Goal: Transaction & Acquisition: Purchase product/service

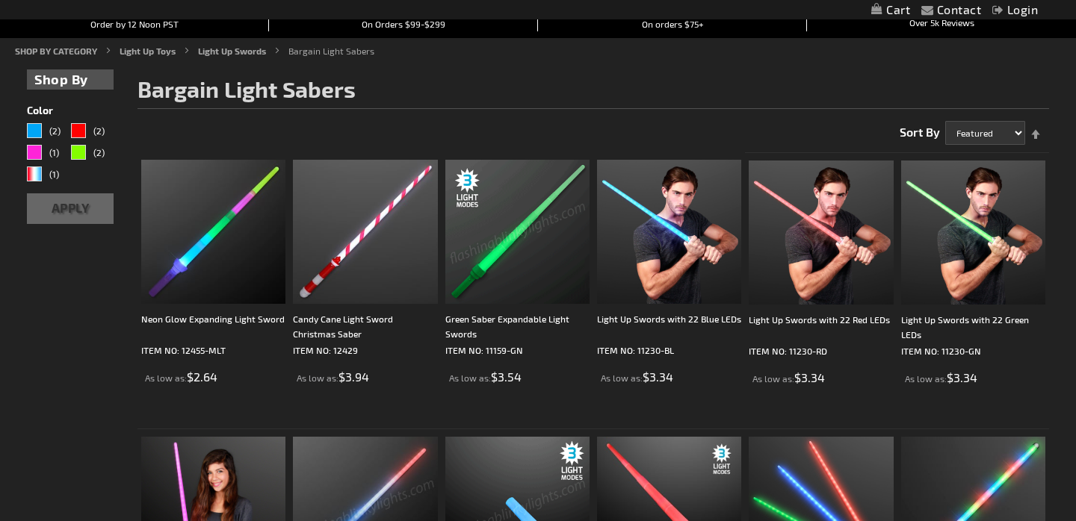
scroll to position [176, 0]
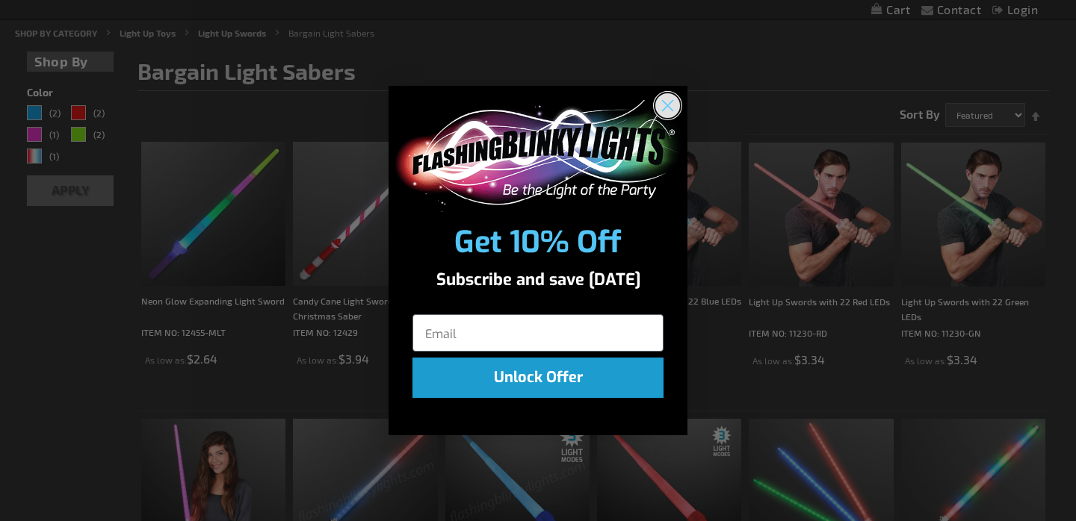
click at [675, 107] on circle "Close dialog" at bounding box center [667, 105] width 25 height 25
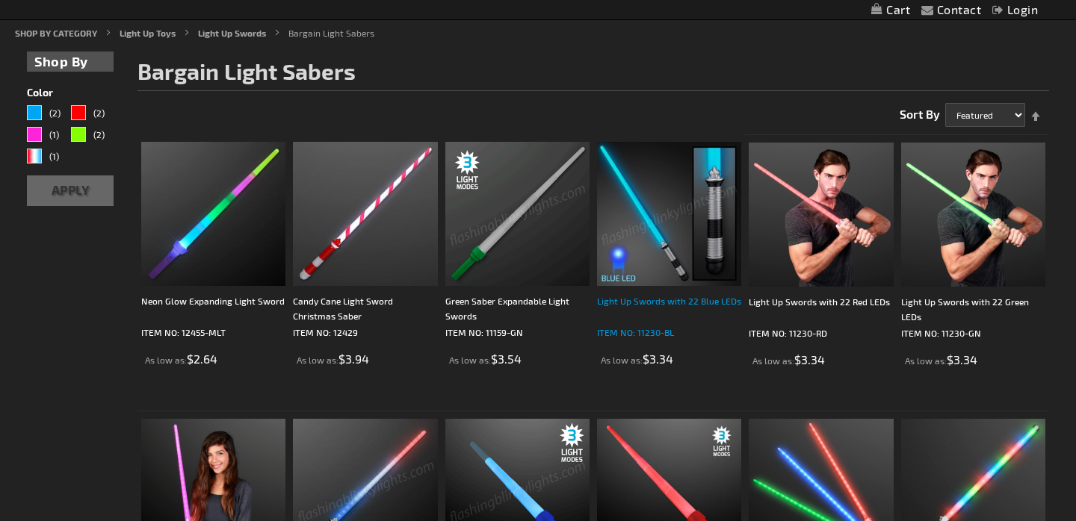
click at [657, 301] on div "Light Up Swords with 22 Blue LEDs" at bounding box center [669, 309] width 144 height 30
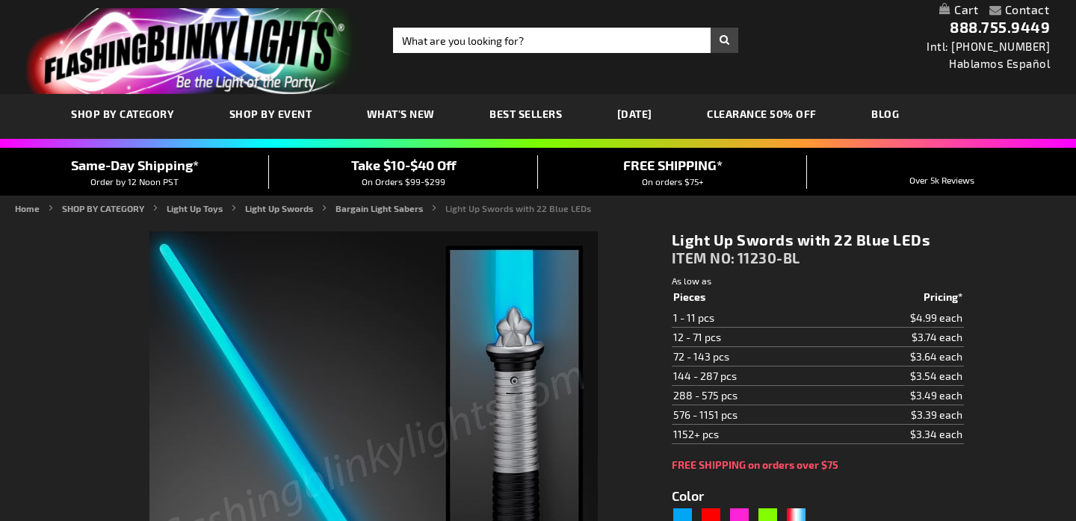
type input "5629"
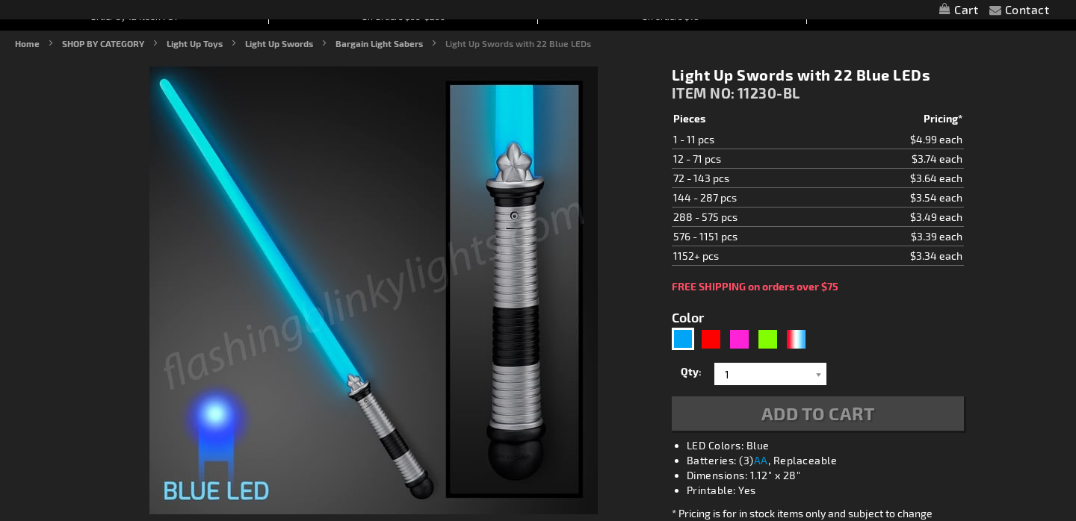
scroll to position [298, 0]
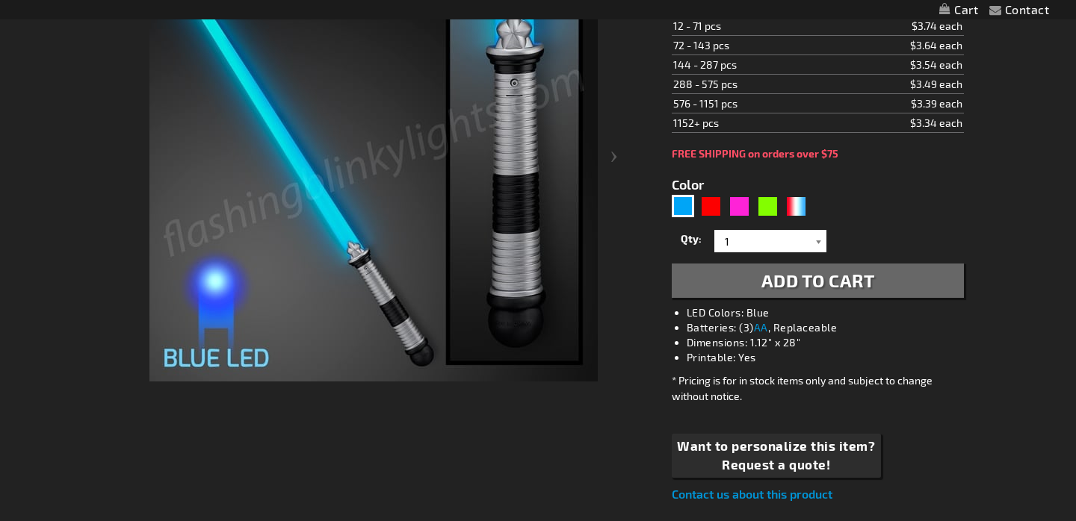
click at [821, 244] on div at bounding box center [818, 241] width 15 height 22
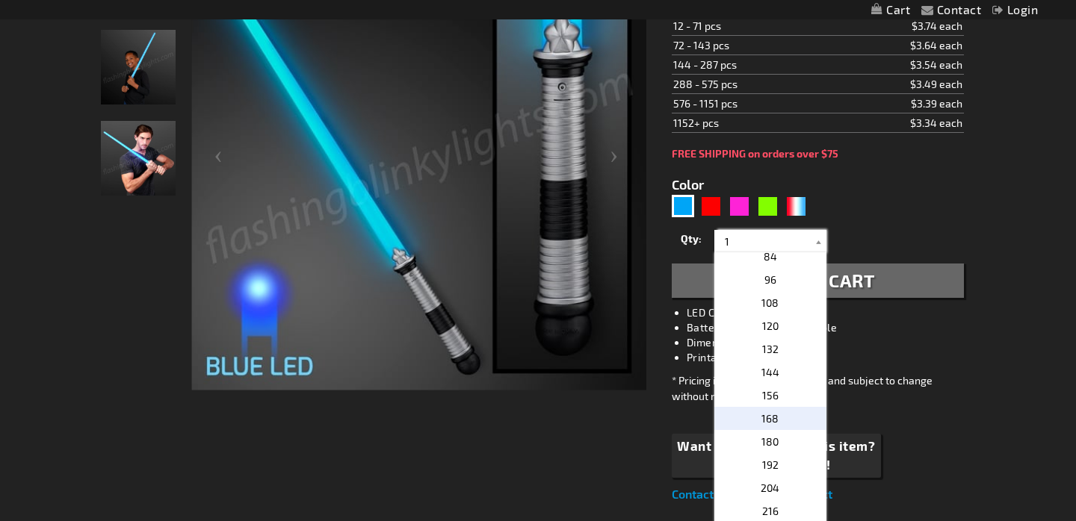
scroll to position [398, 0]
click at [773, 353] on span "132" at bounding box center [770, 352] width 16 height 13
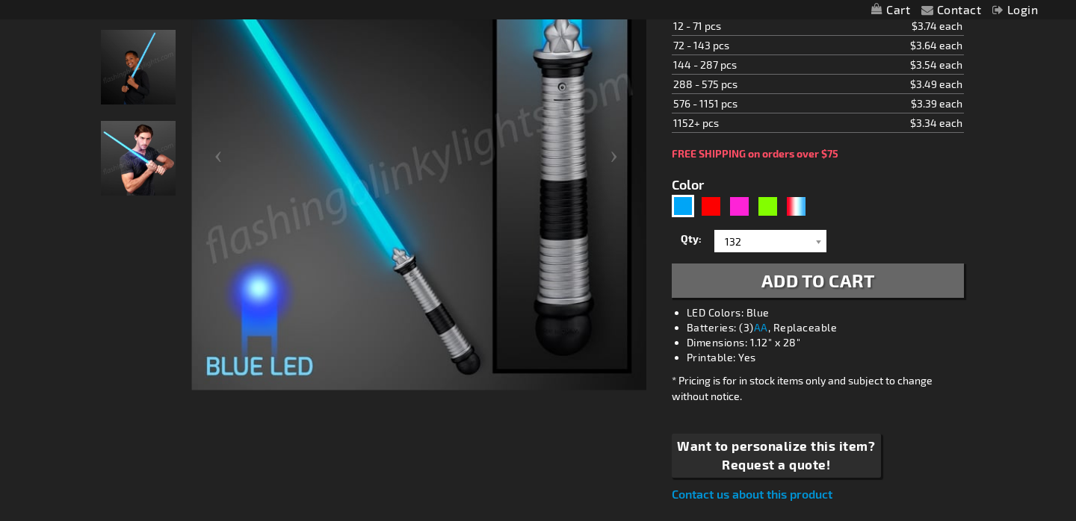
click at [825, 281] on span "Add to Cart" at bounding box center [818, 281] width 114 height 22
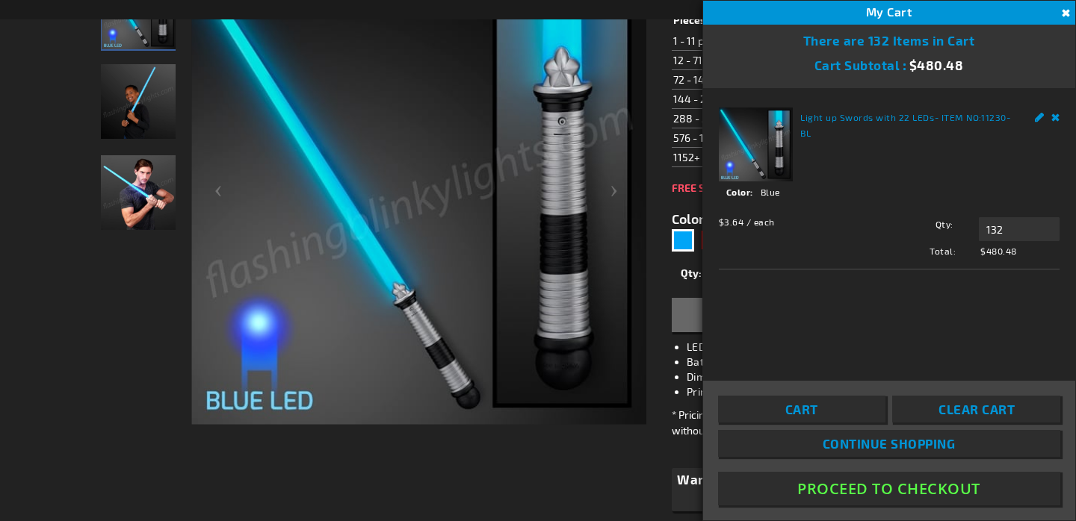
click at [1053, 120] on link "Remove" at bounding box center [1055, 116] width 9 height 16
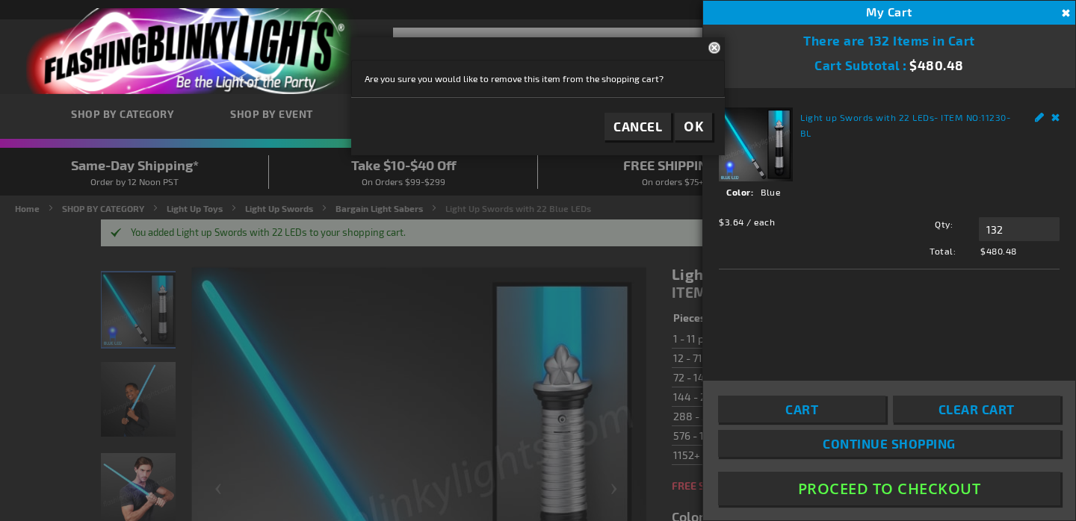
click at [1066, 10] on button "Close" at bounding box center [1064, 13] width 16 height 16
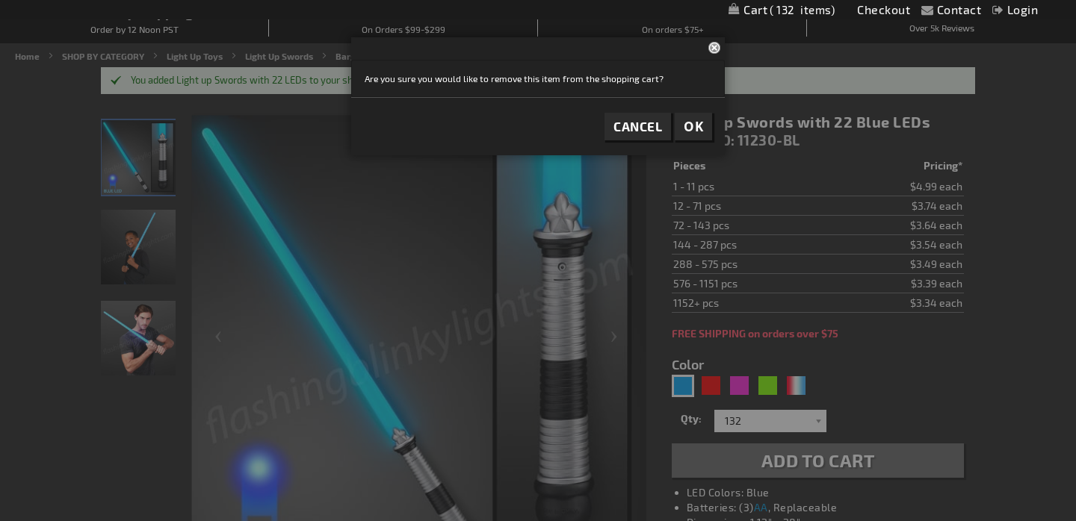
scroll to position [160, 0]
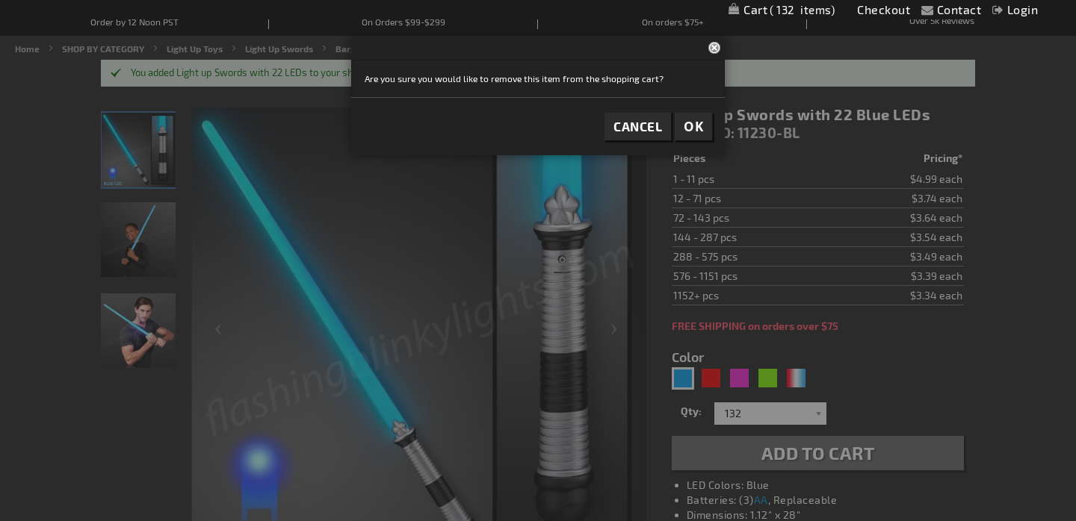
click at [693, 131] on span "OK" at bounding box center [693, 126] width 19 height 17
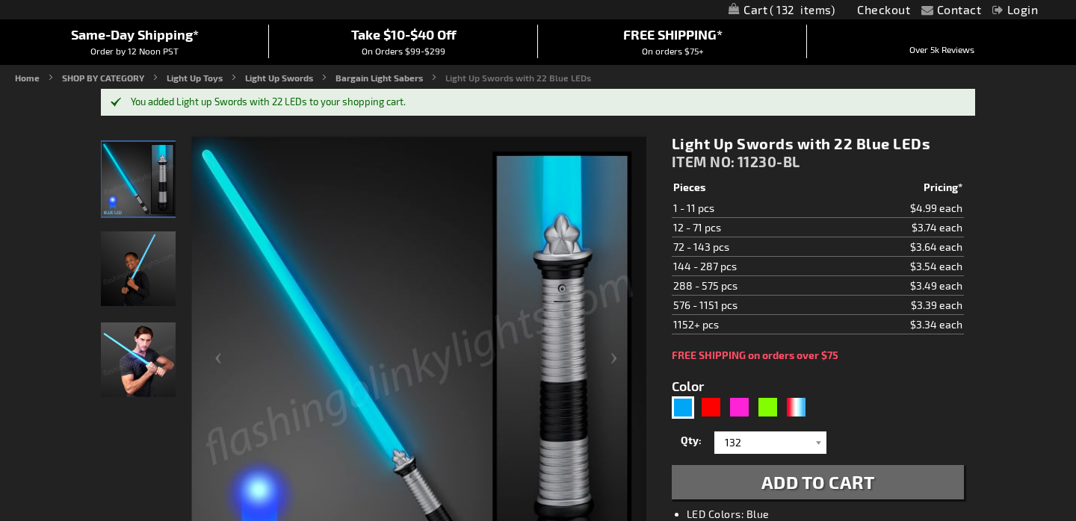
scroll to position [255, 0]
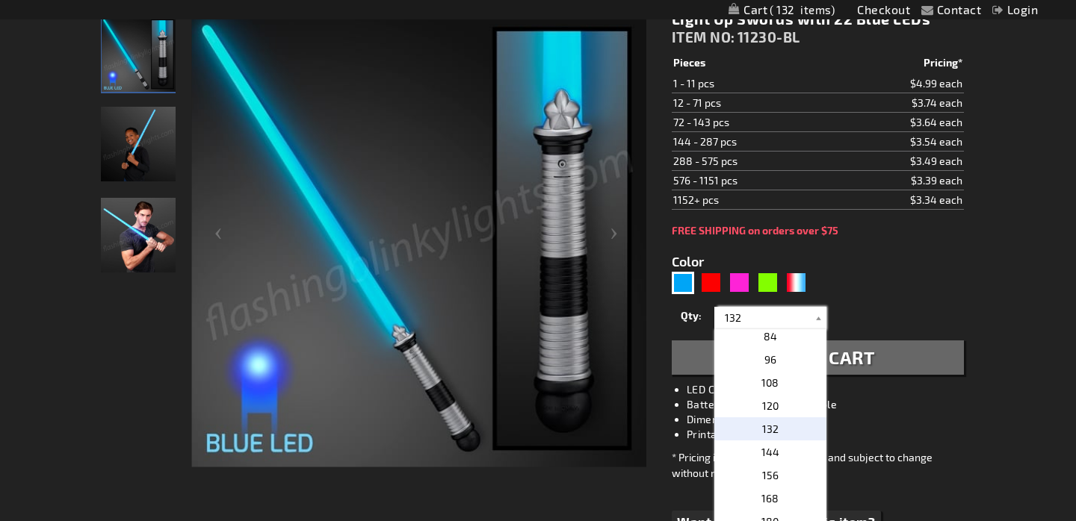
drag, startPoint x: 758, startPoint y: 320, endPoint x: 723, endPoint y: 320, distance: 35.1
click at [723, 320] on input "132" at bounding box center [772, 318] width 108 height 22
click at [773, 391] on span "48" at bounding box center [769, 387] width 13 height 13
type input "48"
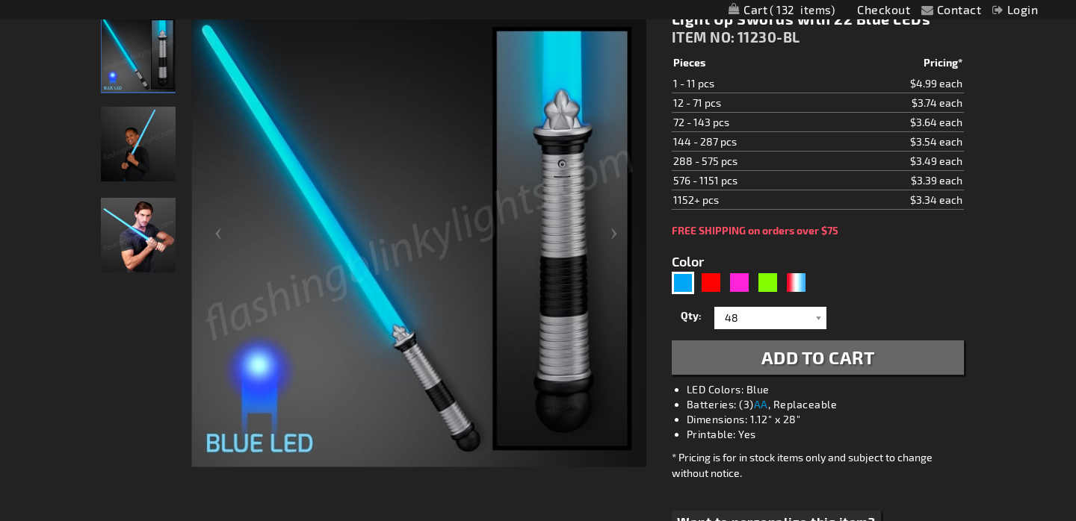
click at [819, 354] on span "Add to Cart" at bounding box center [818, 358] width 114 height 22
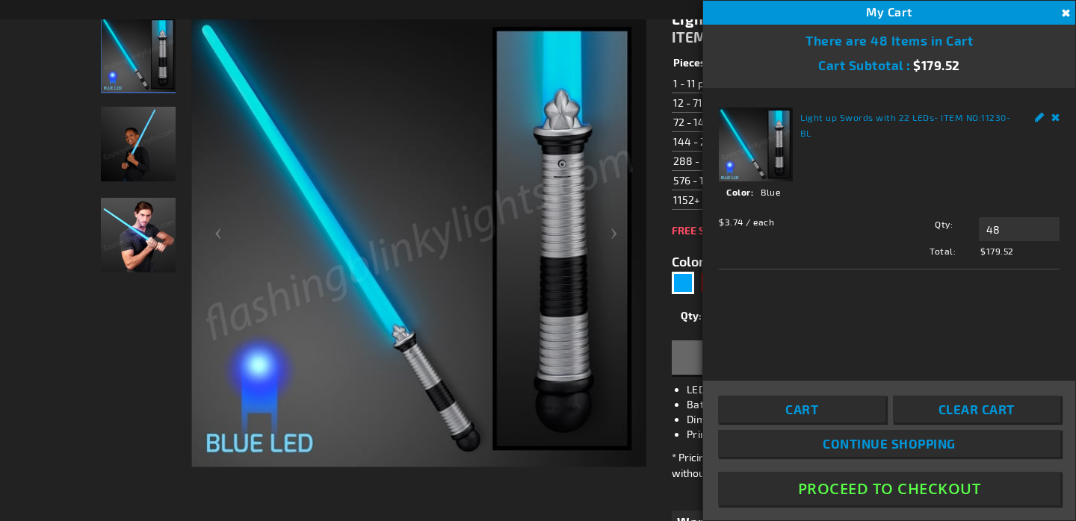
click at [880, 443] on span "Continue Shopping" at bounding box center [889, 443] width 133 height 15
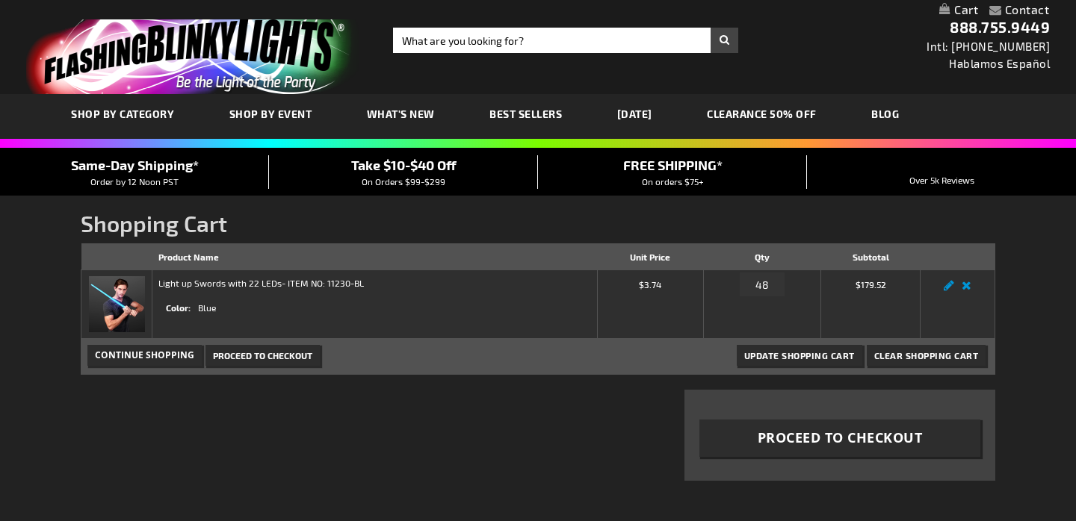
scroll to position [1, 0]
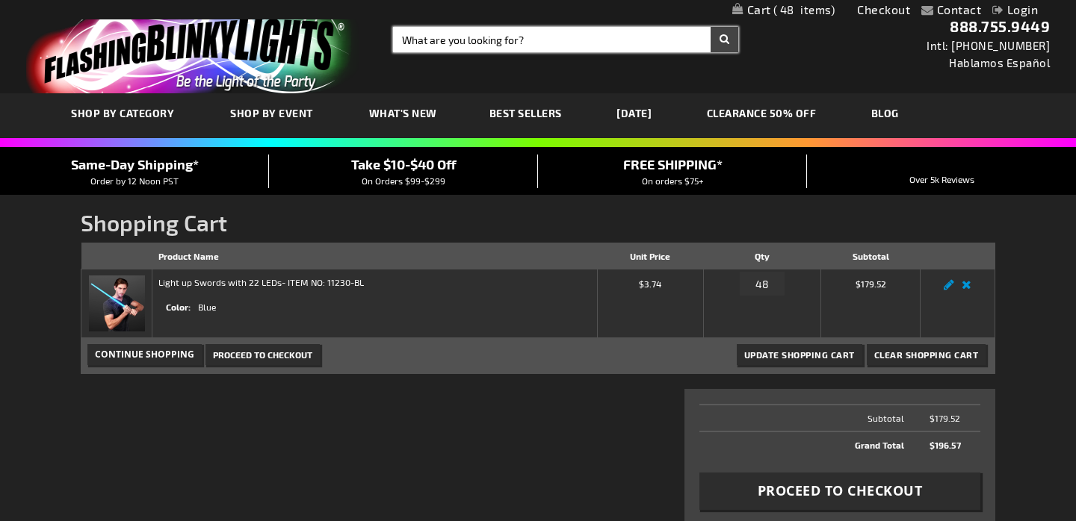
click at [509, 44] on input "Search" at bounding box center [565, 39] width 345 height 25
type input "foam stics"
click at [724, 40] on button "Search" at bounding box center [724, 39] width 28 height 25
click at [472, 43] on input "foam stics" at bounding box center [565, 39] width 345 height 25
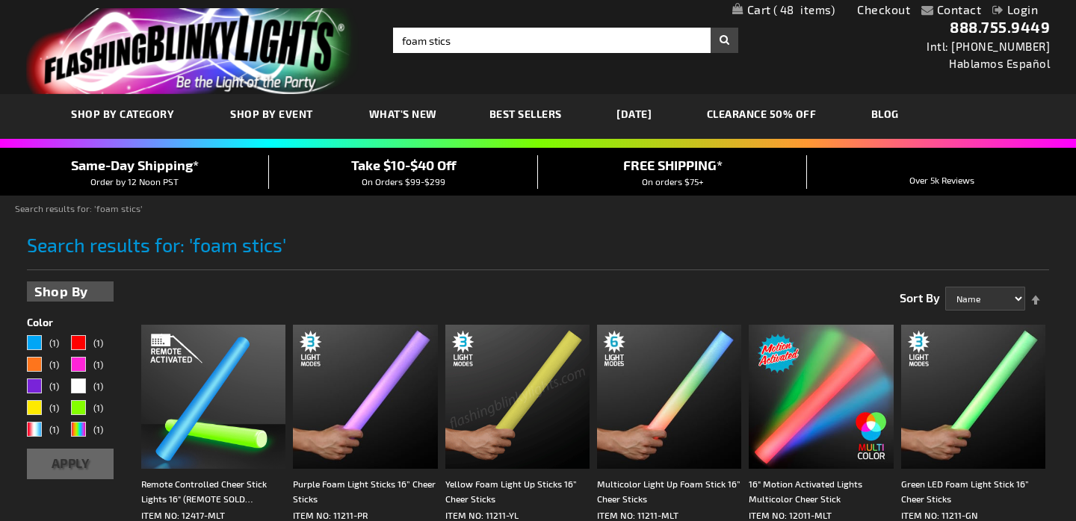
click at [380, 172] on span "Take $10-$40 Off" at bounding box center [403, 165] width 105 height 16
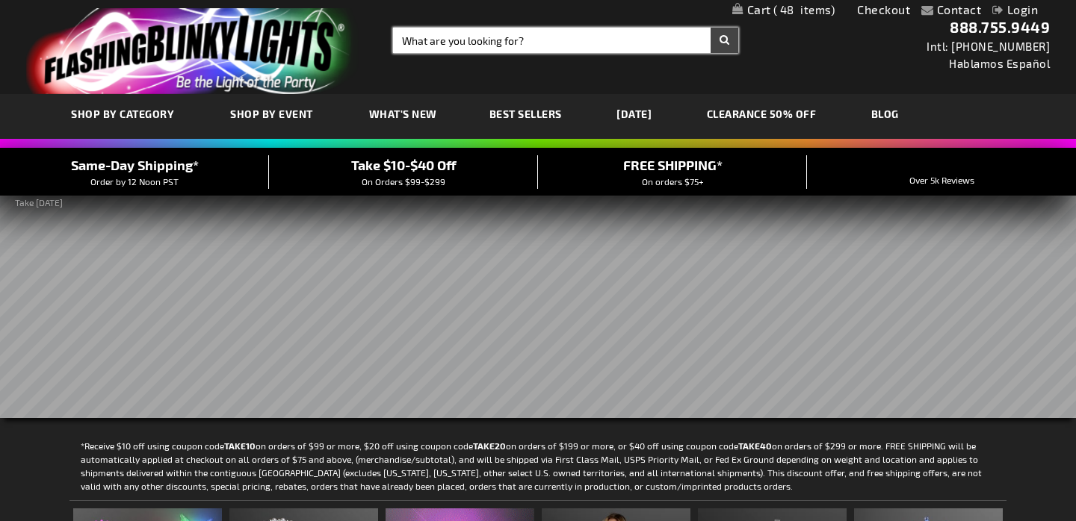
click at [500, 40] on input "Search" at bounding box center [565, 40] width 345 height 25
type input "foam sticks"
click at [724, 40] on button "Search" at bounding box center [724, 40] width 28 height 25
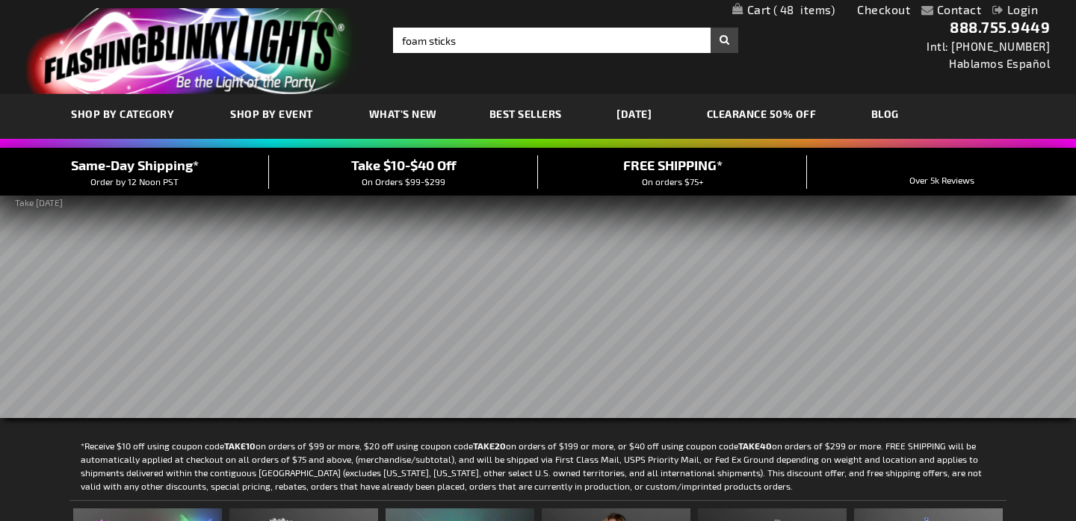
click at [731, 35] on button "Search" at bounding box center [724, 40] width 28 height 25
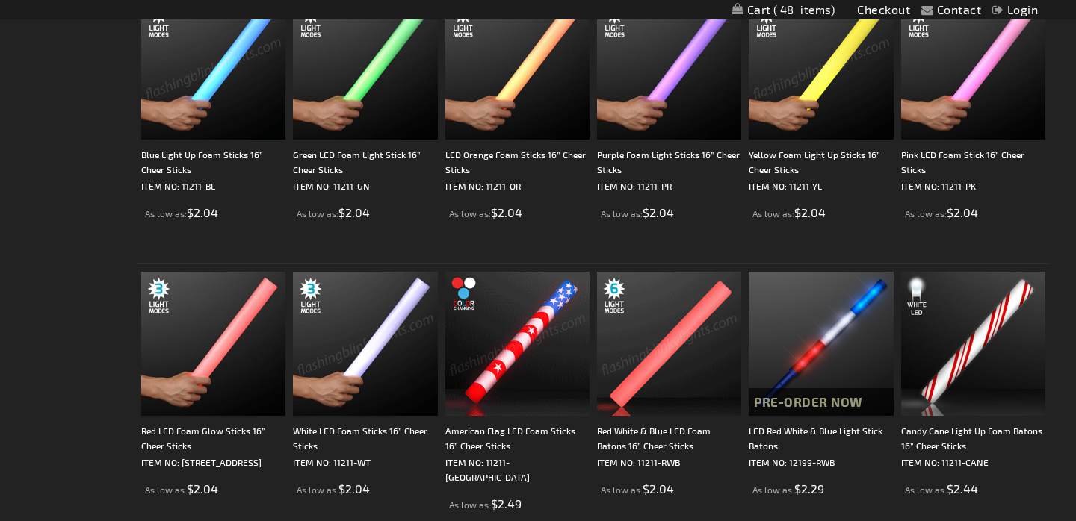
scroll to position [603, 0]
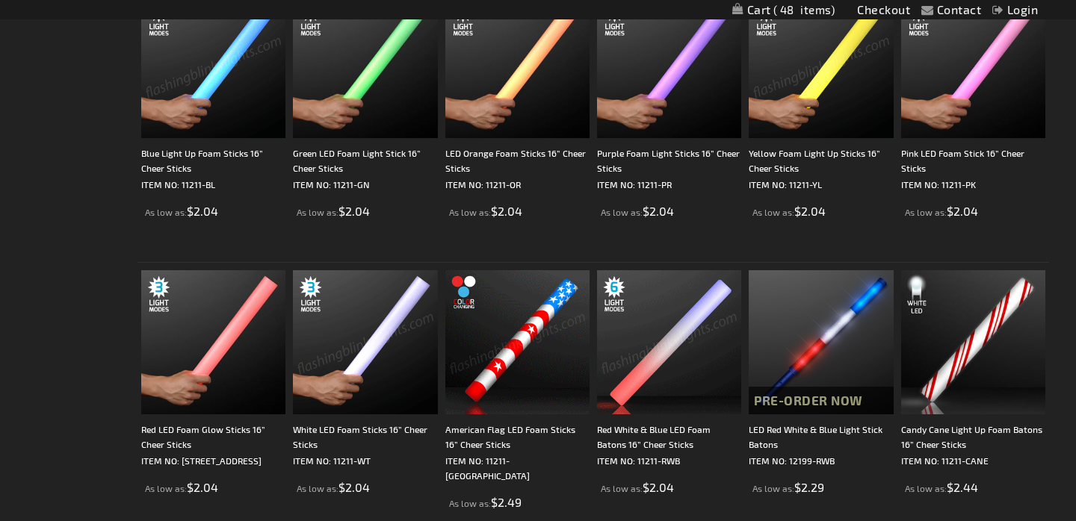
click at [224, 75] on img at bounding box center [213, 66] width 144 height 144
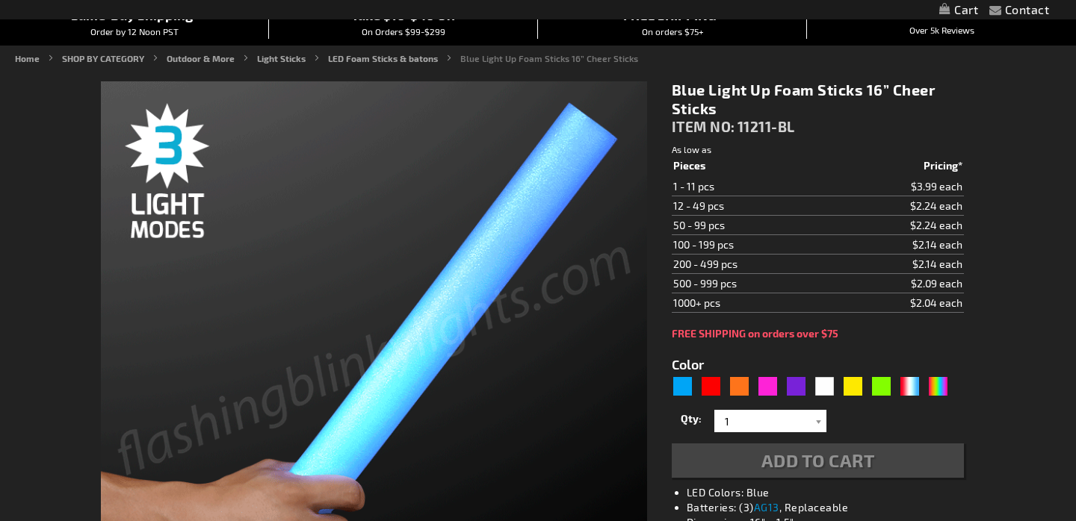
type input "5629"
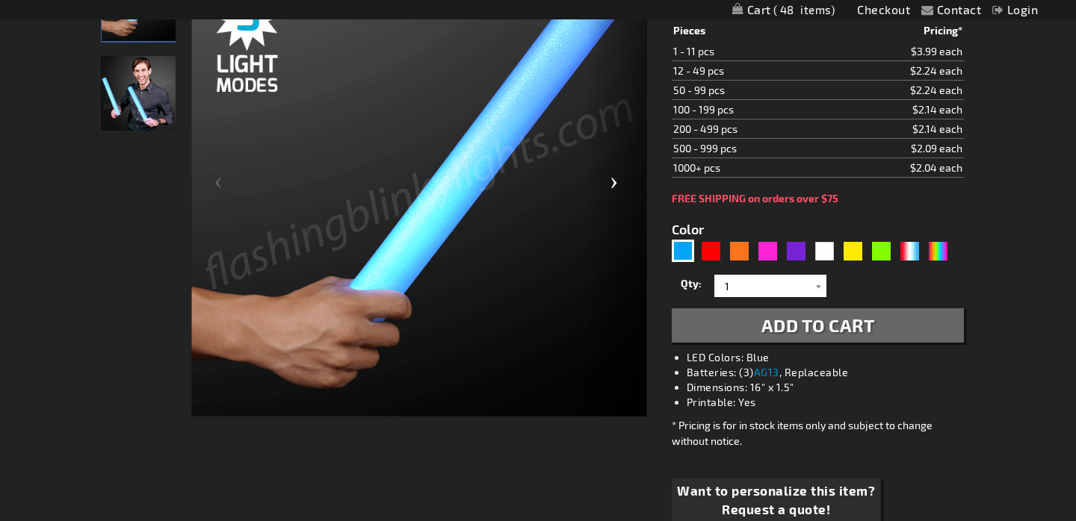
scroll to position [261, 0]
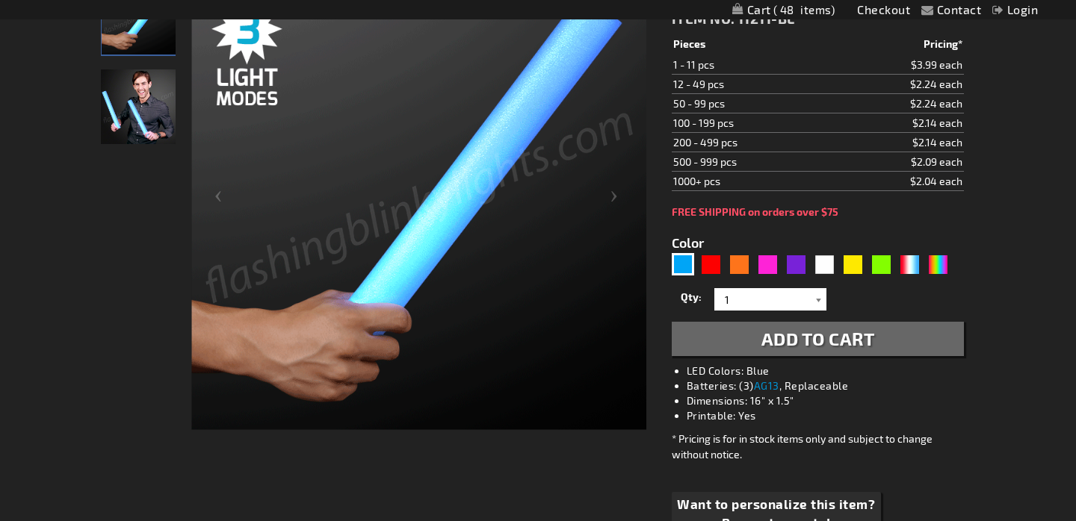
click at [820, 301] on div at bounding box center [818, 299] width 15 height 22
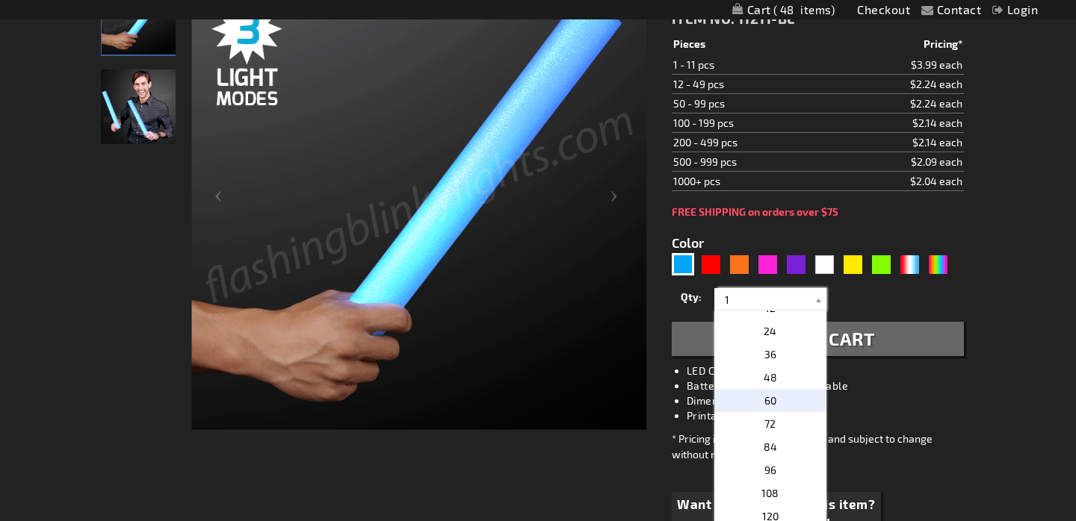
scroll to position [235, 0]
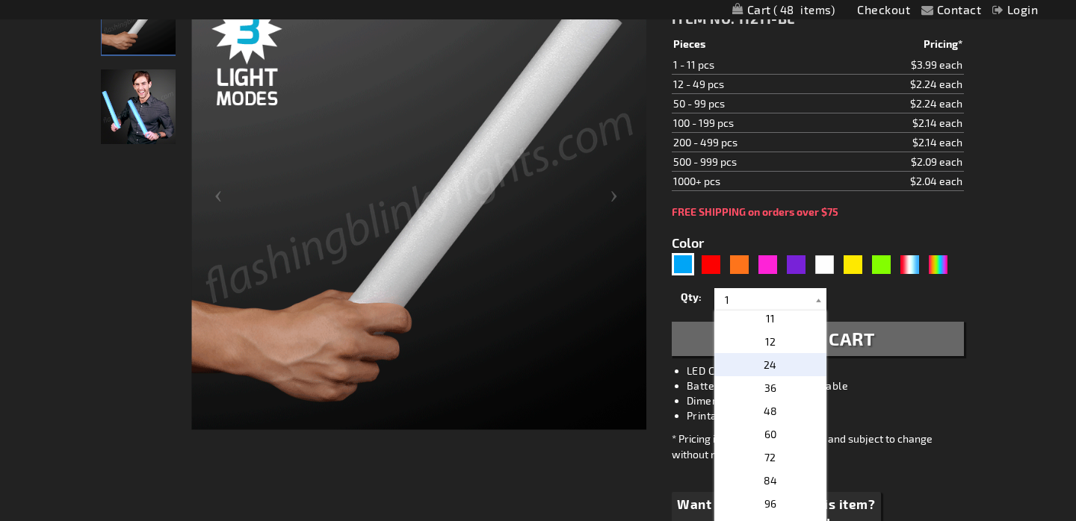
click at [762, 368] on p "24" at bounding box center [770, 364] width 112 height 23
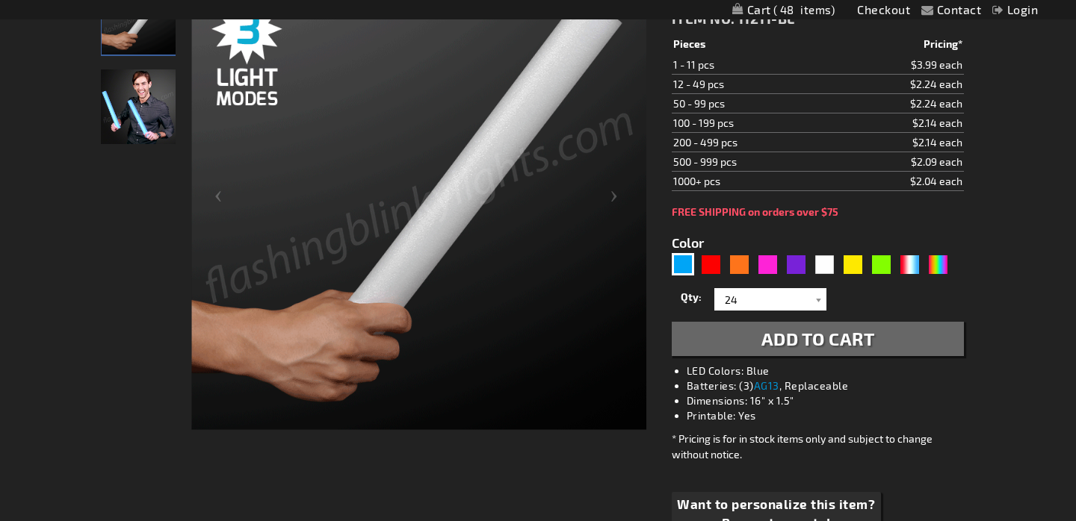
click at [825, 338] on span "Add to Cart" at bounding box center [818, 339] width 114 height 22
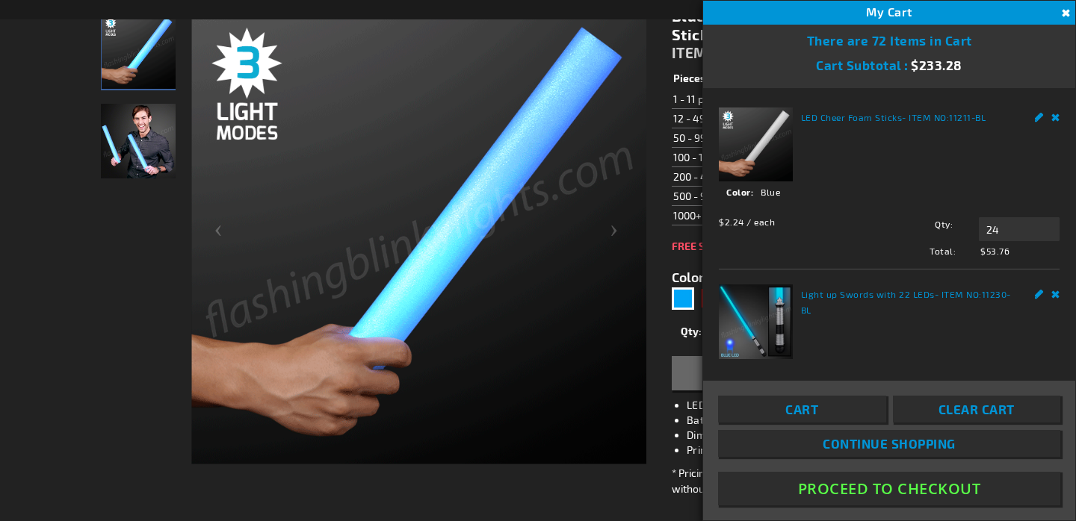
click at [172, 267] on div at bounding box center [138, 235] width 75 height 457
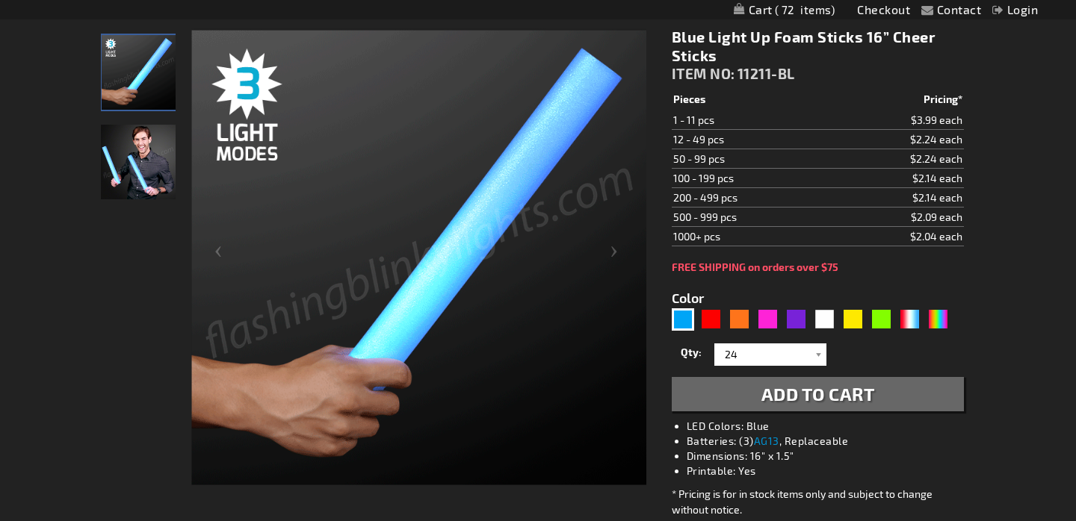
scroll to position [286, 0]
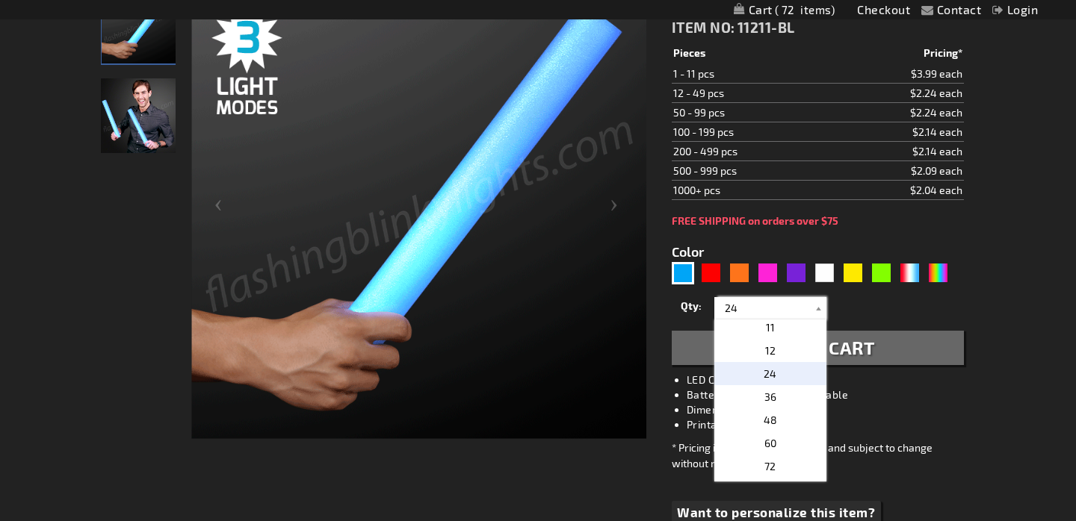
drag, startPoint x: 739, startPoint y: 309, endPoint x: 727, endPoint y: 309, distance: 12.0
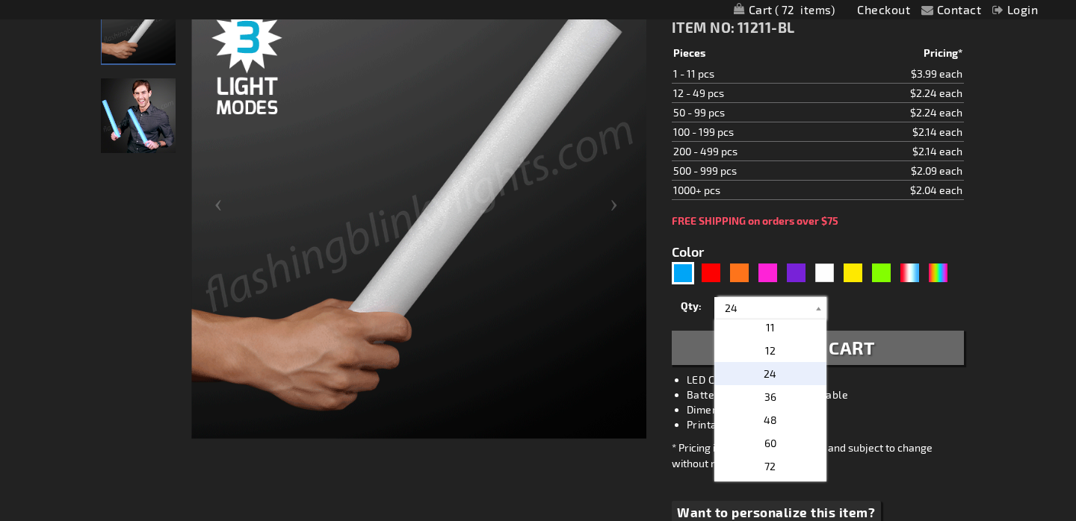
click at [728, 309] on input "24" at bounding box center [772, 308] width 108 height 22
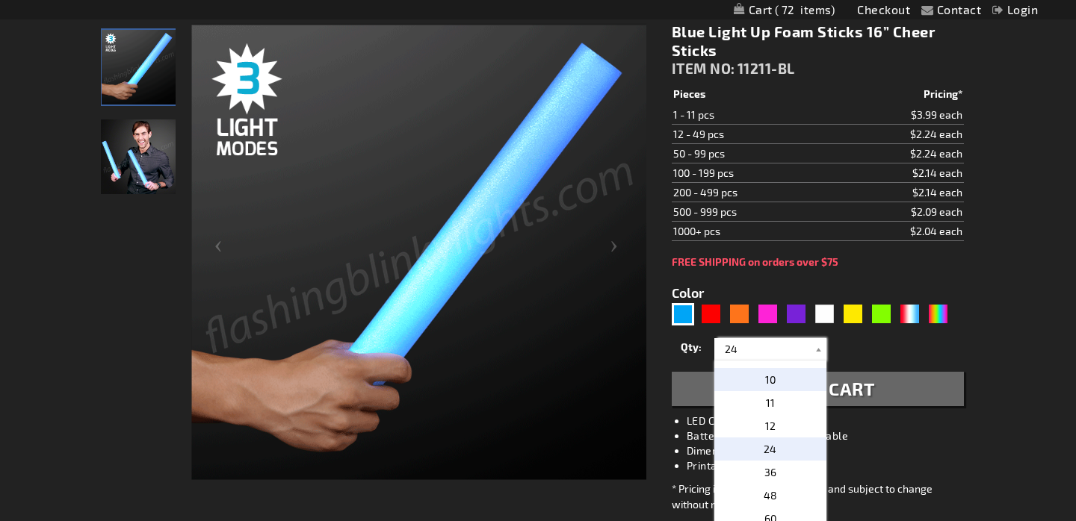
scroll to position [200, 0]
click at [785, 432] on p "12" at bounding box center [770, 426] width 112 height 23
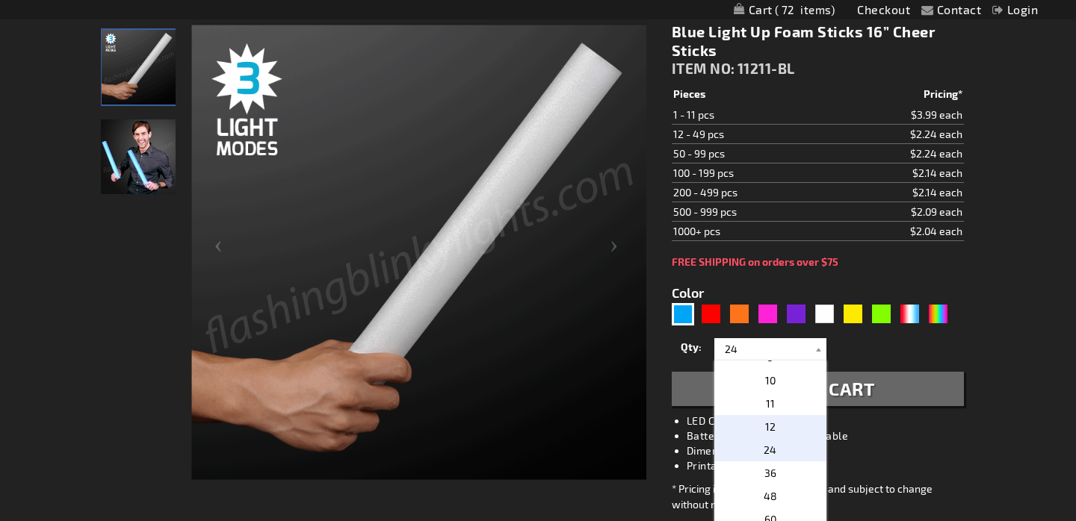
type input "12"
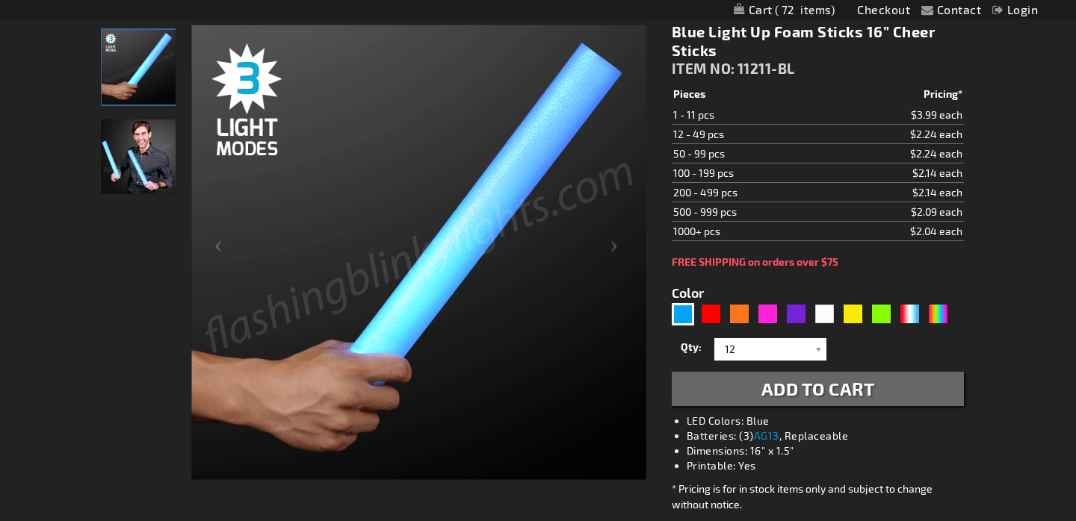
click at [834, 394] on span "Add to Cart" at bounding box center [818, 389] width 114 height 22
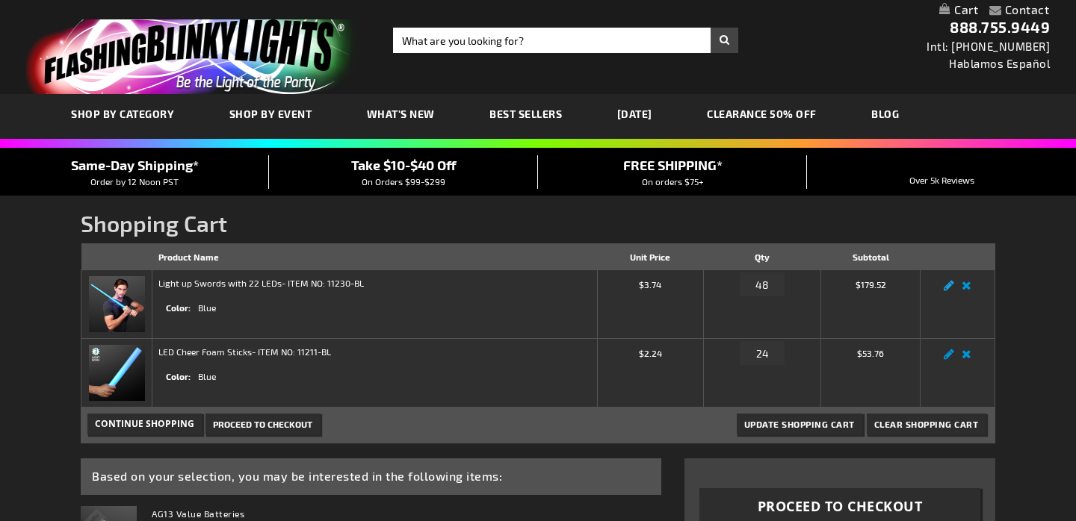
click at [952, 290] on link "Edit" at bounding box center [949, 290] width 18 height 0
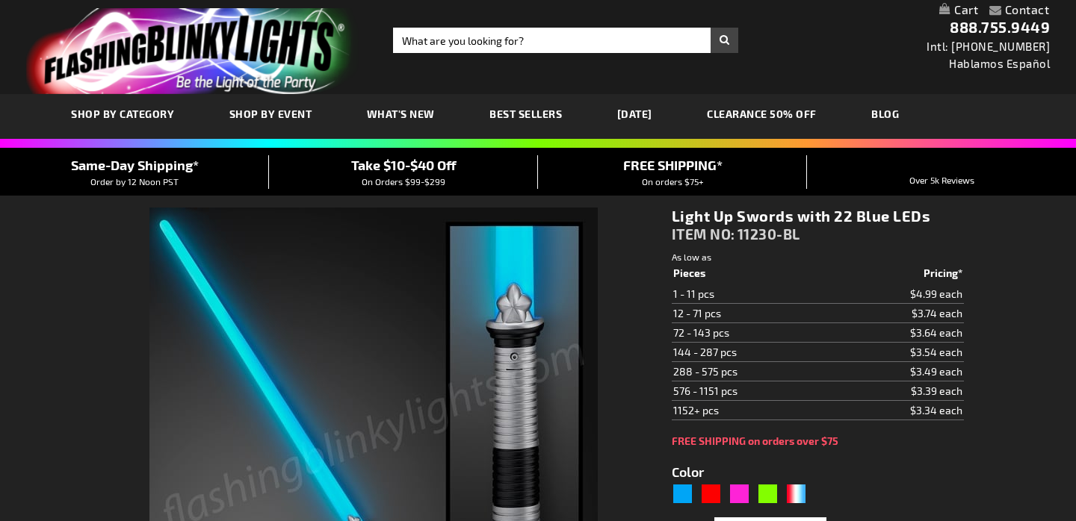
select select
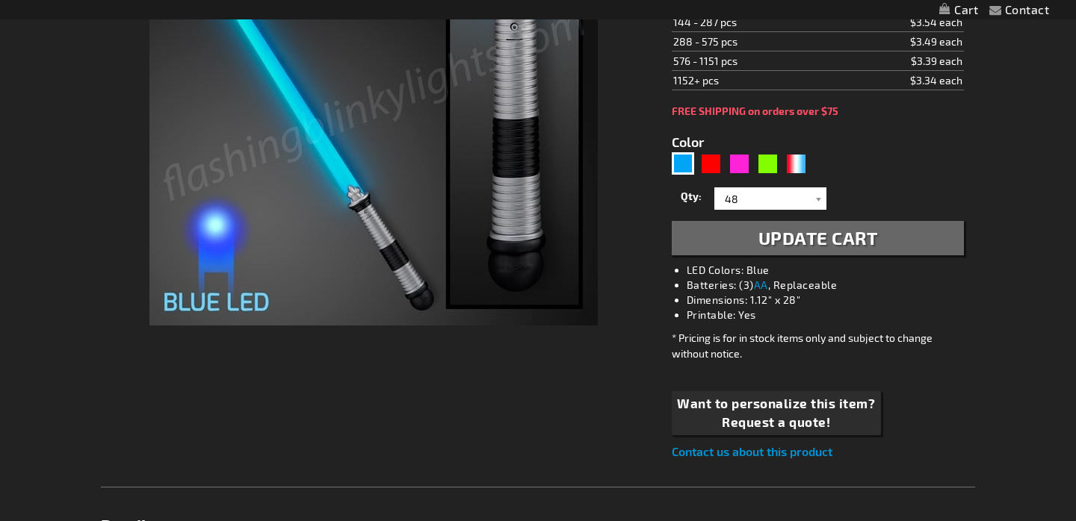
type input "5629"
click at [818, 190] on div at bounding box center [818, 199] width 15 height 22
select select
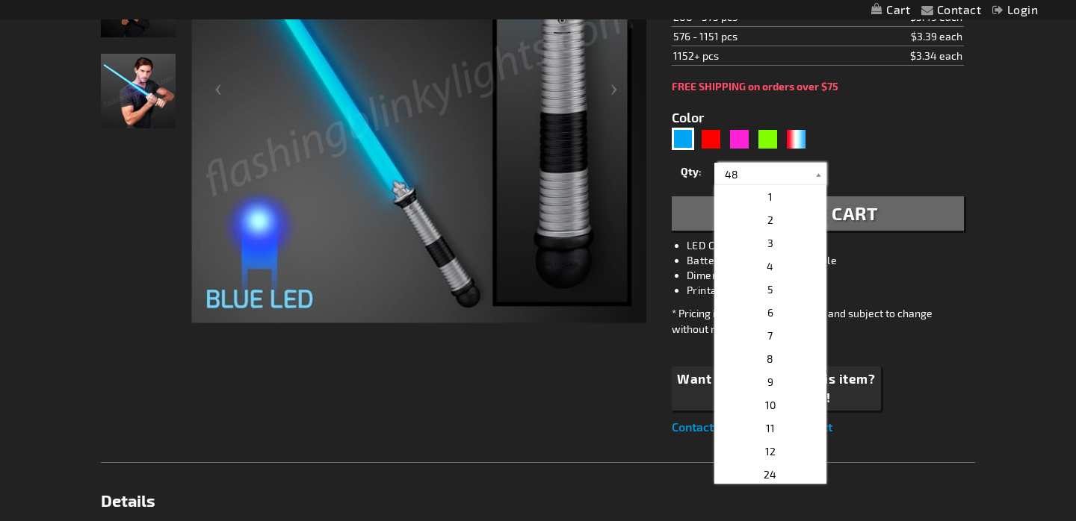
scroll to position [144, 0]
click at [769, 353] on span "36" at bounding box center [770, 353] width 12 height 13
type input "36"
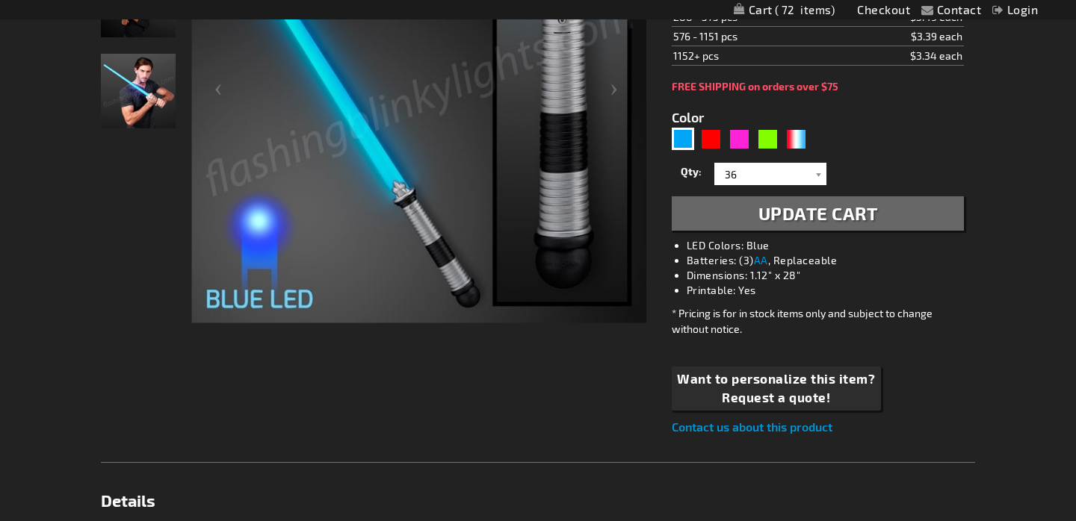
click at [821, 223] on span "Update Cart" at bounding box center [818, 213] width 120 height 22
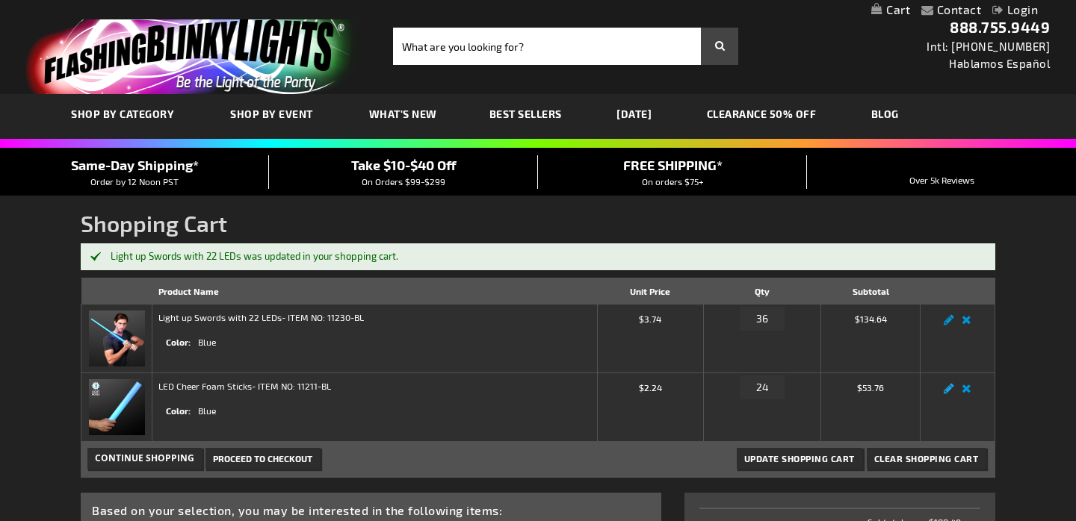
click at [947, 393] on link "Edit" at bounding box center [949, 393] width 18 height 0
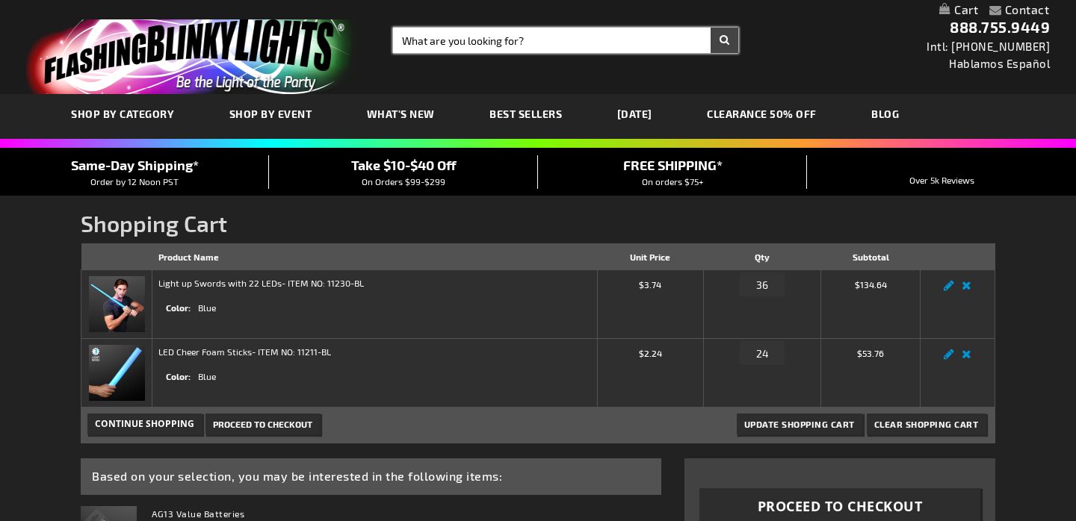
click at [521, 40] on input "Search" at bounding box center [565, 40] width 345 height 25
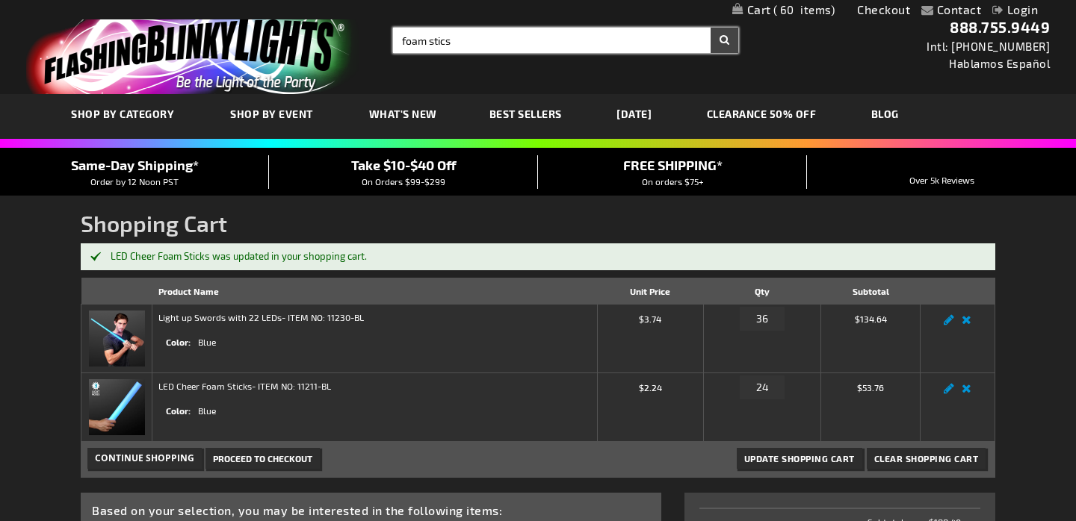
type input "foam stics"
click at [724, 40] on button "Search" at bounding box center [724, 40] width 28 height 25
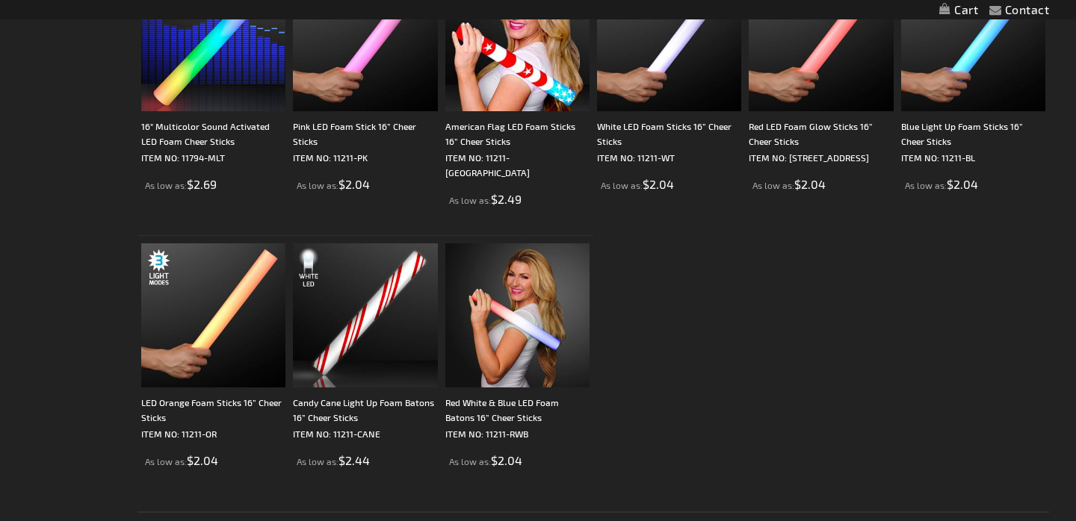
scroll to position [514, 0]
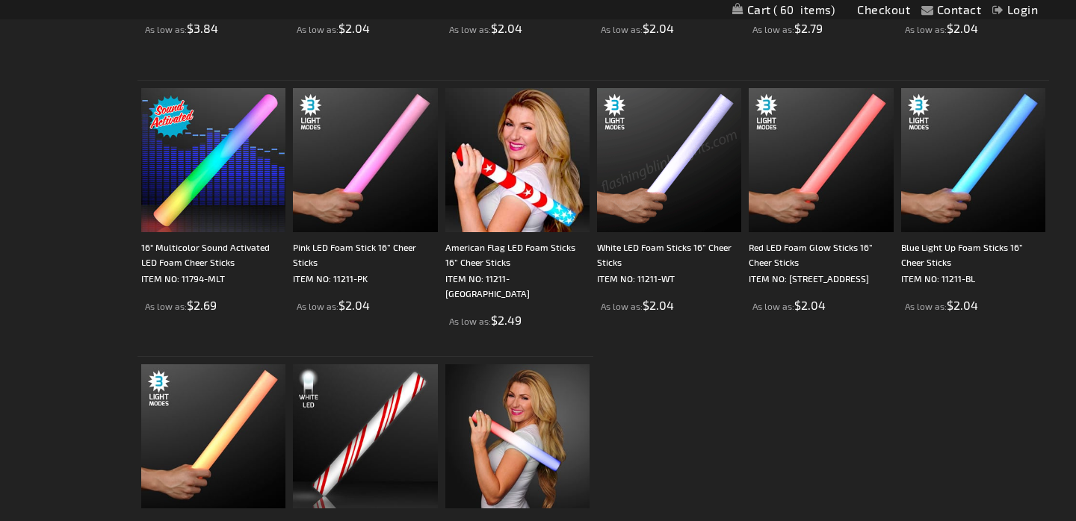
click at [658, 215] on img at bounding box center [669, 160] width 144 height 144
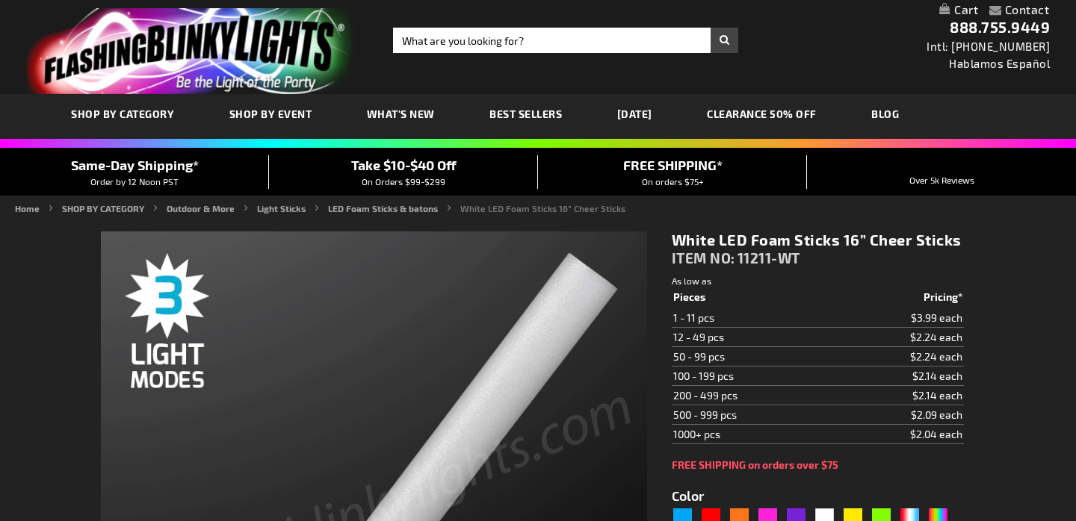
scroll to position [316, 0]
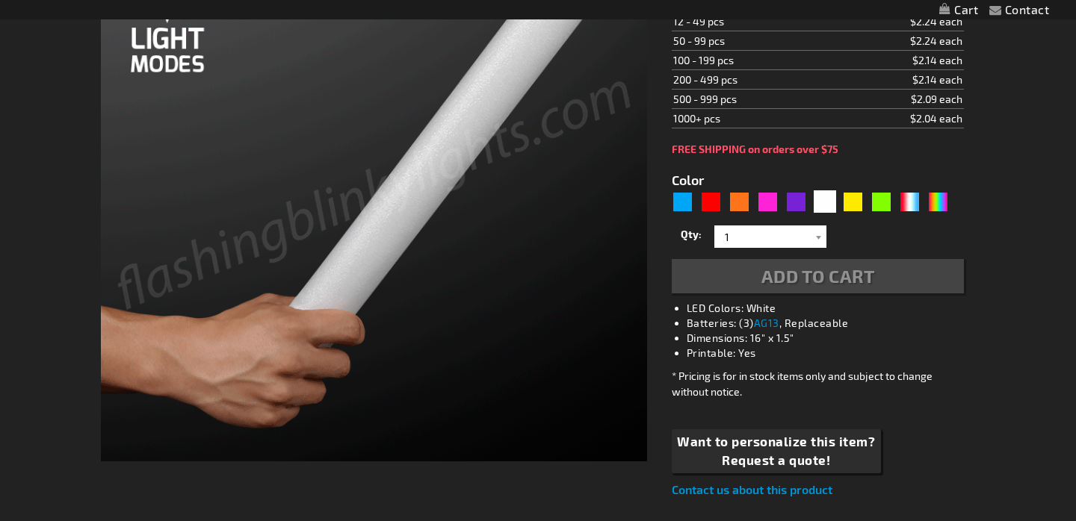
type input "5646"
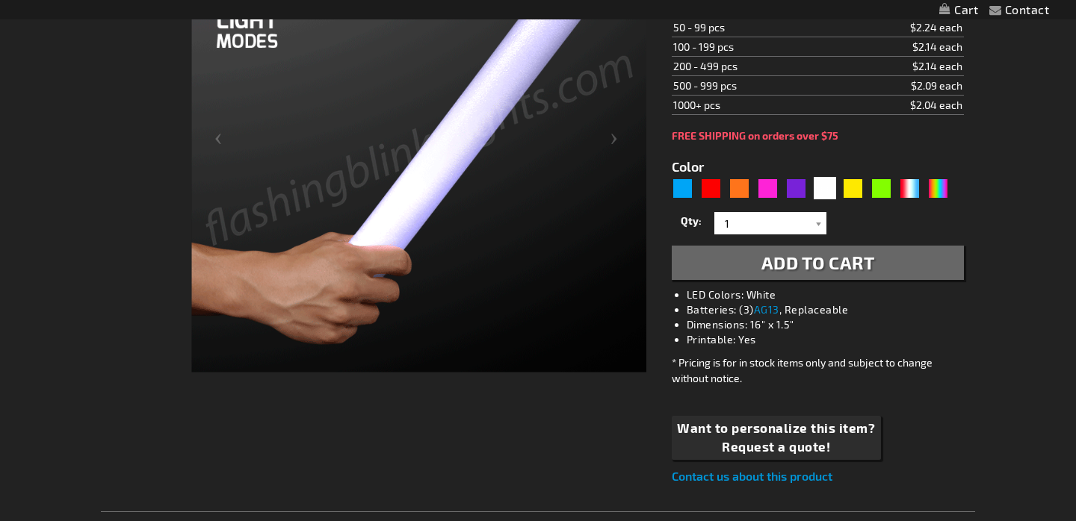
click at [772, 235] on div "Qty 1 2 3 4 5 6 7 8 9 10 11 12 24 36 48 60 72 84 96 108 120 132 144 156 168" at bounding box center [818, 223] width 292 height 30
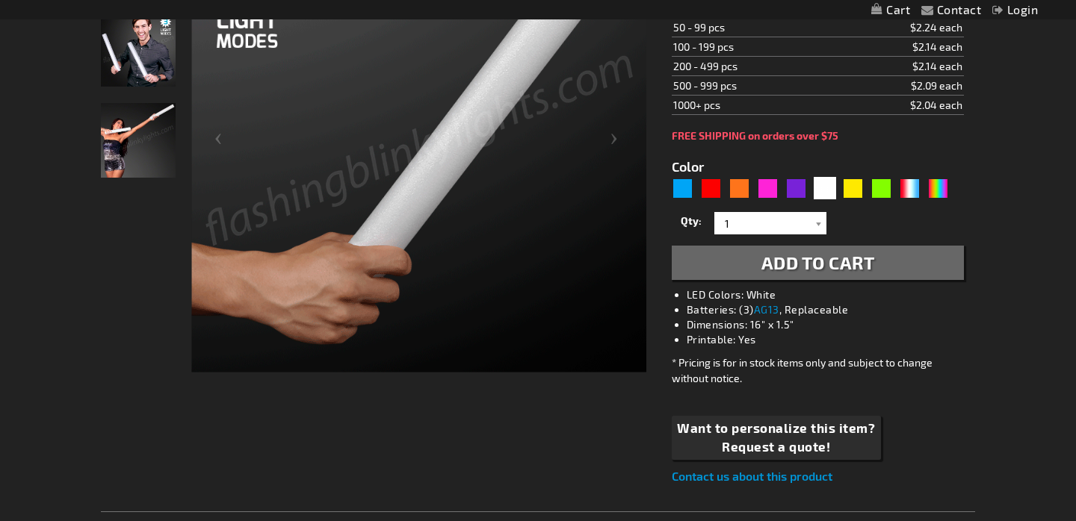
scroll to position [0, 0]
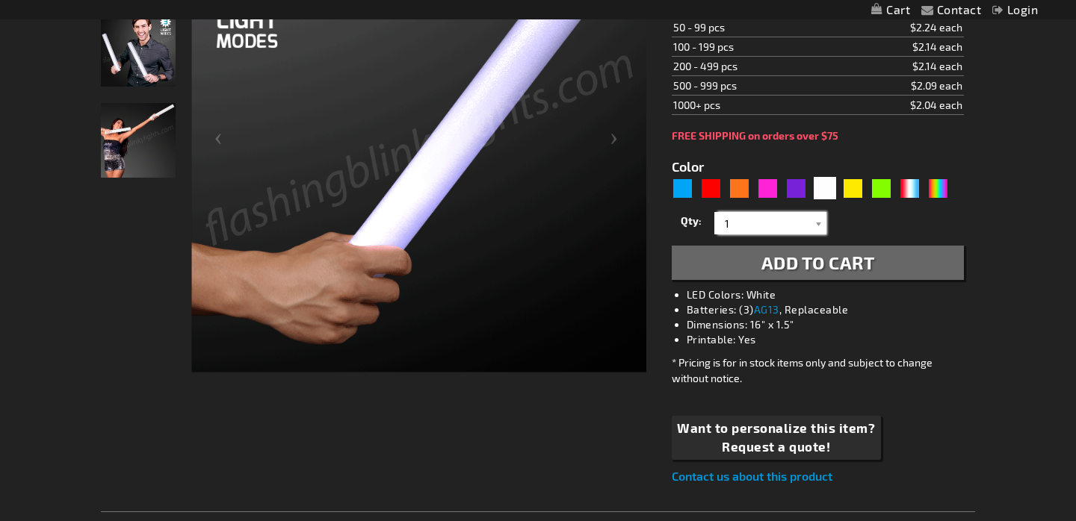
click at [746, 225] on input "1" at bounding box center [772, 223] width 108 height 22
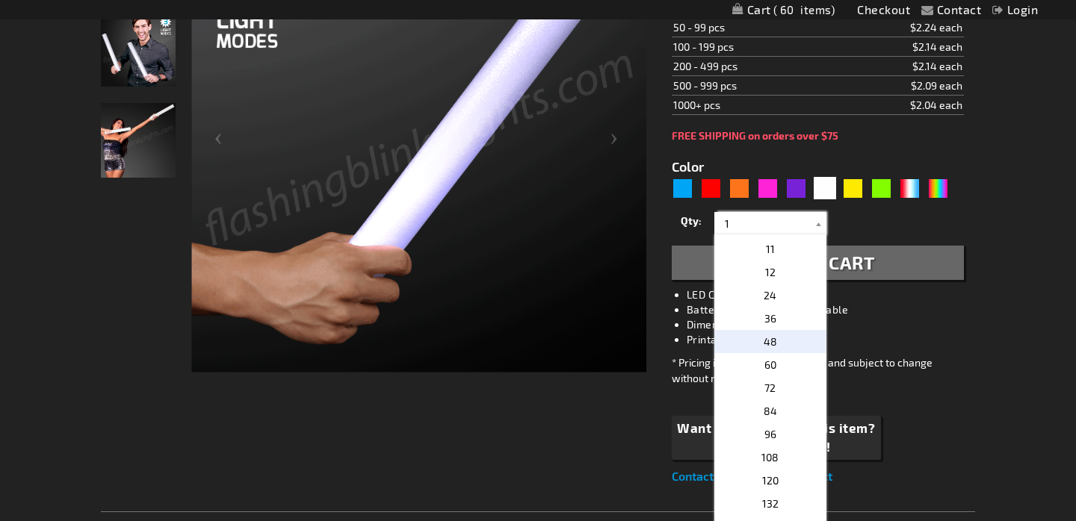
scroll to position [228, 0]
click at [773, 300] on span "24" at bounding box center [769, 296] width 13 height 13
type input "24"
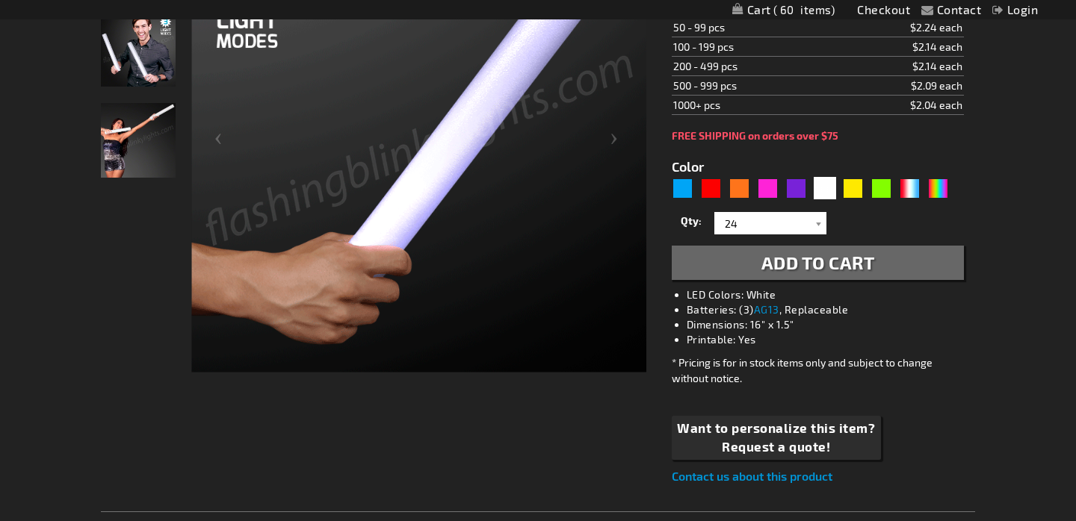
click at [787, 258] on span "Add to Cart" at bounding box center [818, 263] width 114 height 22
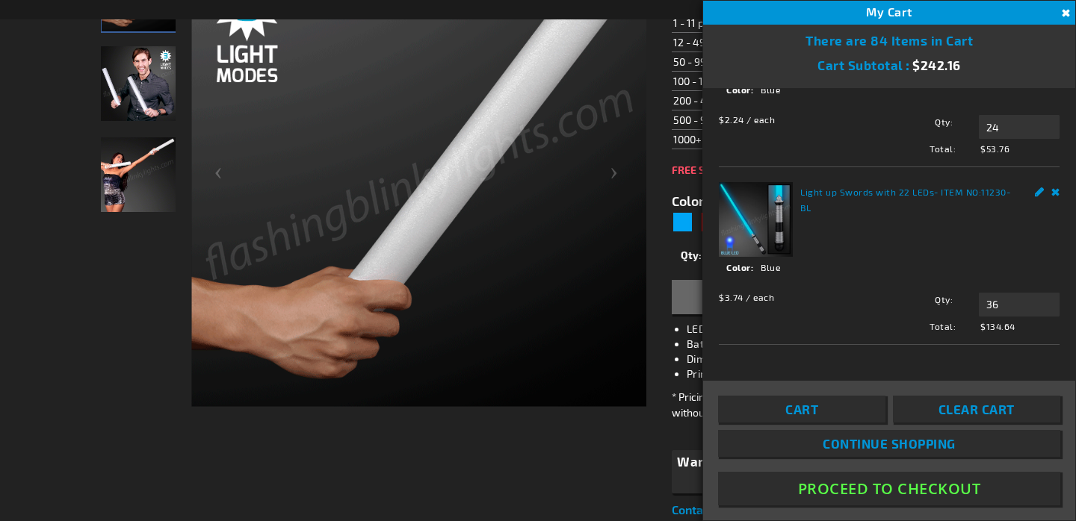
scroll to position [279, 0]
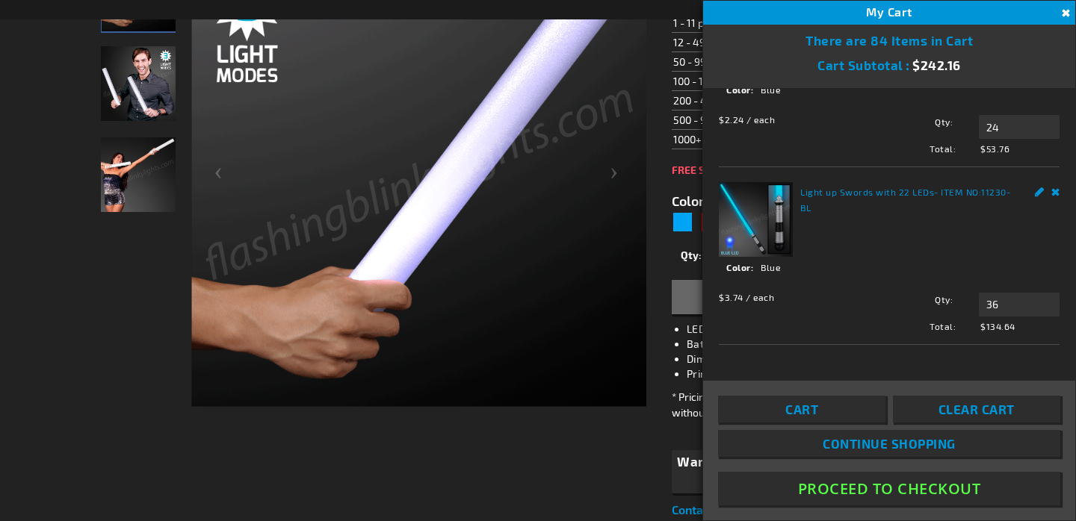
click at [879, 492] on button "Proceed To Checkout" at bounding box center [889, 489] width 342 height 34
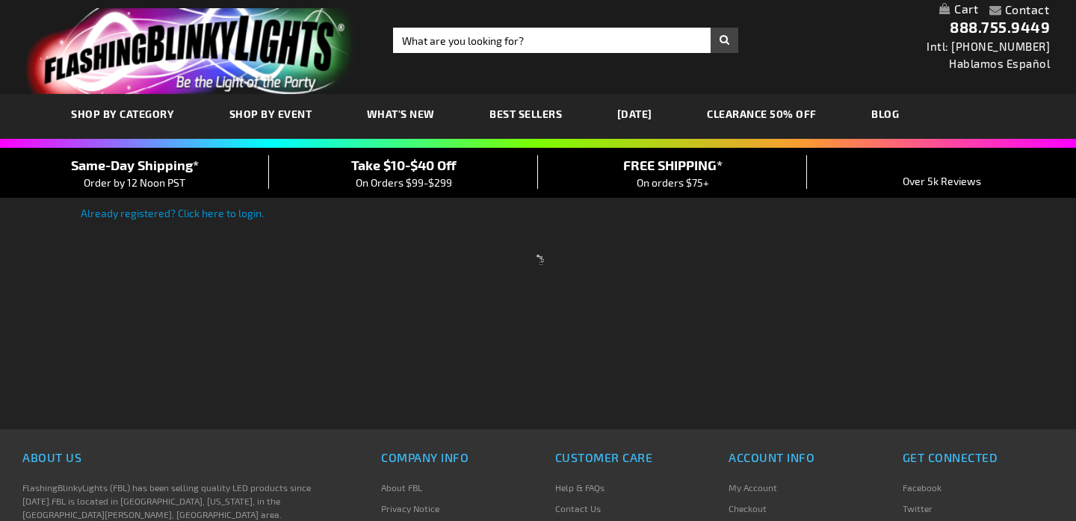
scroll to position [196, 0]
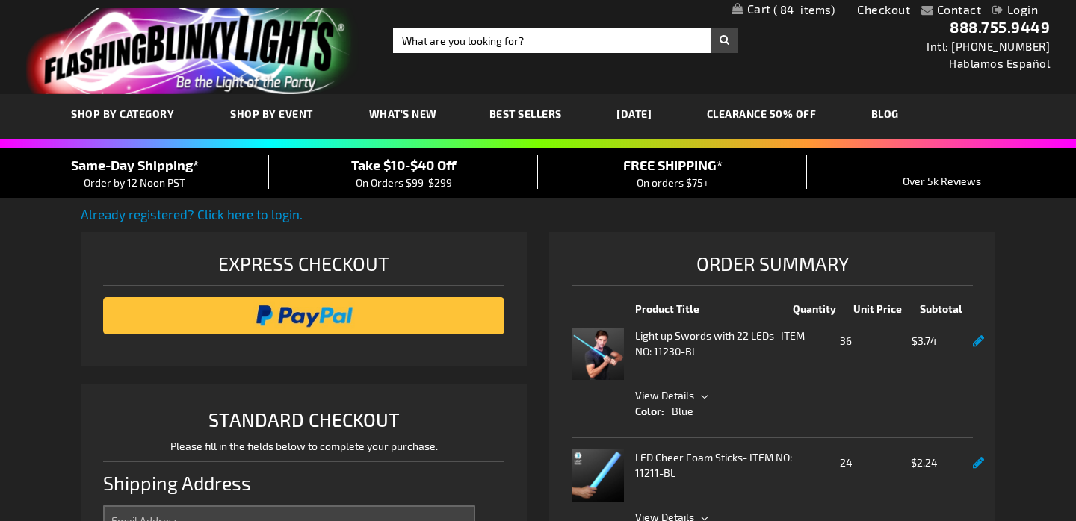
select select "US"
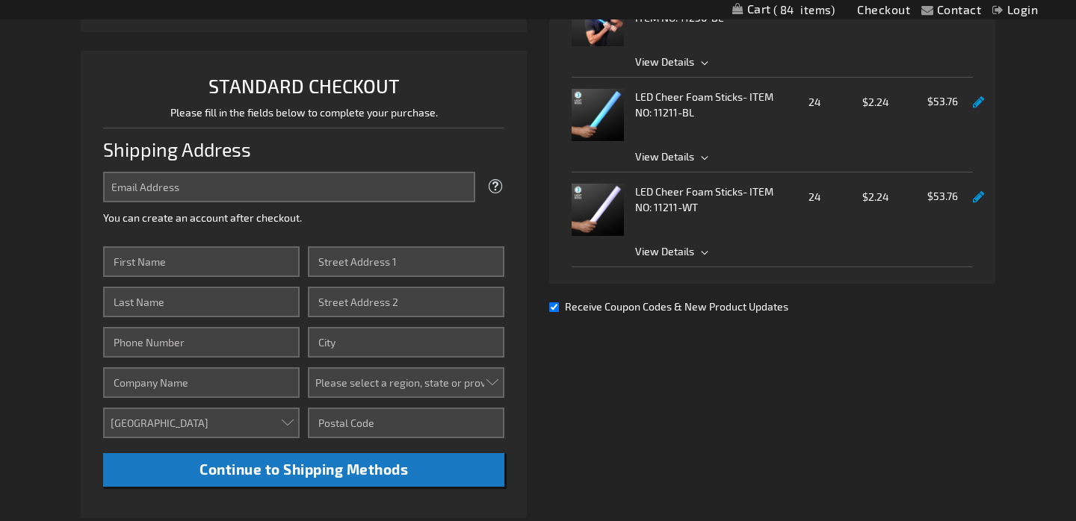
scroll to position [334, 0]
click at [555, 310] on input "Receive Coupon Codes & New Product Updates" at bounding box center [554, 308] width 10 height 10
checkbox input "false"
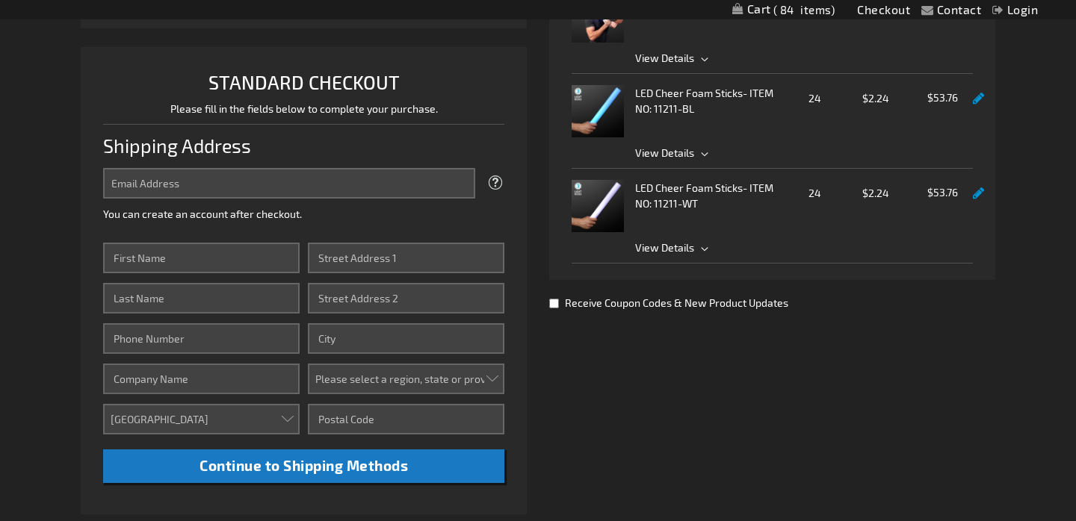
scroll to position [343, 0]
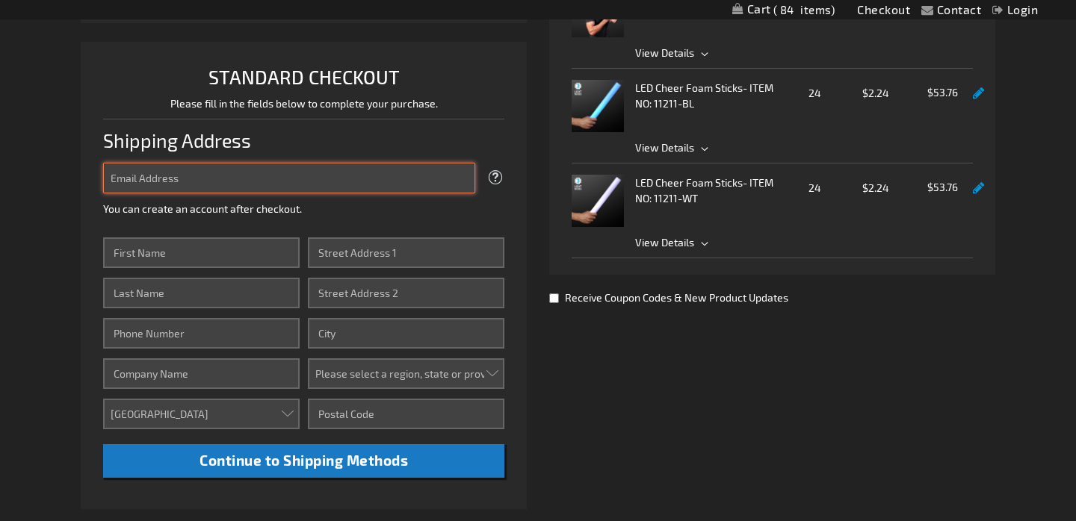
click at [257, 179] on input "Email Address" at bounding box center [289, 178] width 372 height 31
type input "galloway2001@att.net"
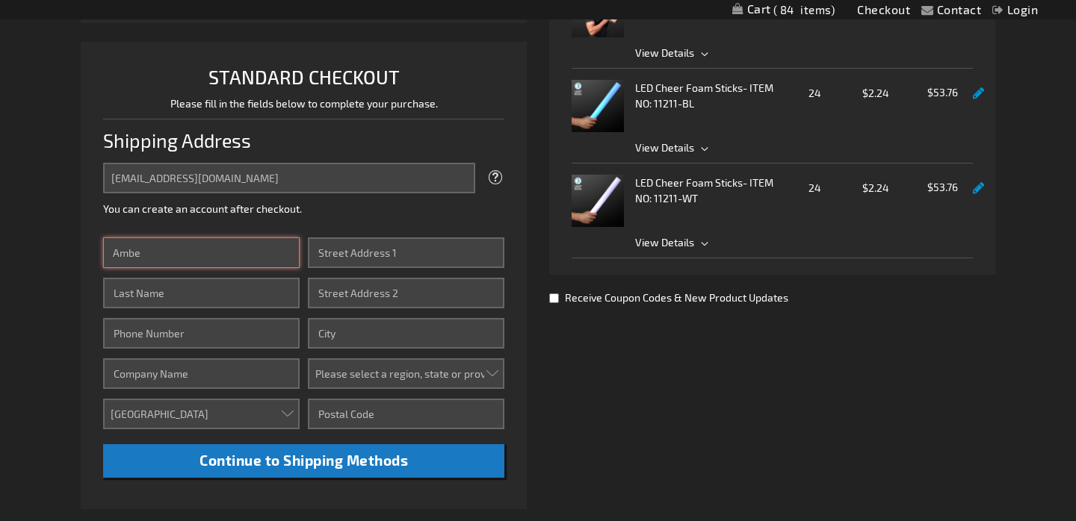
type input "Amber"
type input "Galloway"
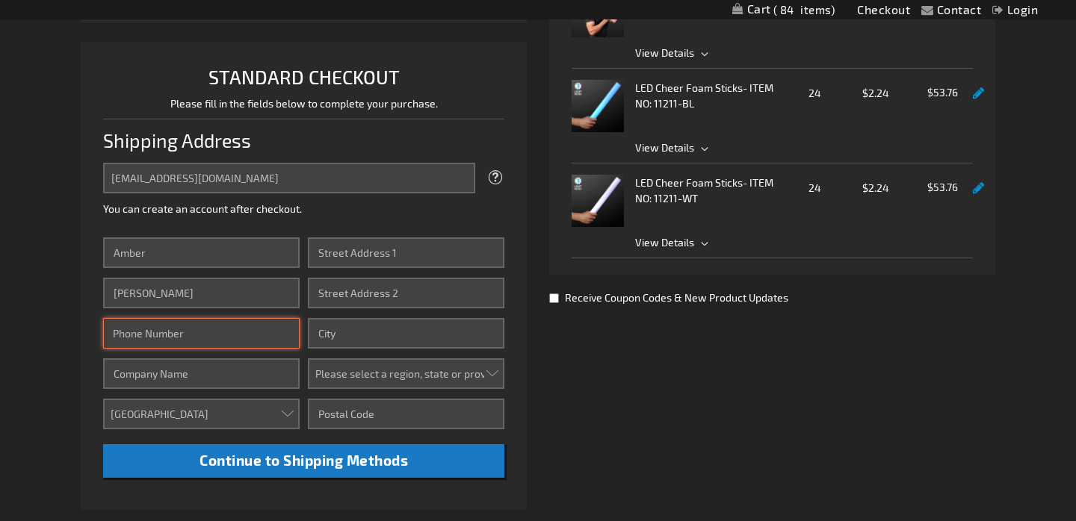
type input "8177295051"
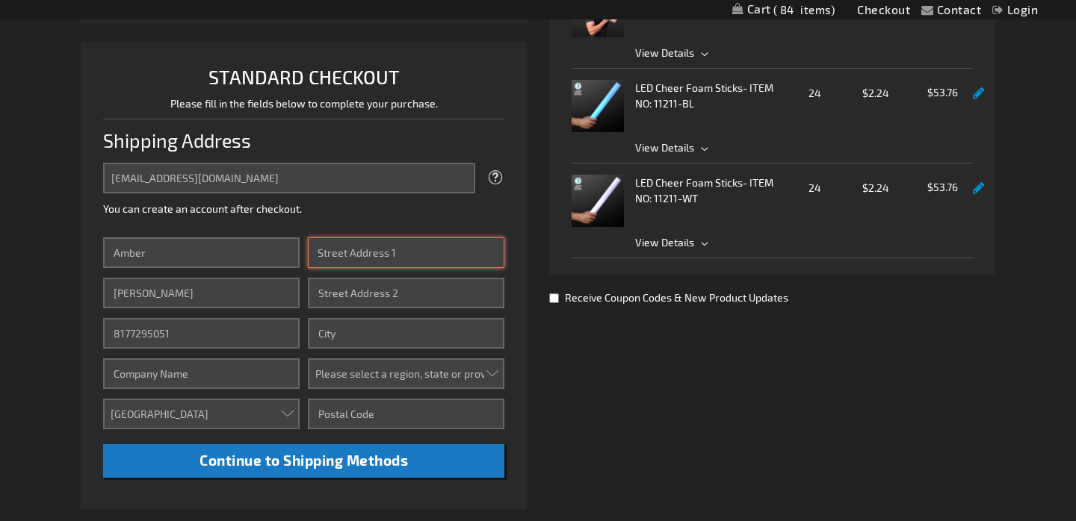
type input "8208 N Water Tower Rd"
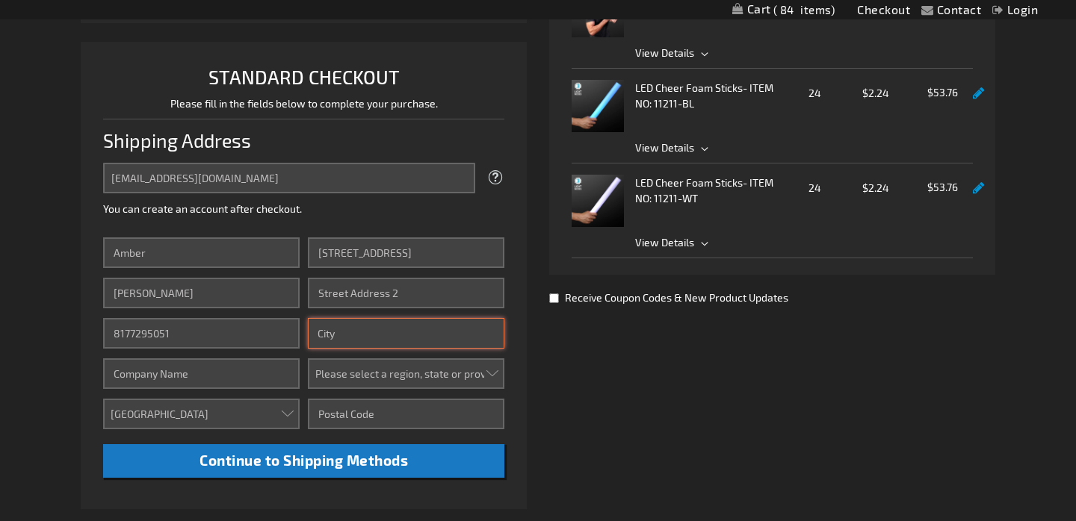
type input "Fort Worth"
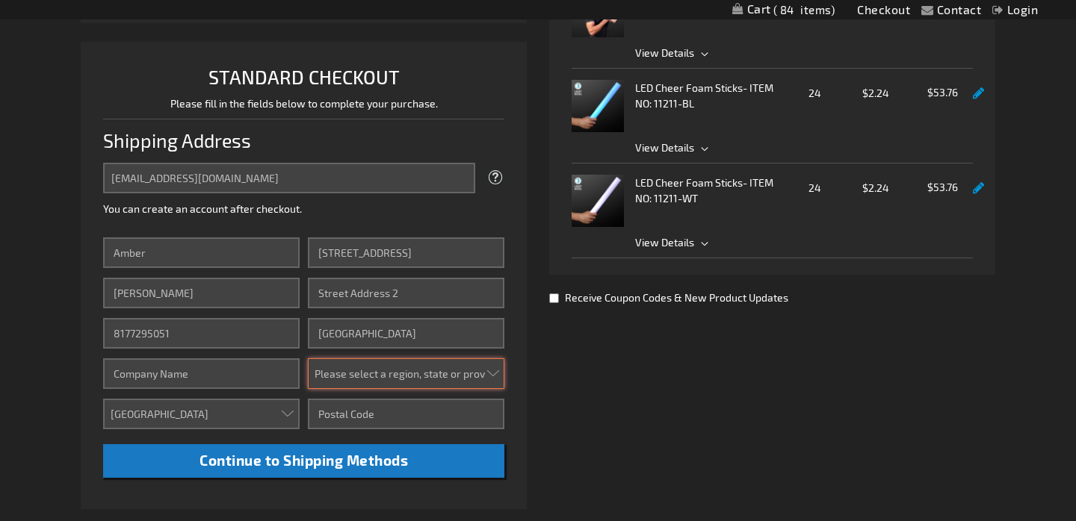
select select "57"
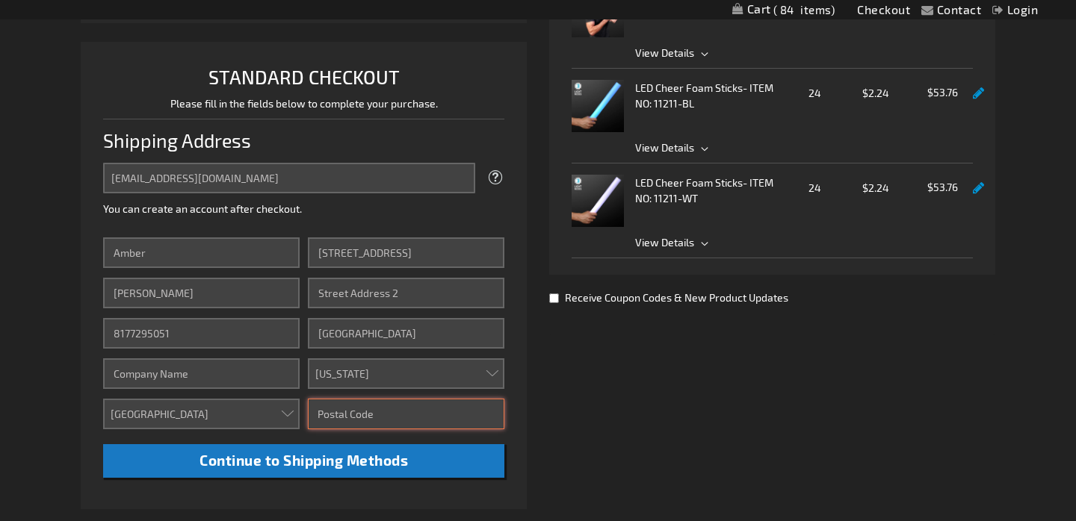
type input "76179"
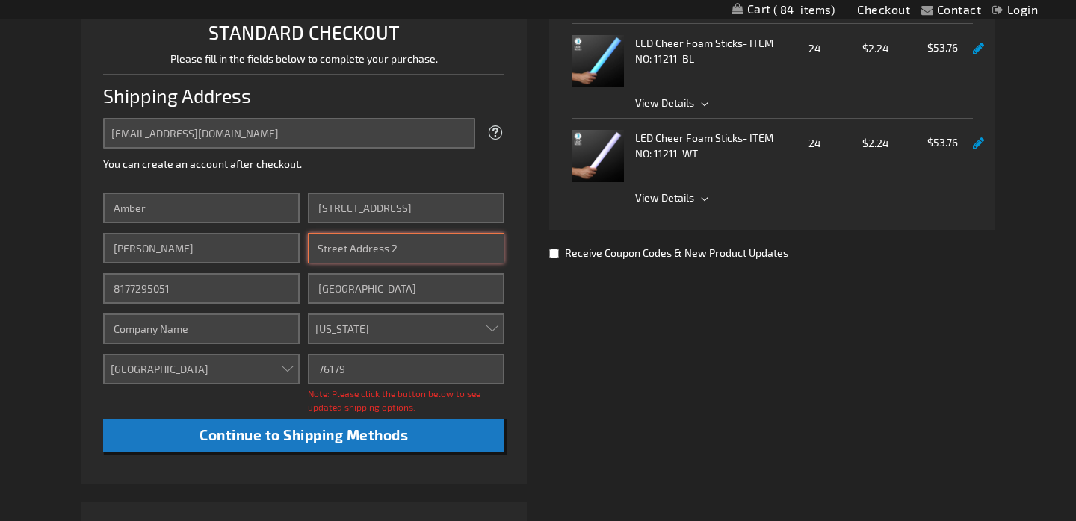
scroll to position [390, 0]
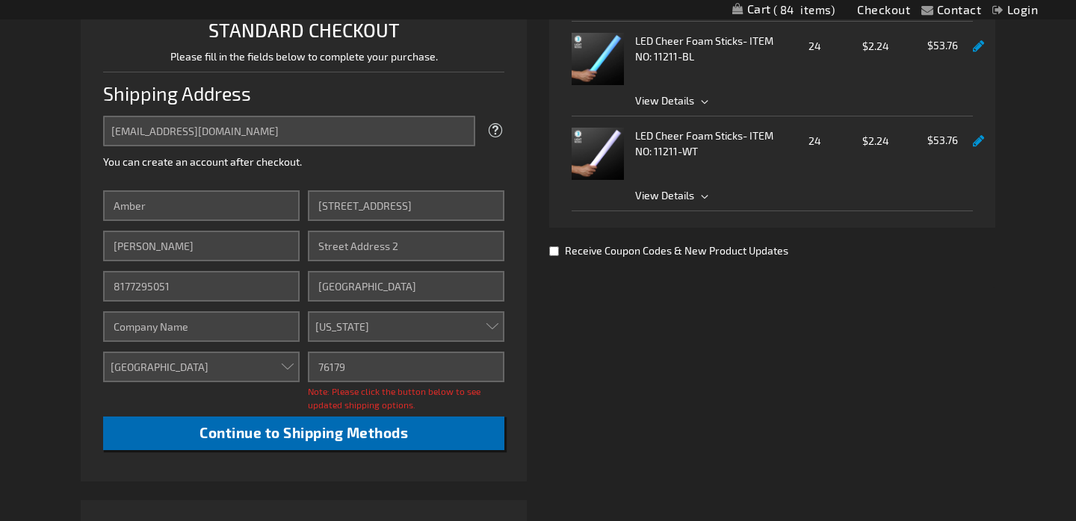
click at [314, 437] on span "Continue to Shipping Methods" at bounding box center [303, 432] width 208 height 17
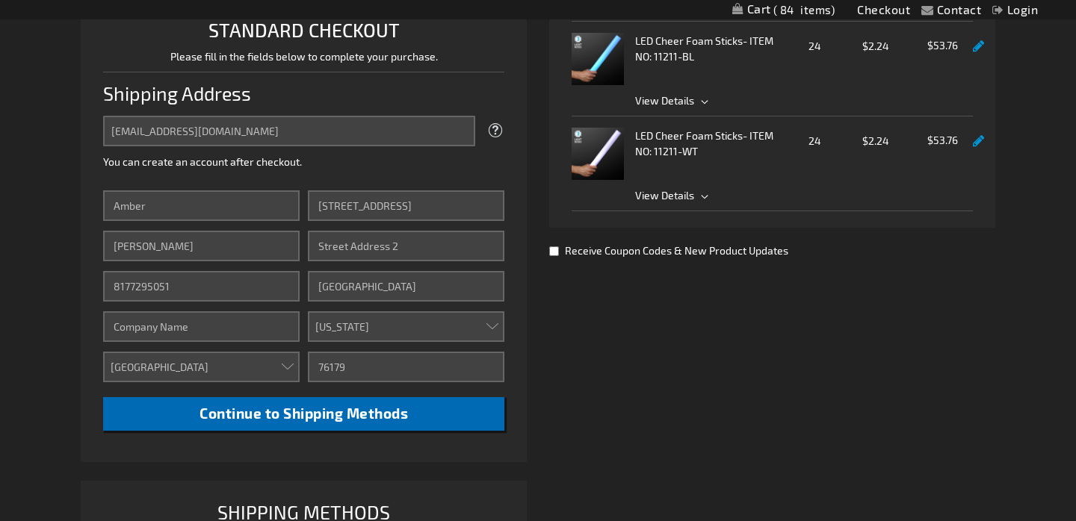
click at [359, 418] on span "Continue to Shipping Methods" at bounding box center [303, 413] width 208 height 17
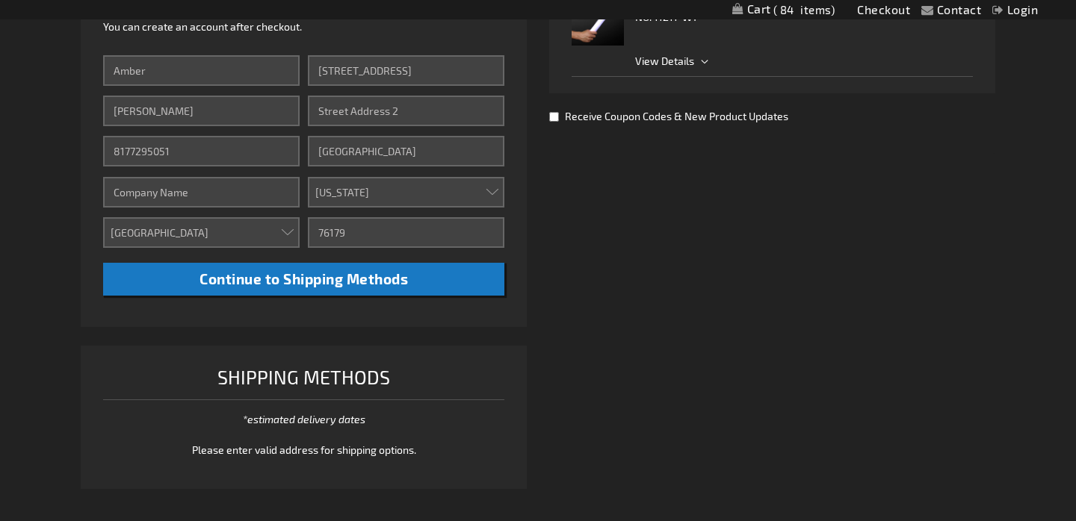
scroll to position [603, 0]
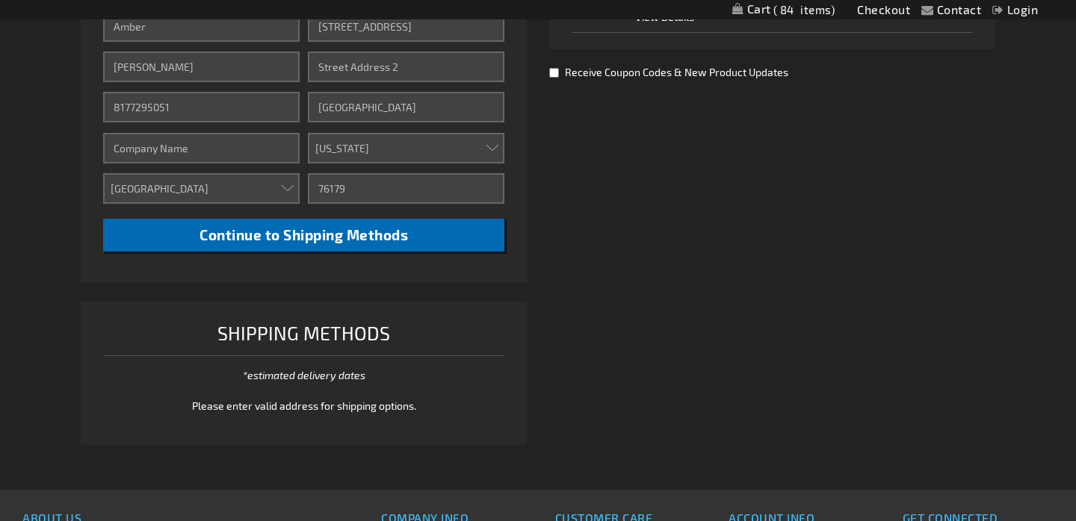
click at [315, 242] on button "Continue to Shipping Methods" at bounding box center [303, 236] width 401 height 34
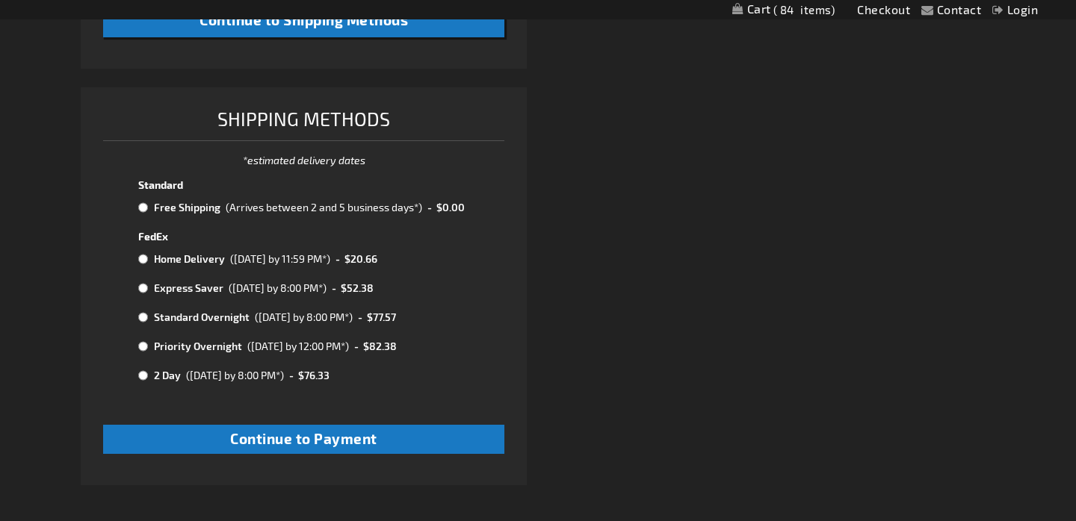
scroll to position [785, 0]
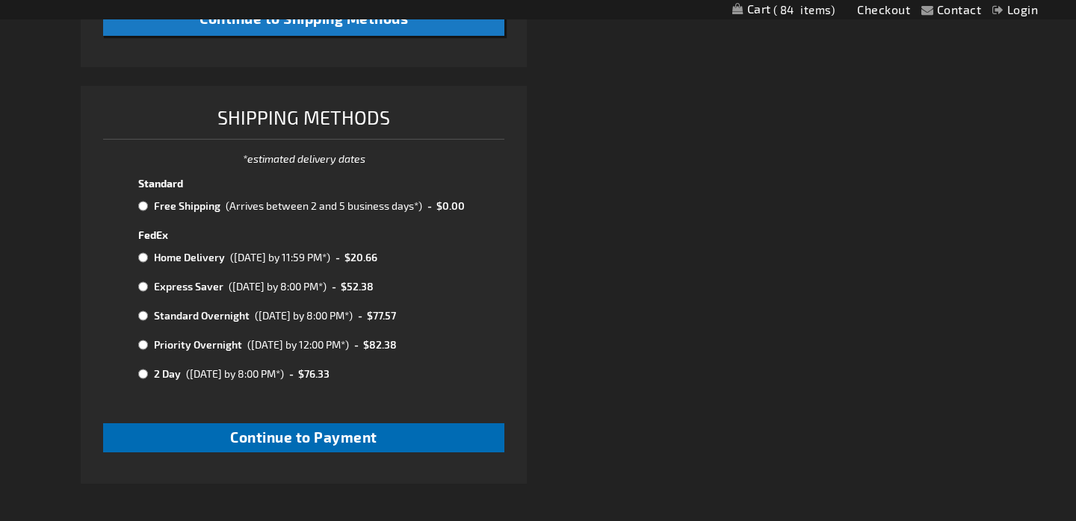
click at [317, 429] on span "Continue to Payment" at bounding box center [303, 437] width 147 height 17
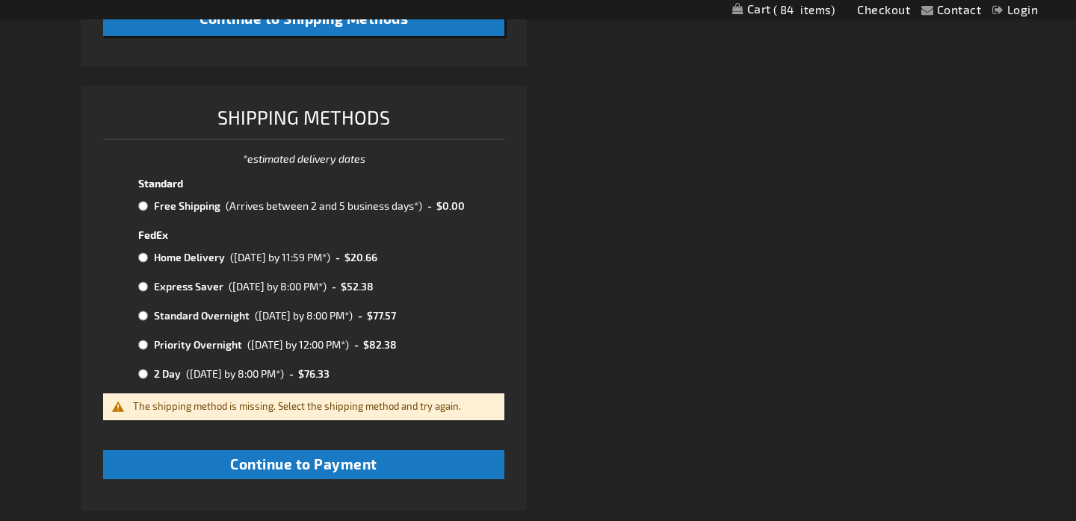
click at [247, 205] on div "(Arrives between 2 and 5 business days*)" at bounding box center [324, 206] width 196 height 16
radio input "true"
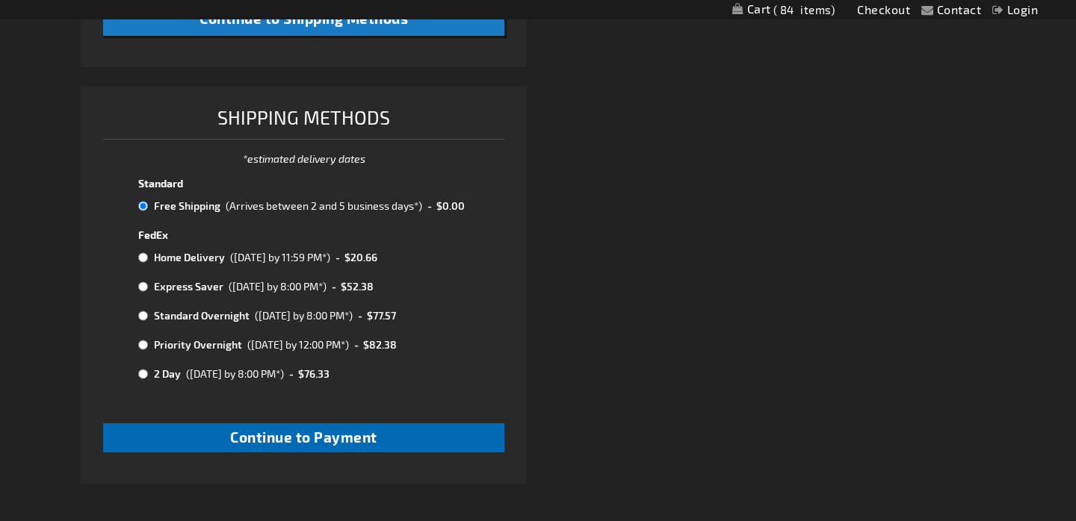
click at [370, 429] on span "Continue to Payment" at bounding box center [303, 437] width 147 height 17
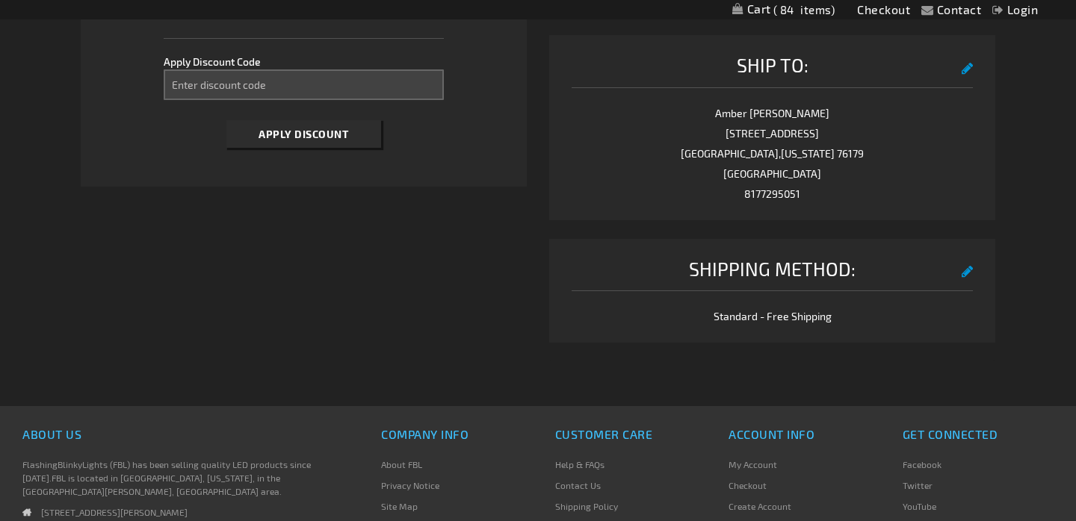
scroll to position [733, 0]
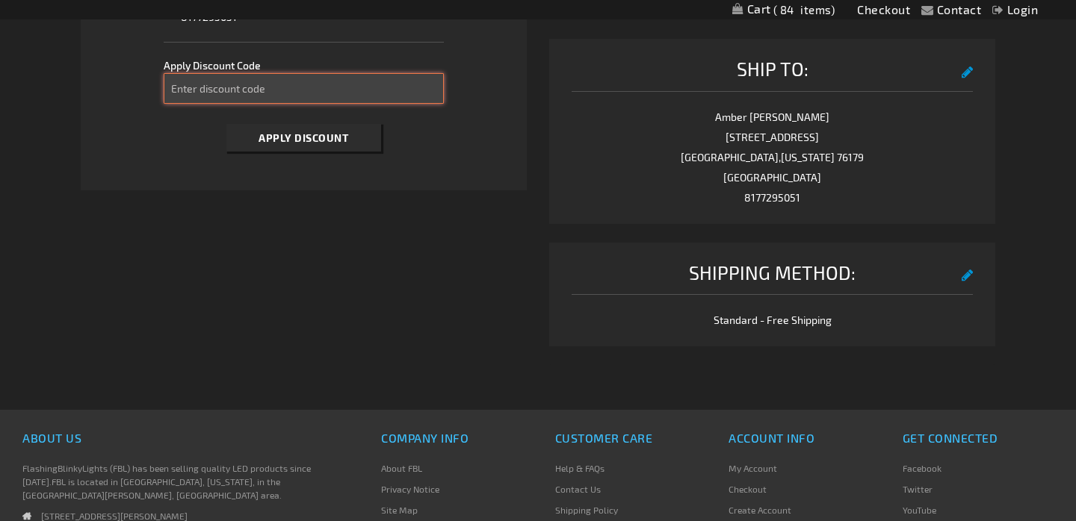
click at [338, 94] on input "Enter discount code" at bounding box center [304, 88] width 281 height 31
type input "Take20"
click at [348, 135] on button "Apply Discount" at bounding box center [303, 138] width 155 height 28
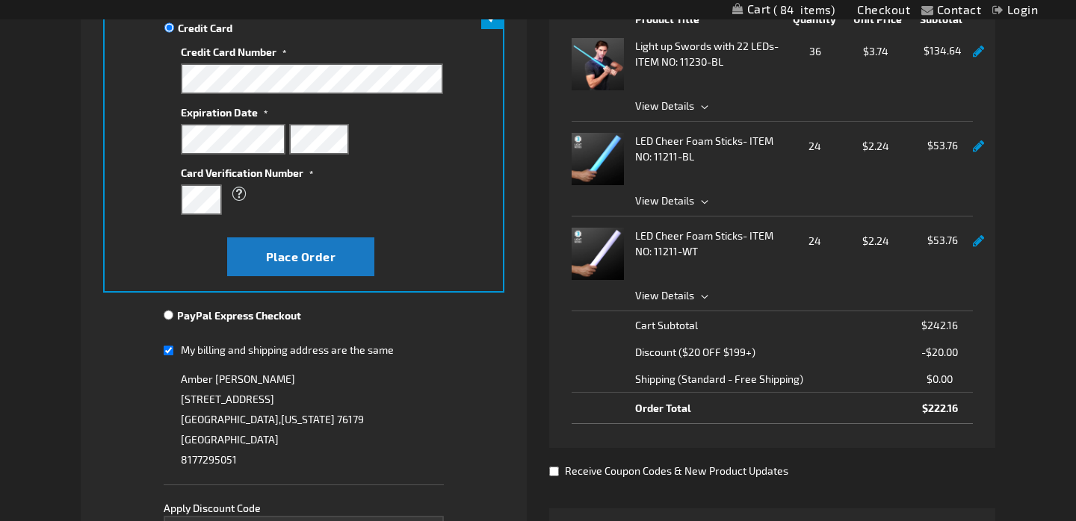
scroll to position [287, 0]
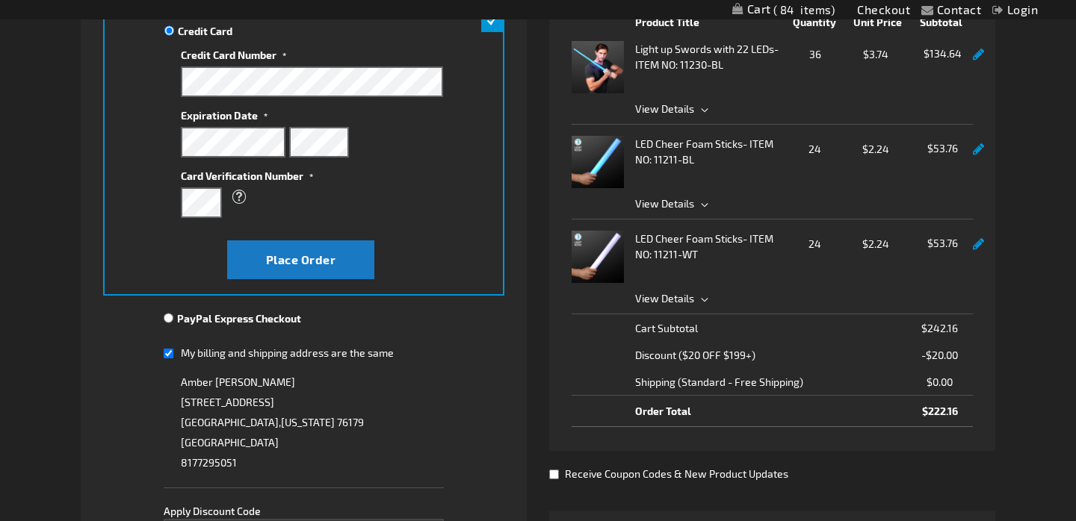
click at [974, 247] on link at bounding box center [978, 244] width 11 height 13
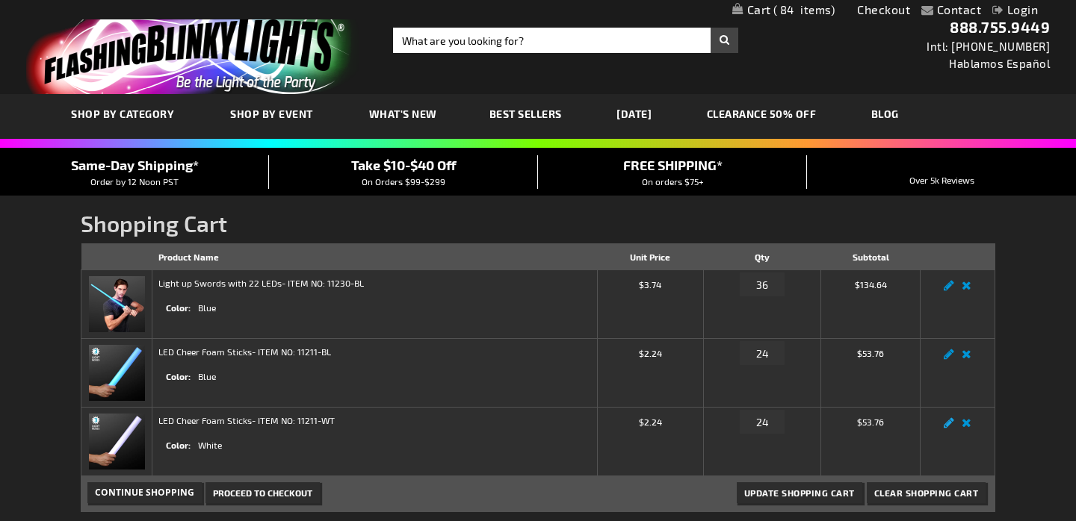
click at [950, 427] on link "Edit" at bounding box center [949, 427] width 18 height 0
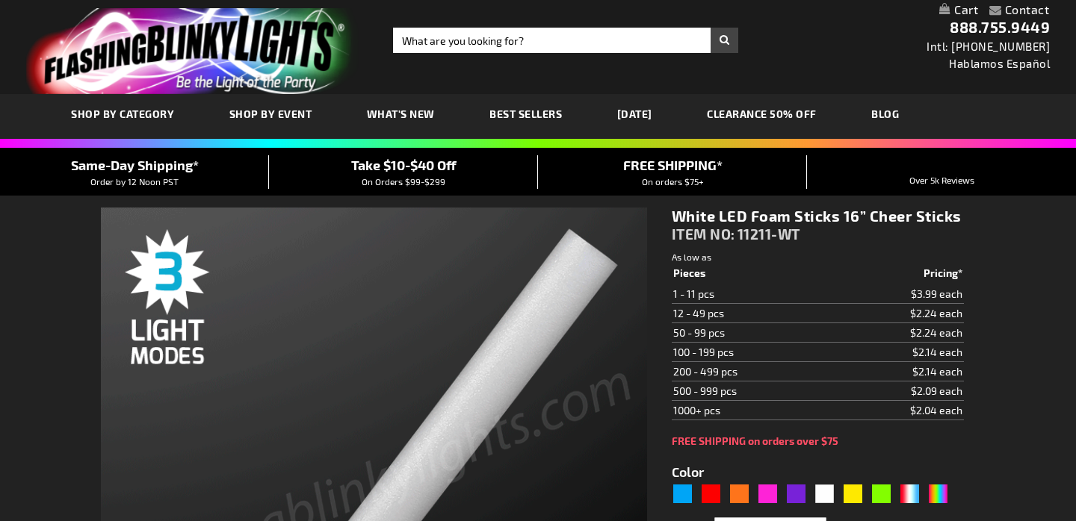
select select
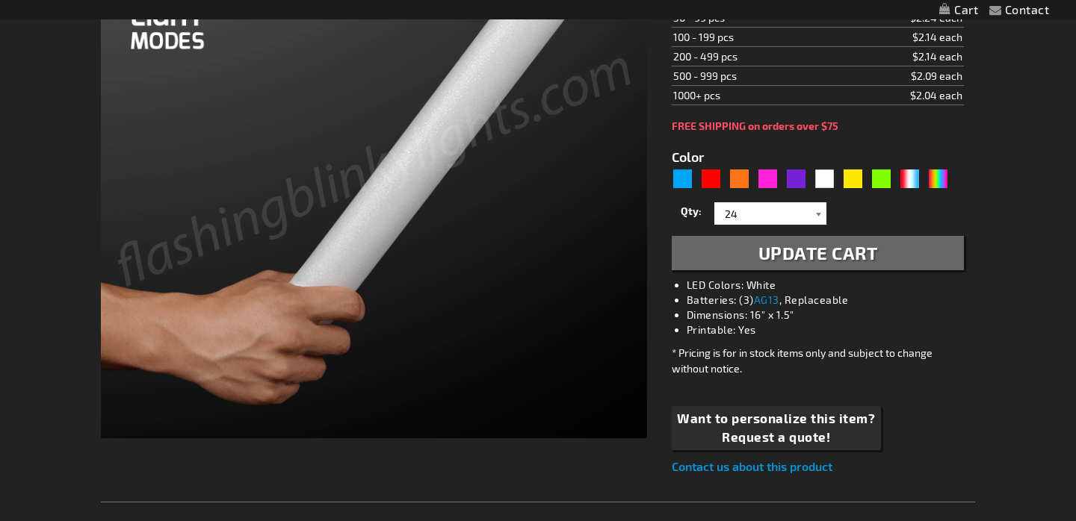
type input "5646"
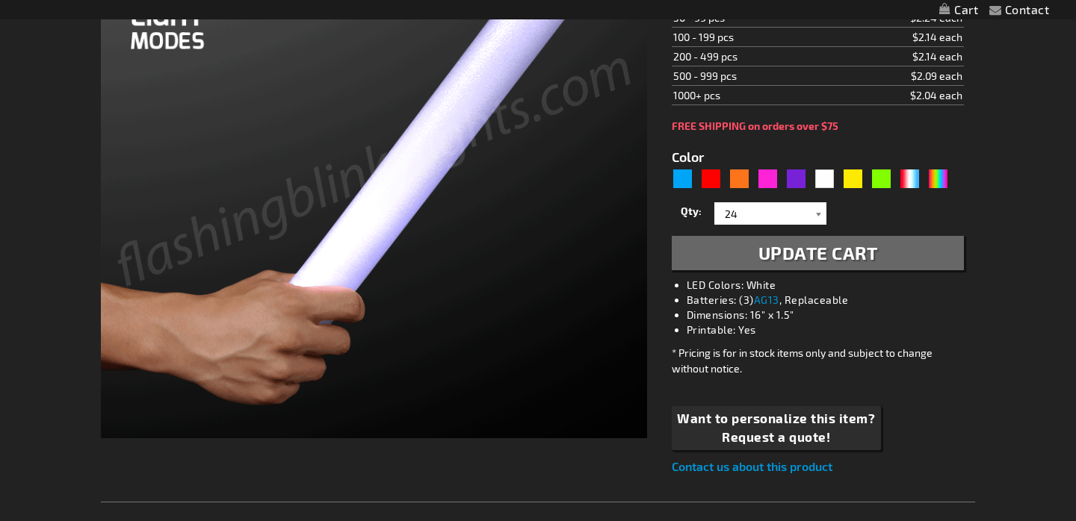
scroll to position [315, 0]
click at [818, 214] on div at bounding box center [818, 213] width 15 height 22
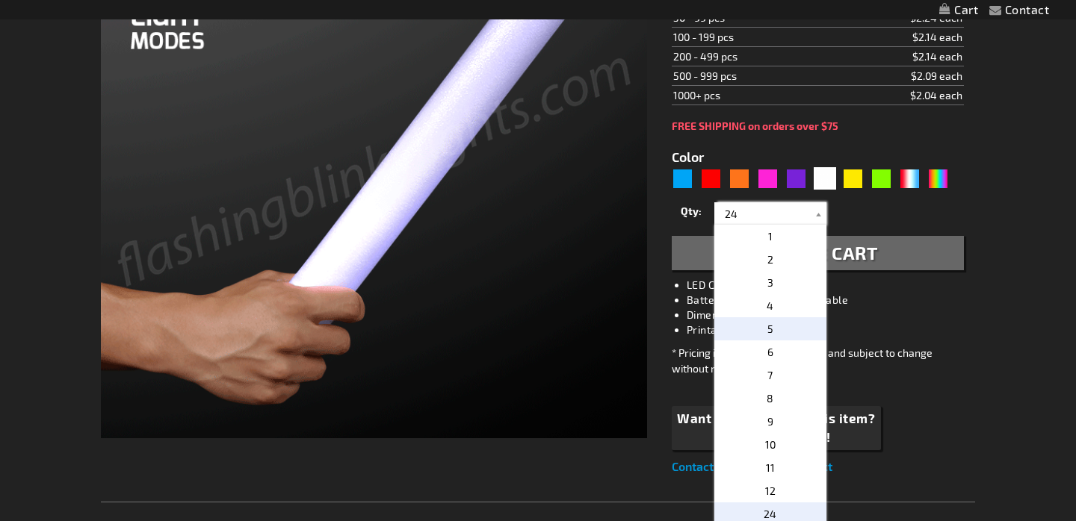
select select
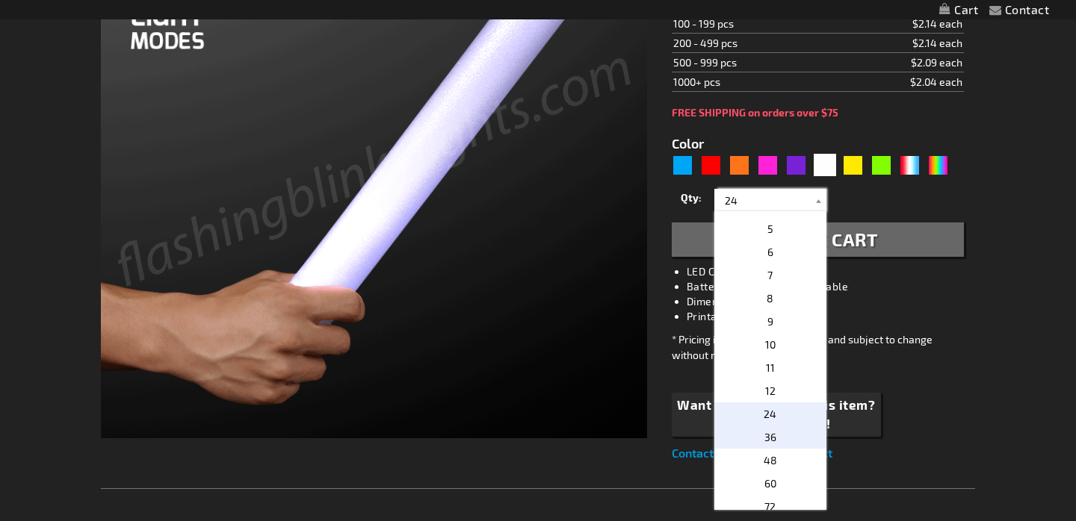
scroll to position [0, 0]
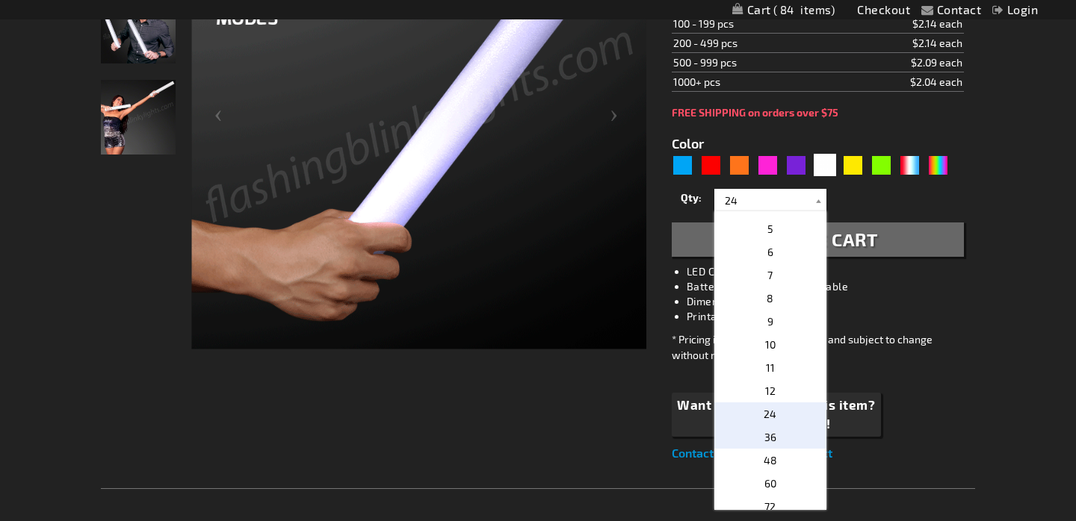
click at [775, 441] on p "36" at bounding box center [770, 437] width 112 height 23
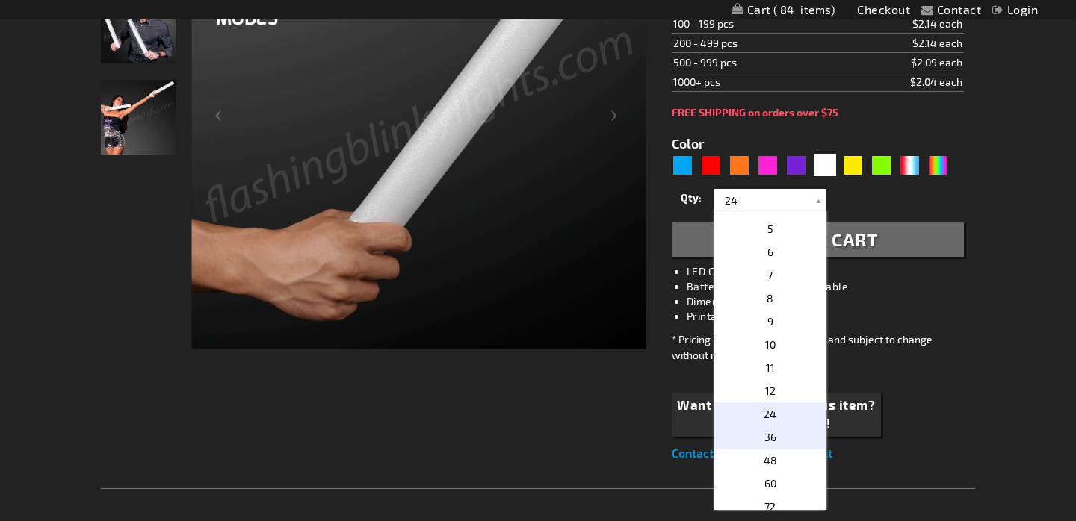
type input "36"
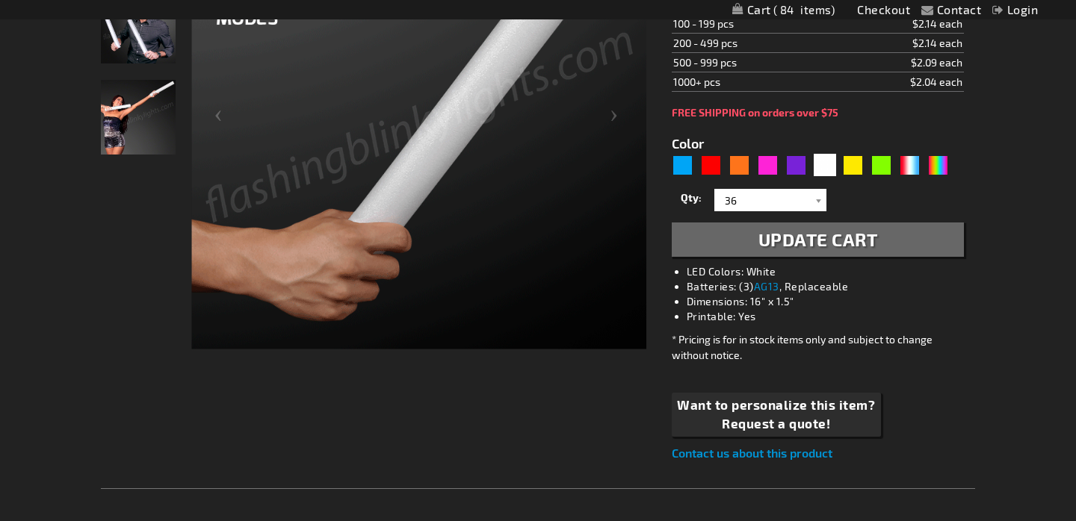
click at [843, 245] on span "Update Cart" at bounding box center [818, 240] width 120 height 22
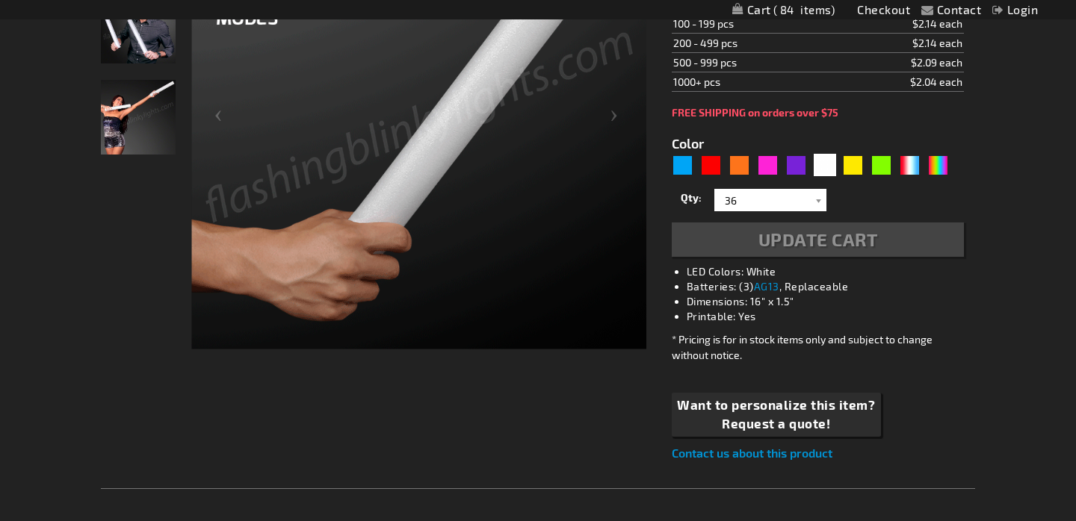
click at [778, 244] on div "Update Cart" at bounding box center [818, 240] width 292 height 34
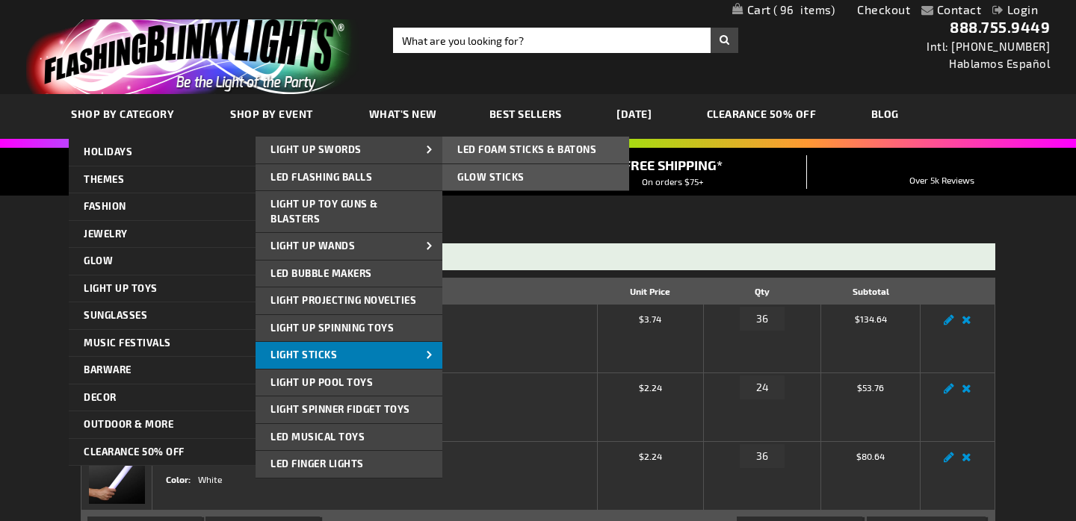
click at [427, 350] on span at bounding box center [429, 356] width 22 height 16
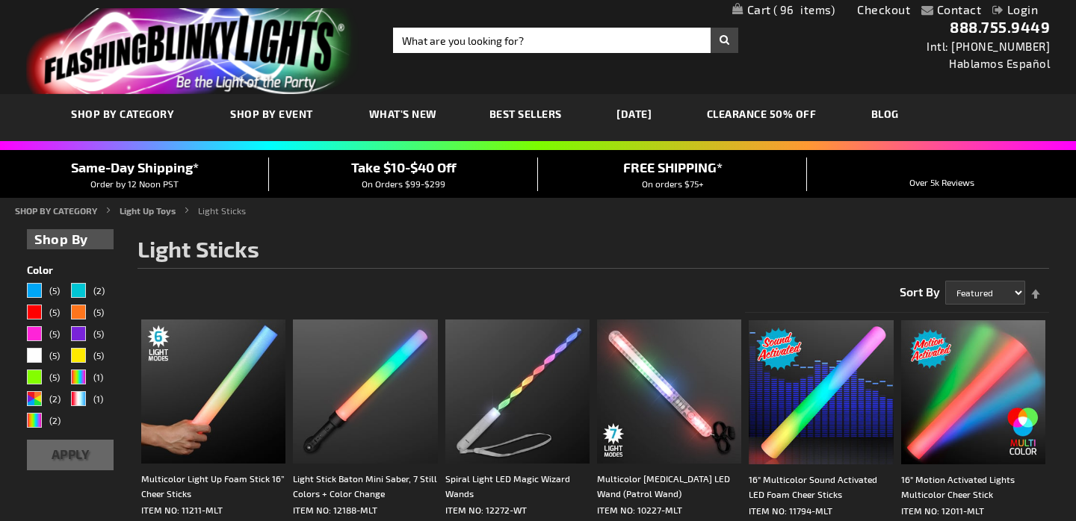
click at [741, 8] on link "My Cart 96 96 items" at bounding box center [783, 10] width 103 height 14
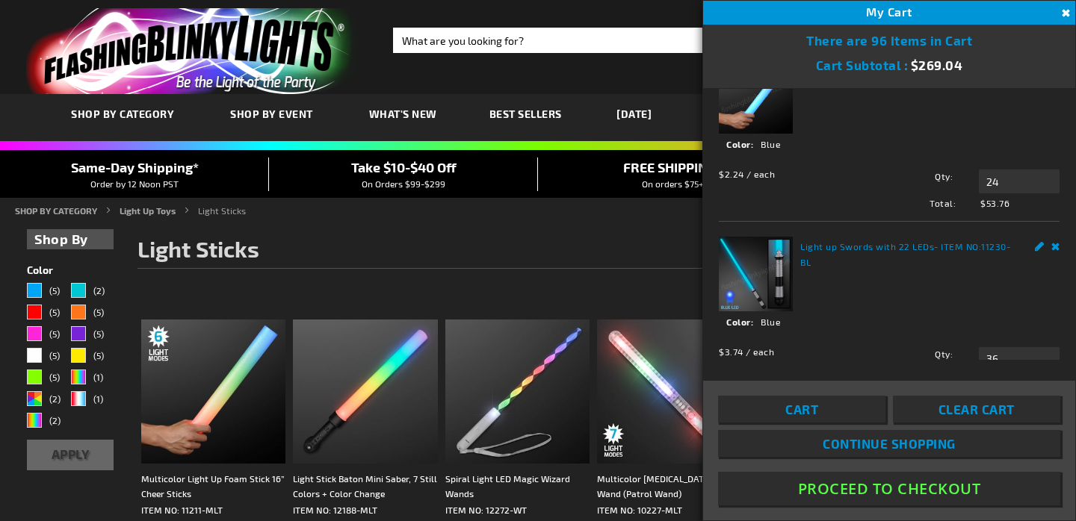
scroll to position [188, 0]
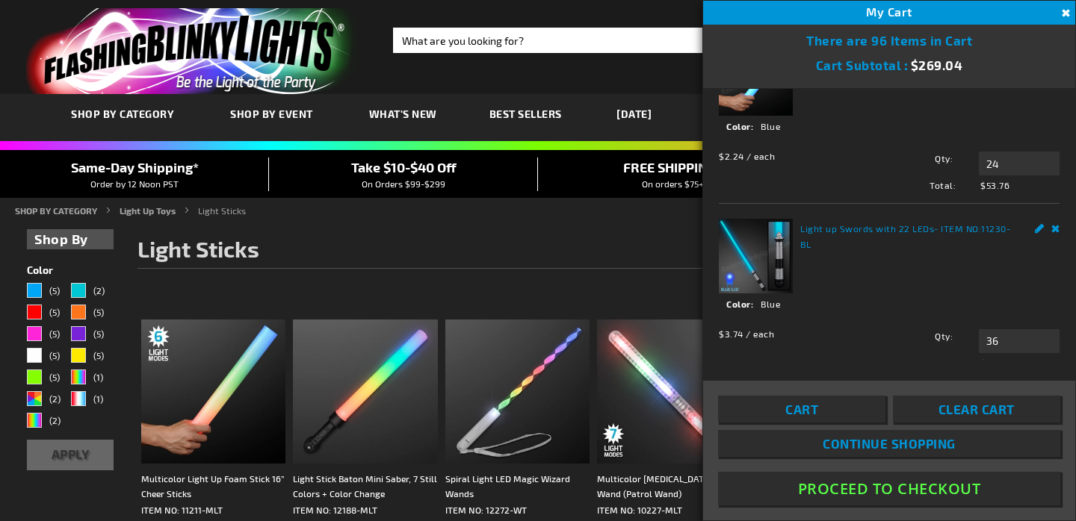
click at [1035, 58] on link "Edit" at bounding box center [1040, 50] width 10 height 16
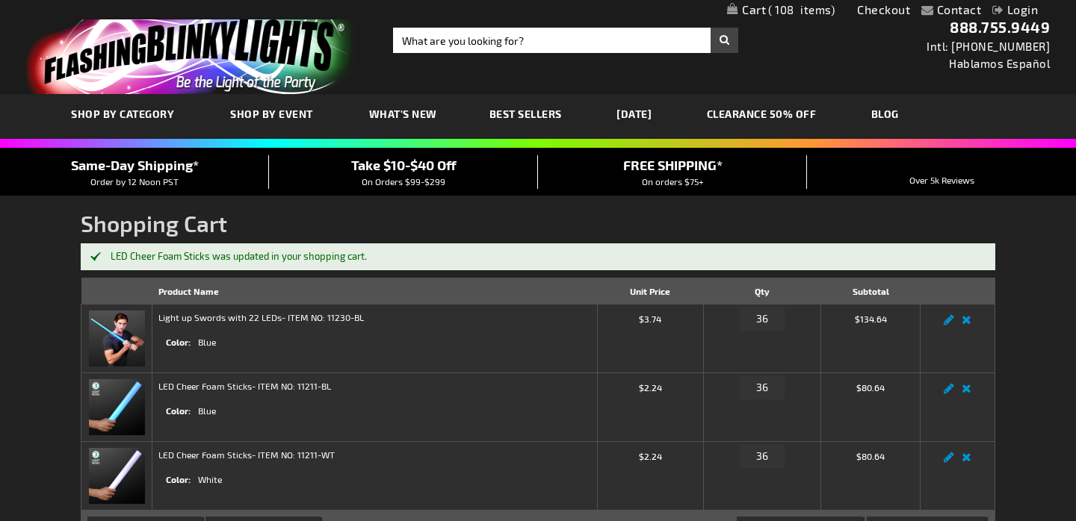
click at [373, 164] on span "Take $10-$40 Off" at bounding box center [403, 165] width 105 height 16
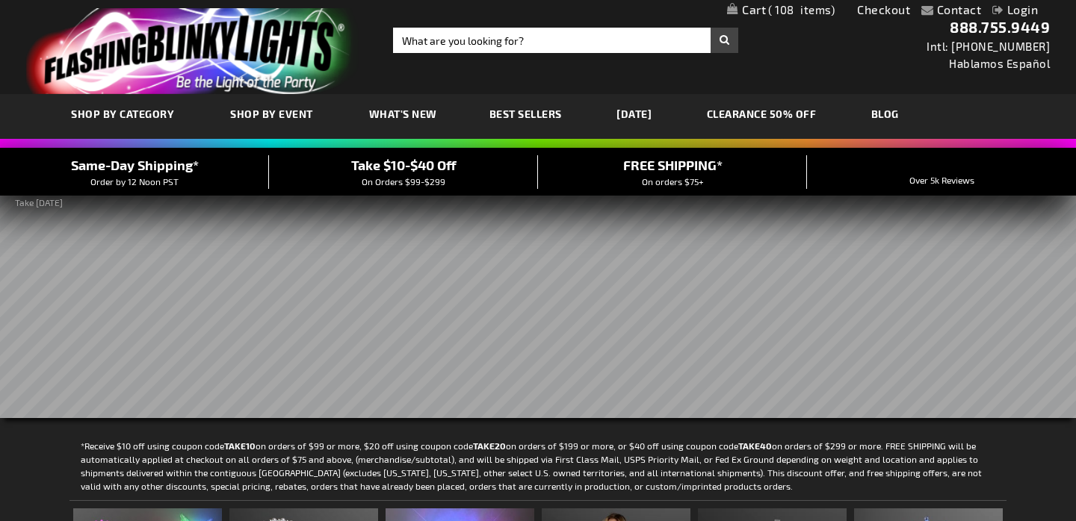
click at [758, 8] on link "My Cart 108 108 items" at bounding box center [781, 10] width 108 height 14
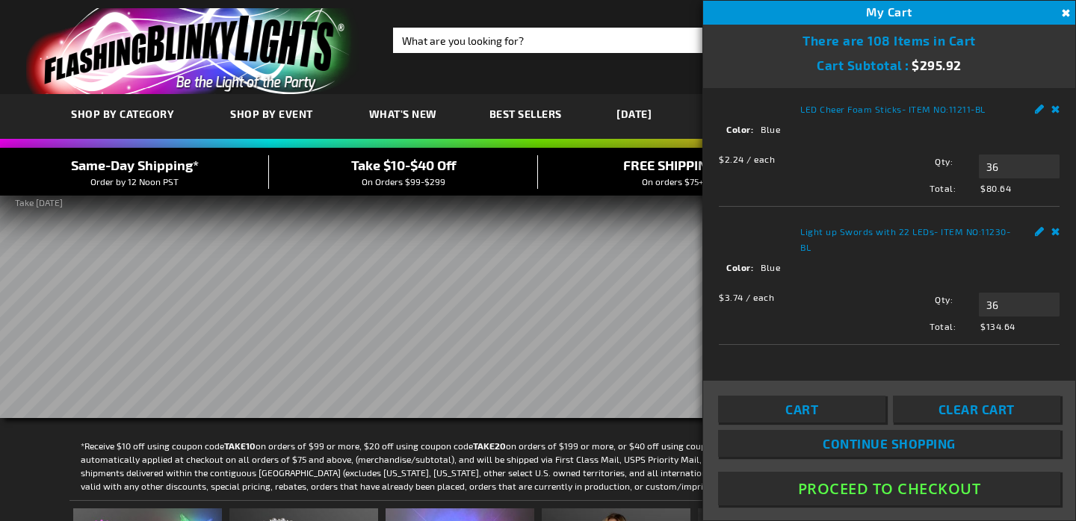
scroll to position [244, 0]
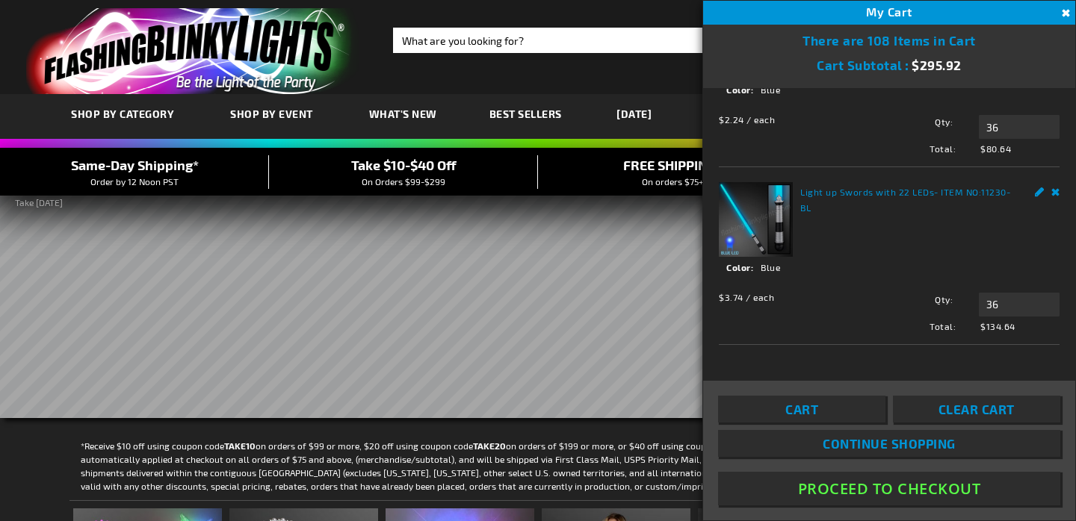
click at [1038, 198] on link "Edit" at bounding box center [1040, 190] width 10 height 16
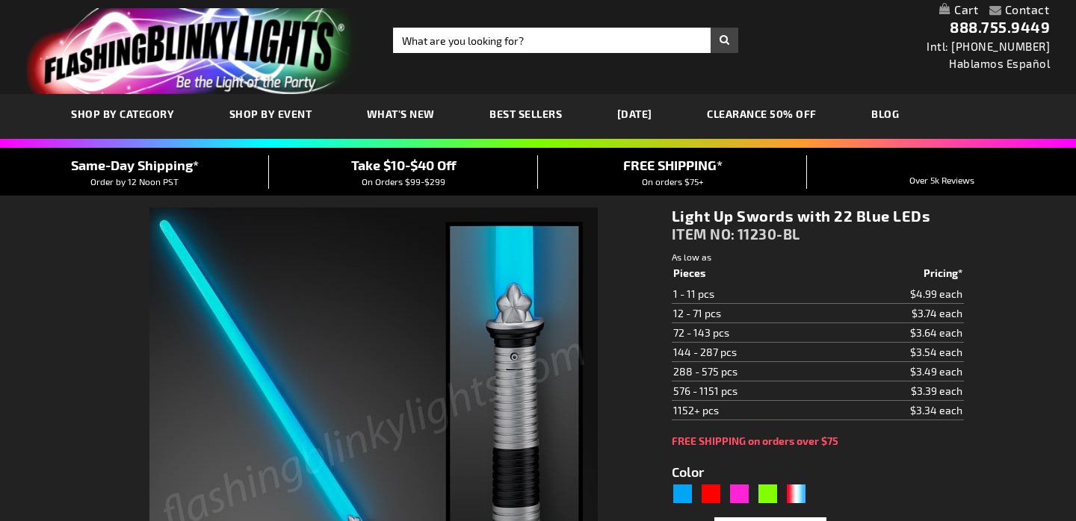
select select
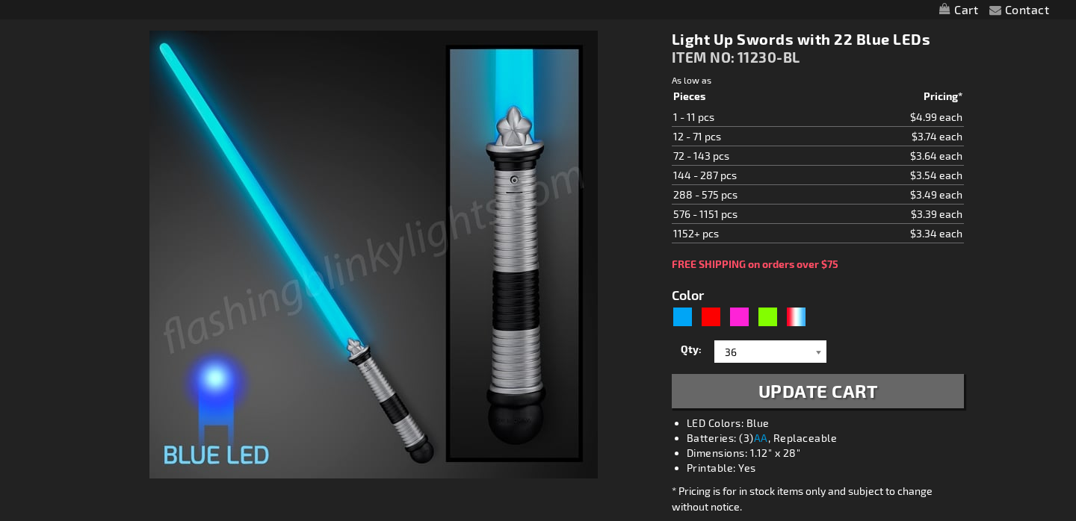
type input "5629"
click at [817, 348] on div at bounding box center [818, 352] width 15 height 22
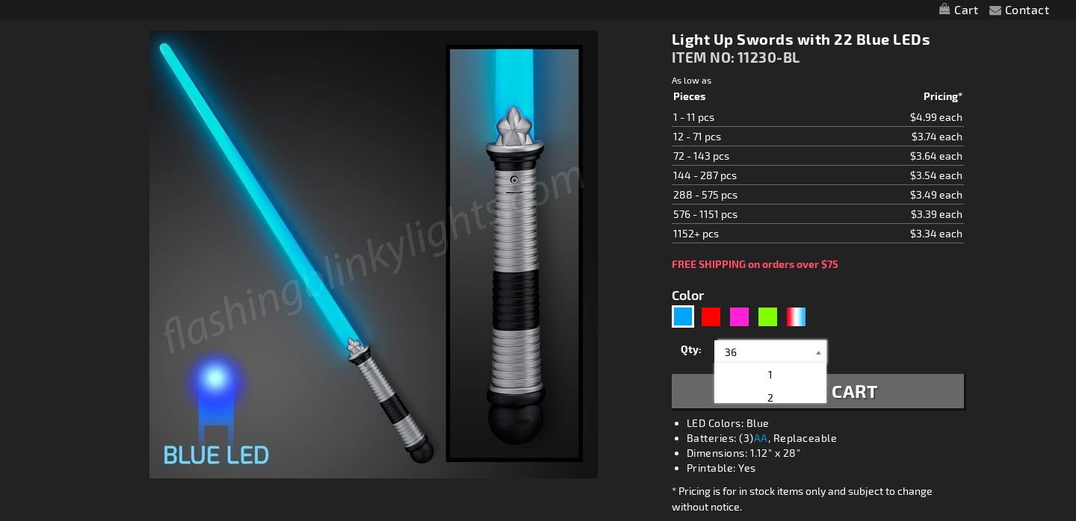
scroll to position [183, 0]
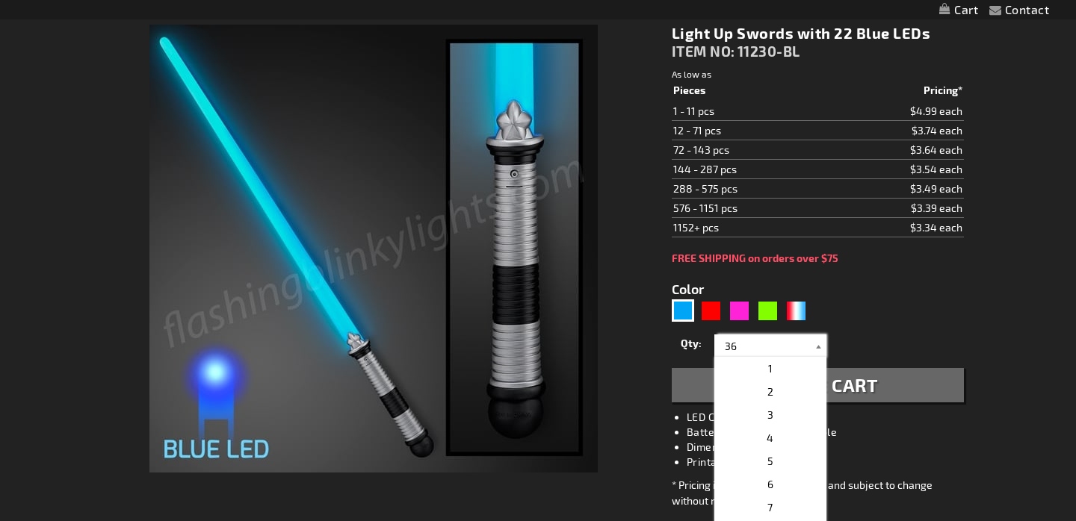
select select
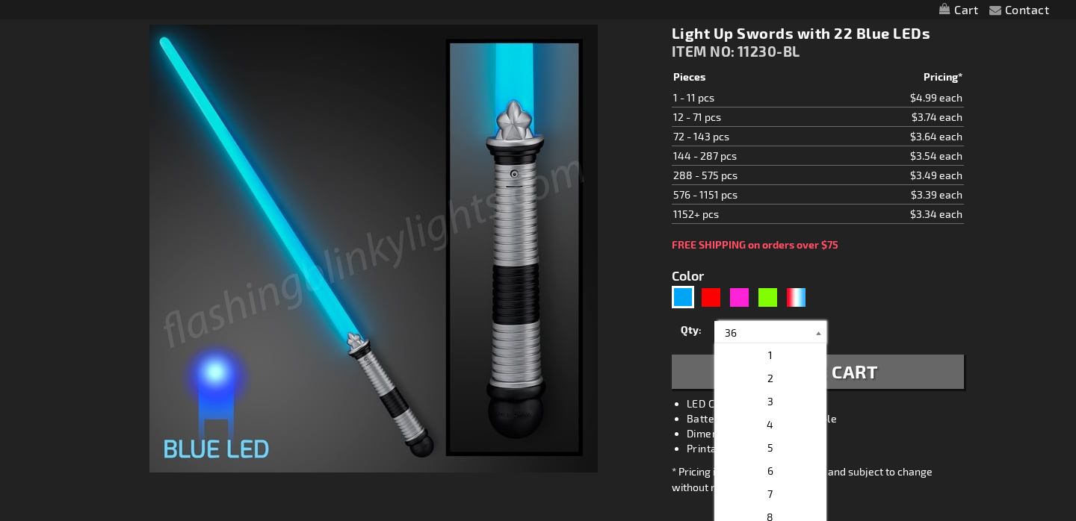
scroll to position [0, 0]
click at [820, 330] on div at bounding box center [818, 332] width 15 height 22
click at [909, 303] on form "Color 5629 Qty" at bounding box center [818, 320] width 292 height 138
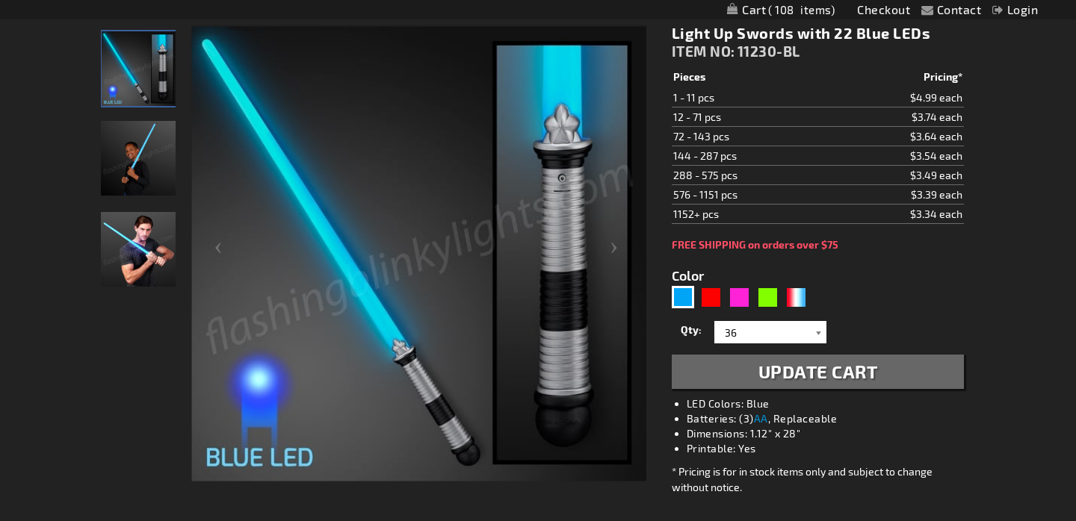
click at [821, 335] on div at bounding box center [818, 332] width 15 height 22
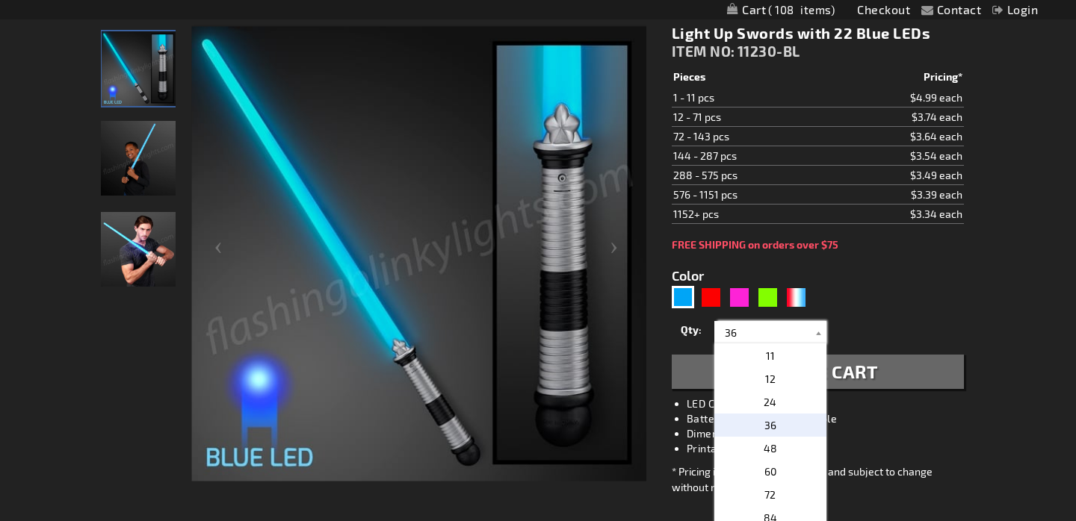
scroll to position [283, 0]
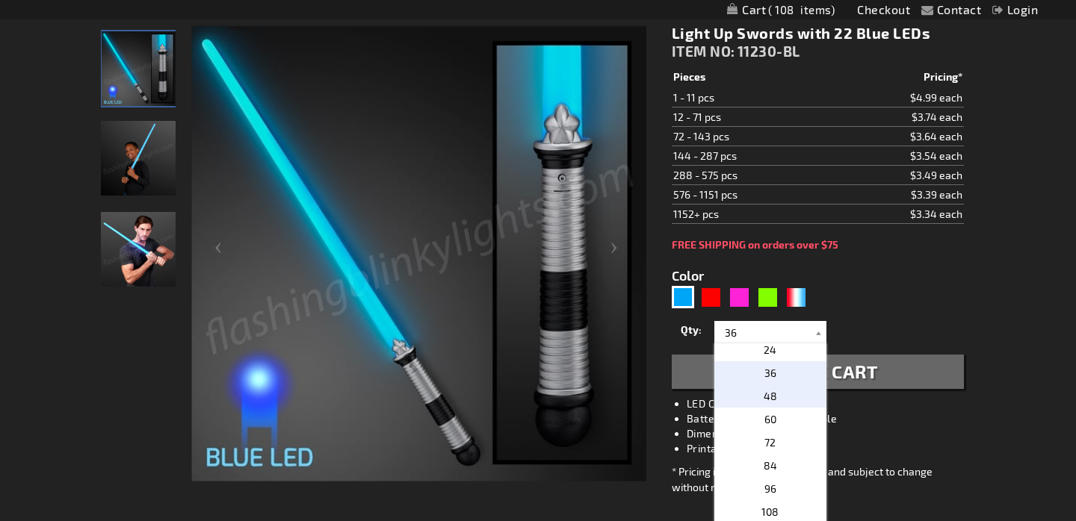
click at [769, 397] on span "48" at bounding box center [769, 396] width 13 height 13
type input "48"
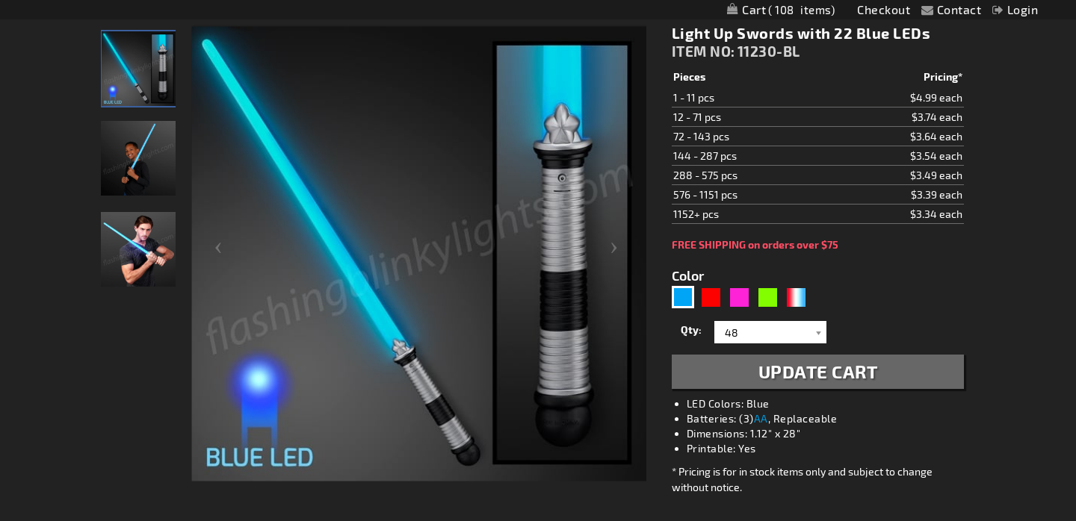
click at [831, 370] on span "Update Cart" at bounding box center [818, 372] width 120 height 22
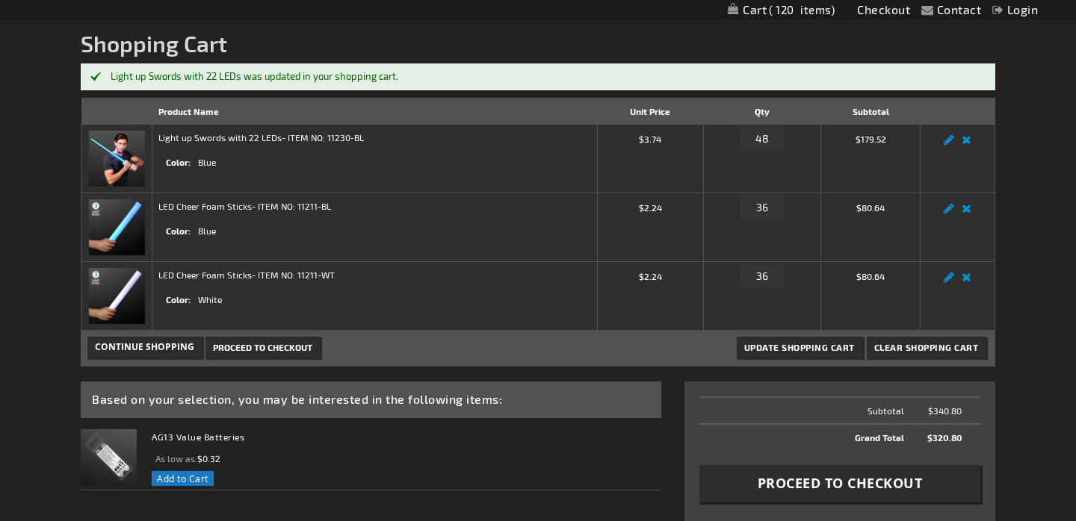
scroll to position [180, 0]
click at [949, 144] on link "Edit" at bounding box center [949, 144] width 18 height 0
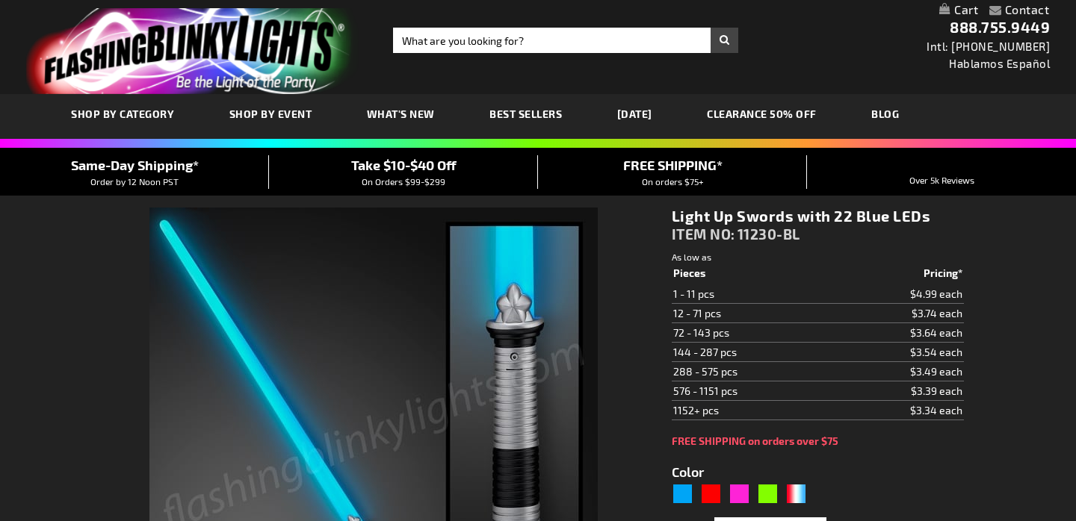
select select
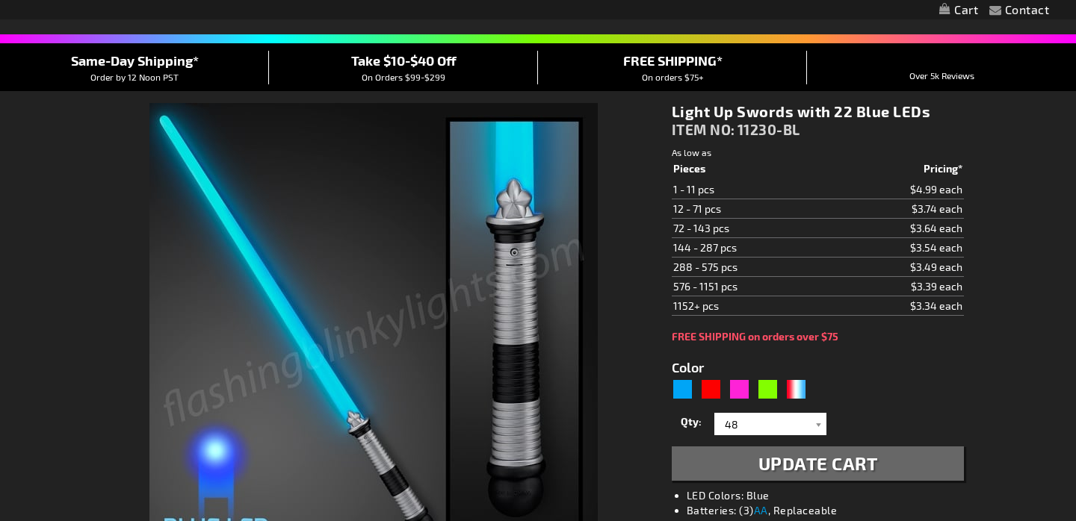
type input "5629"
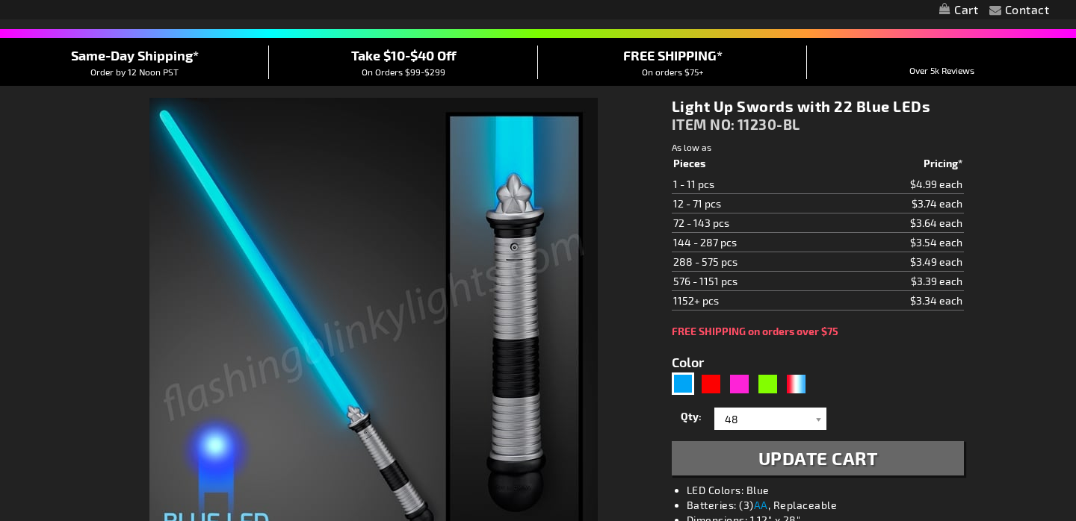
select select
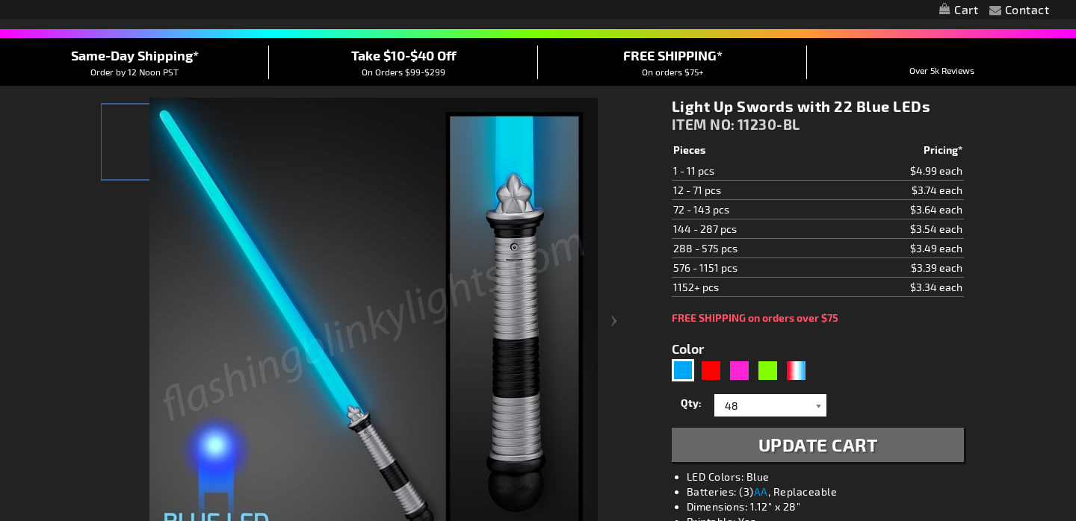
click at [812, 394] on div at bounding box center [818, 405] width 15 height 22
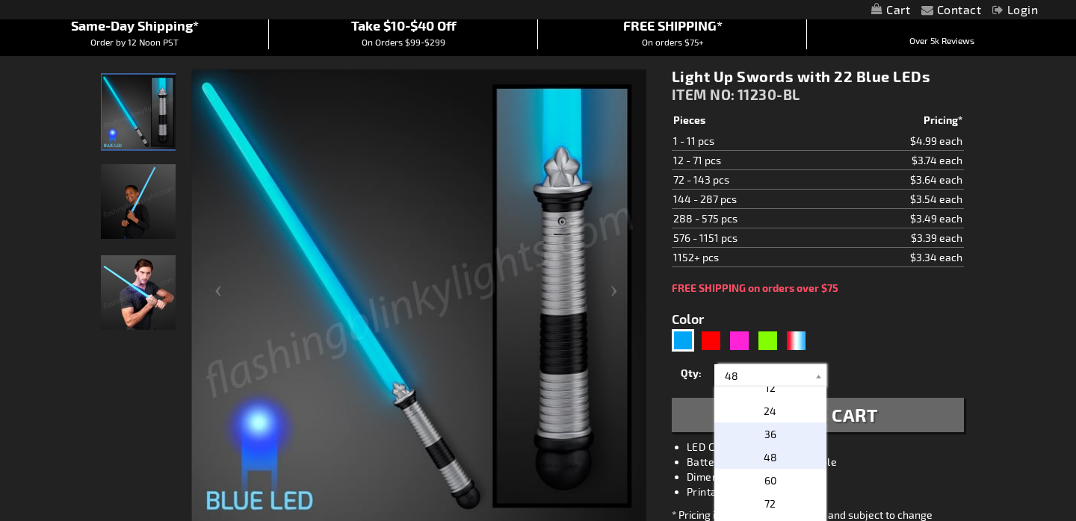
scroll to position [0, 0]
click at [764, 436] on span "36" at bounding box center [770, 434] width 12 height 13
type input "36"
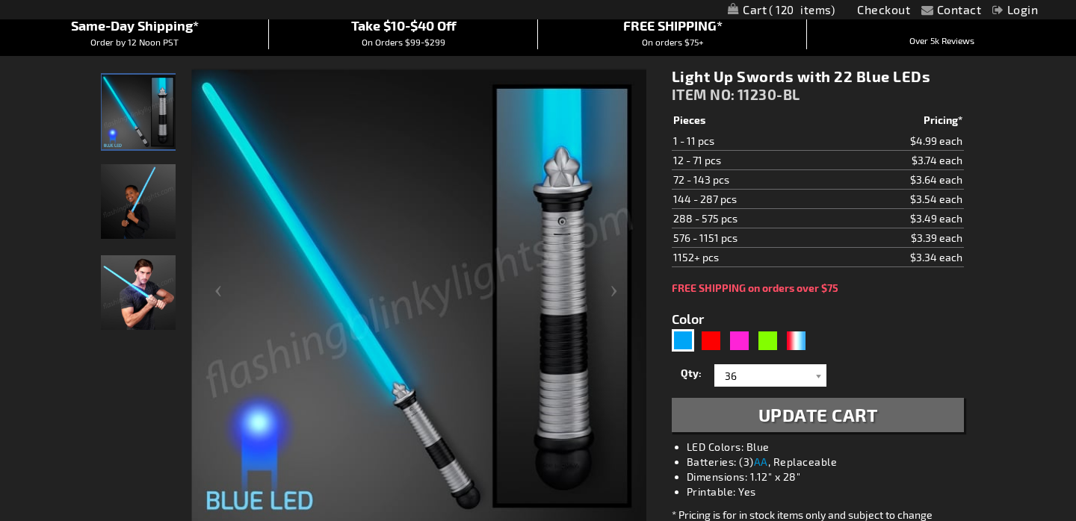
click at [831, 413] on span "Update Cart" at bounding box center [818, 415] width 120 height 22
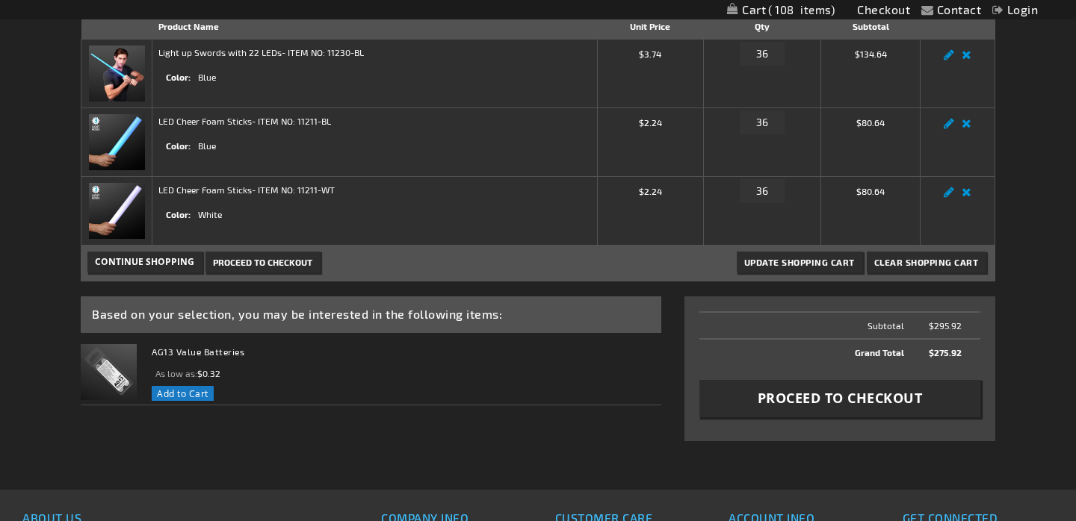
scroll to position [270, 0]
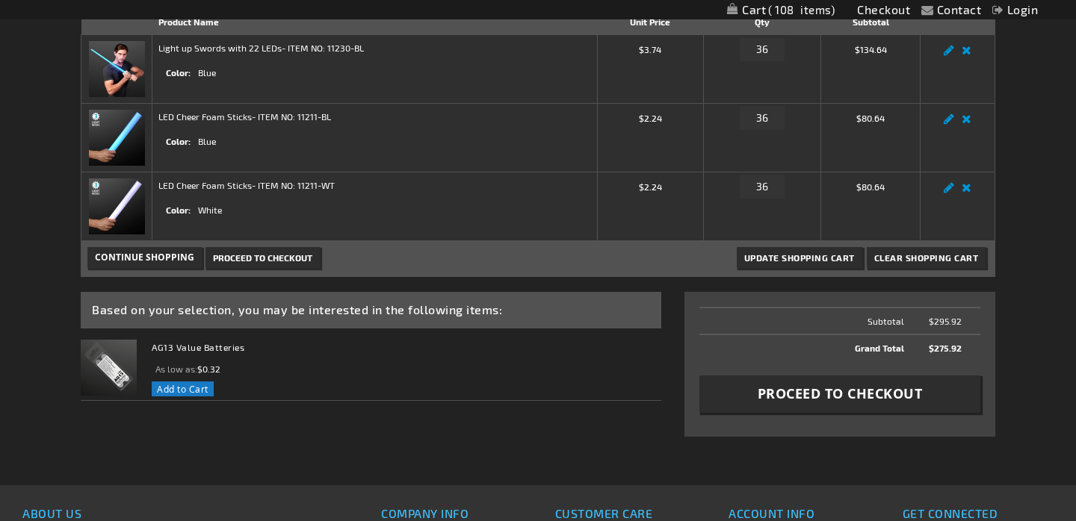
click at [815, 390] on span "Proceed to Checkout" at bounding box center [840, 394] width 165 height 19
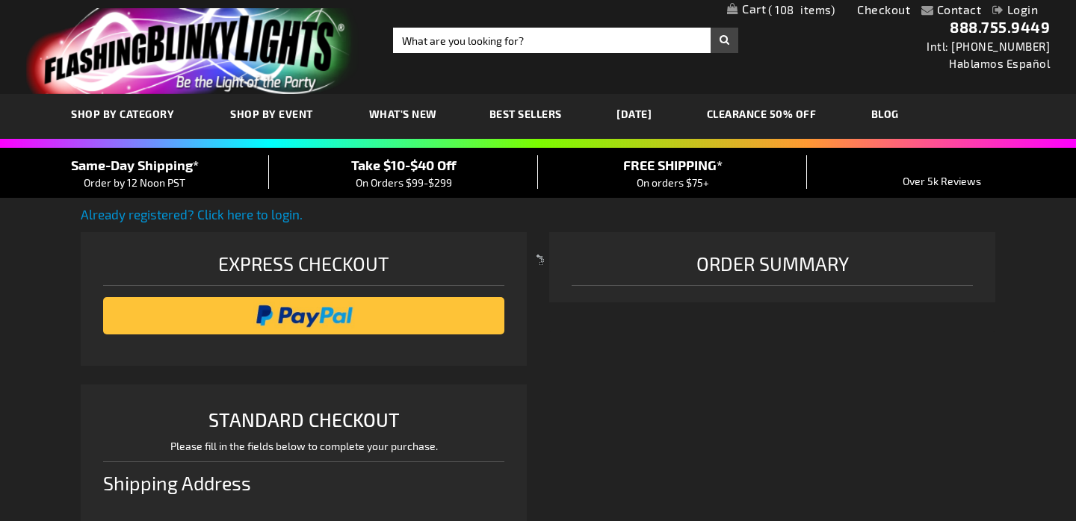
scroll to position [384, 0]
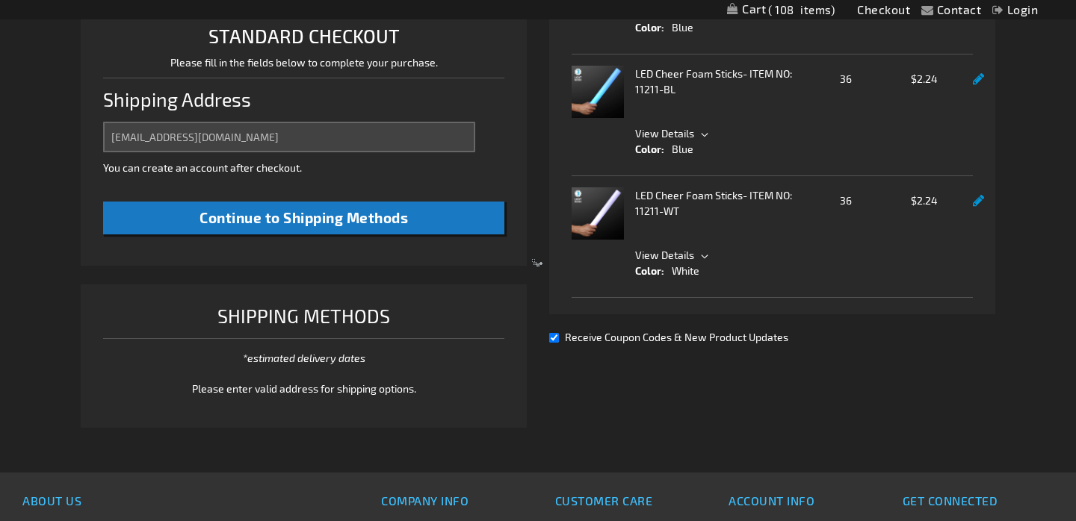
select select "US"
select select "57"
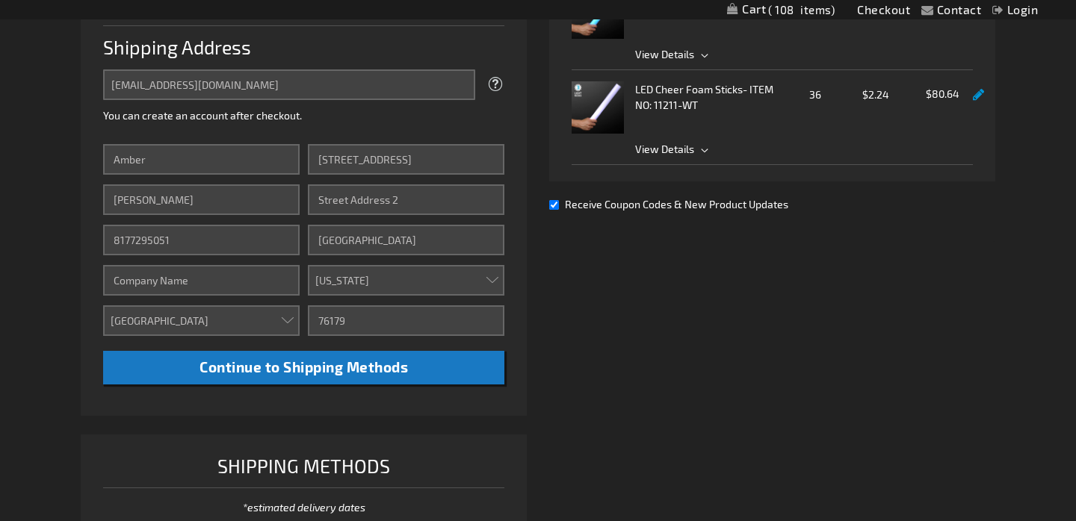
scroll to position [437, 0]
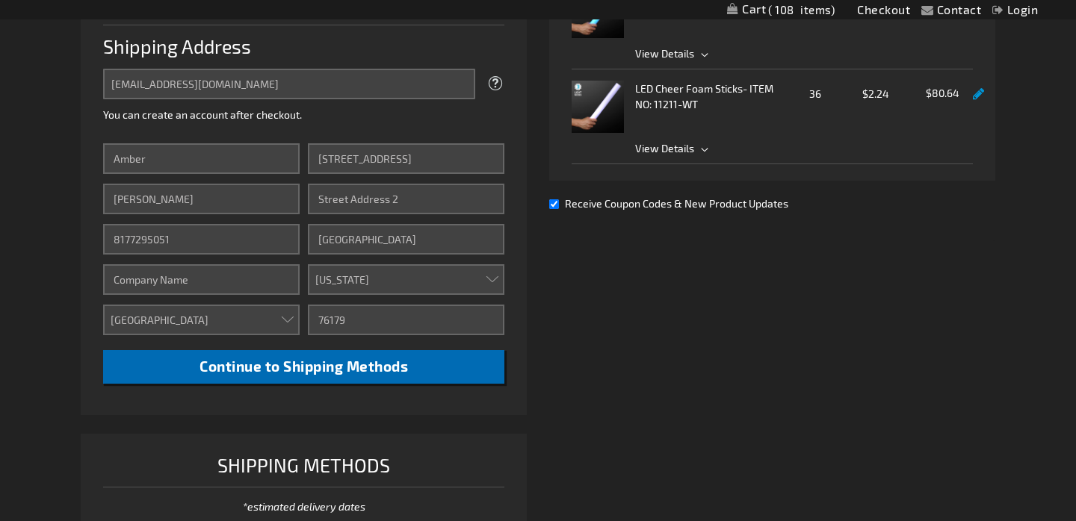
click at [345, 366] on span "Continue to Shipping Methods" at bounding box center [303, 366] width 208 height 17
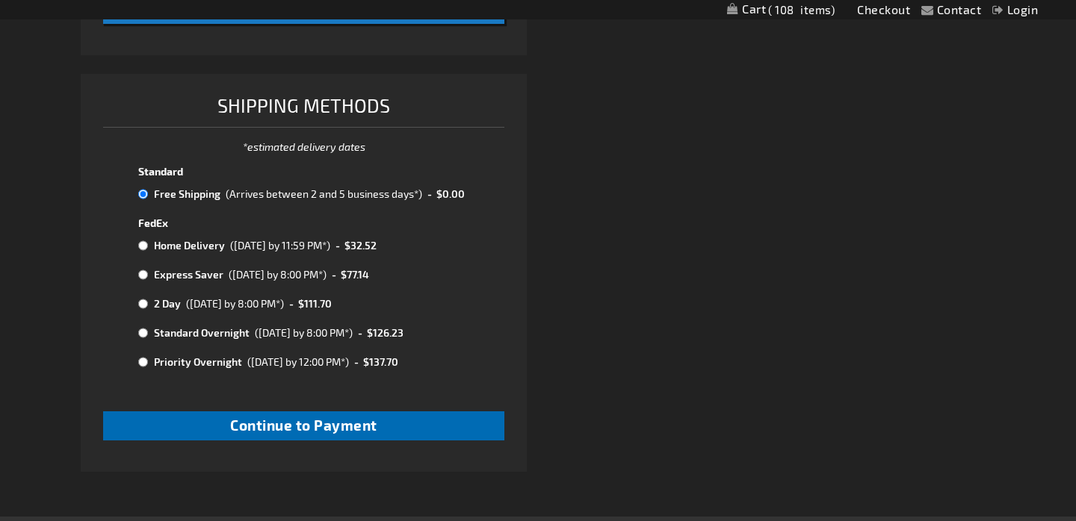
scroll to position [802, 0]
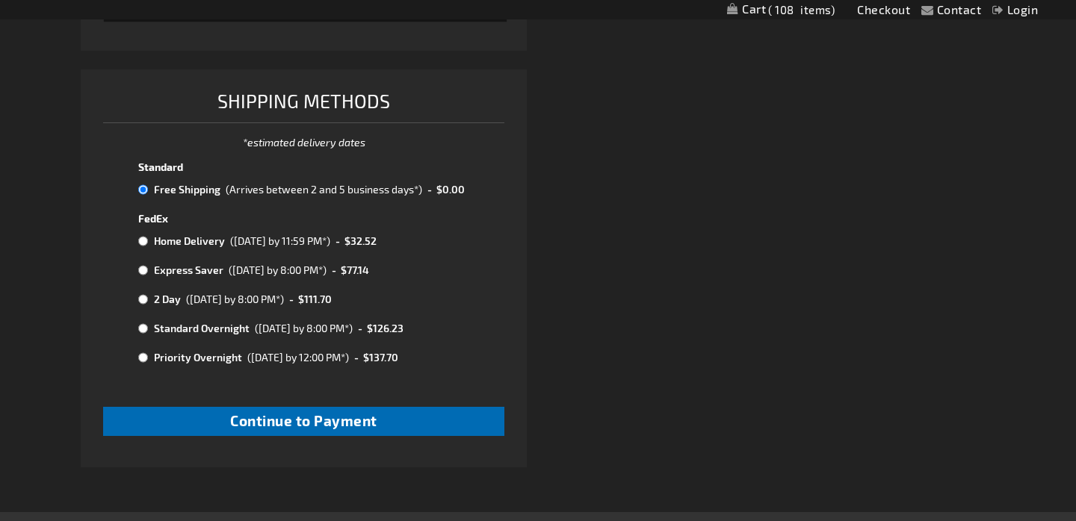
click at [301, 413] on span "Continue to Payment" at bounding box center [303, 420] width 147 height 17
checkbox input "true"
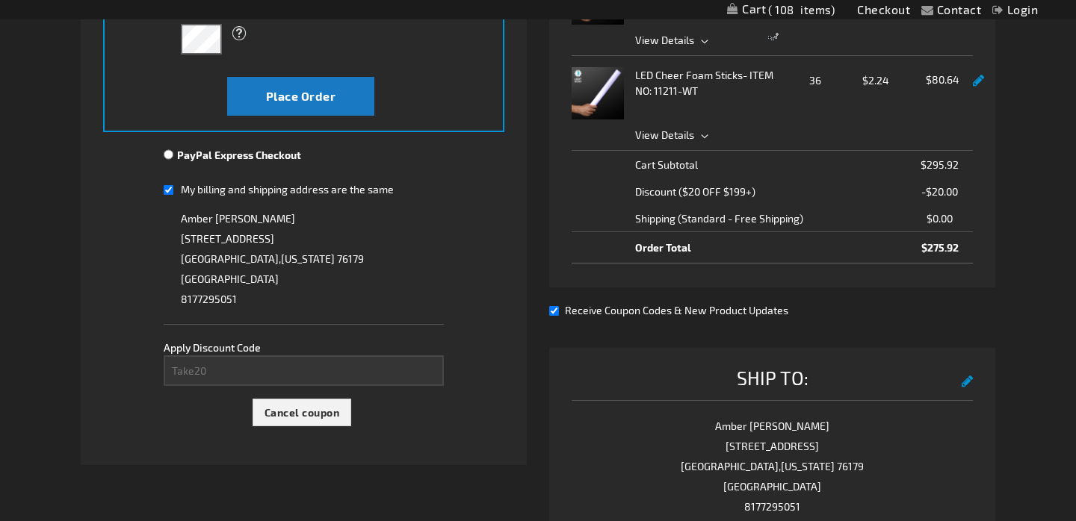
scroll to position [450, 0]
click at [324, 418] on span "Cancel coupon" at bounding box center [301, 413] width 75 height 13
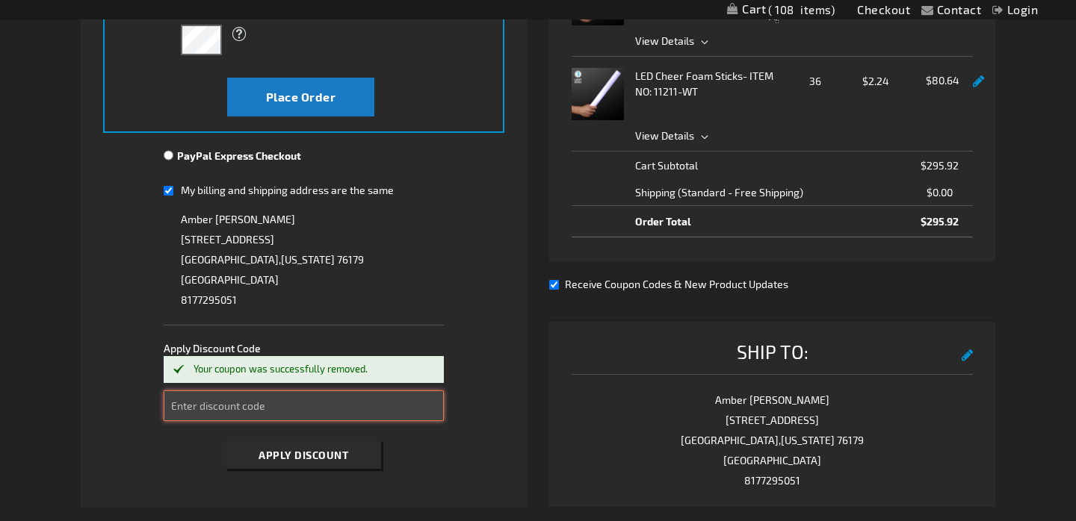
click at [265, 401] on input "Enter discount code" at bounding box center [304, 406] width 281 height 31
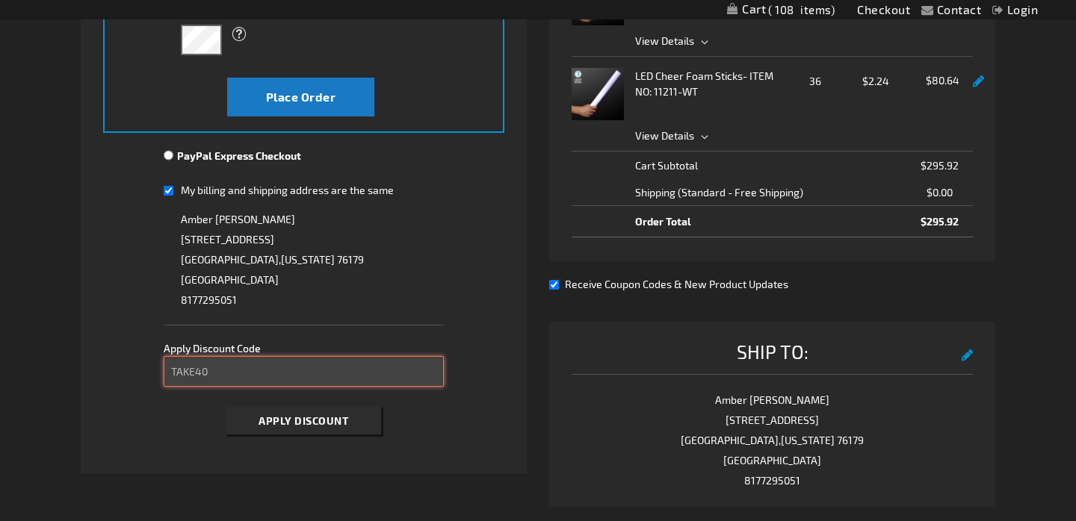
type input "TAKE40"
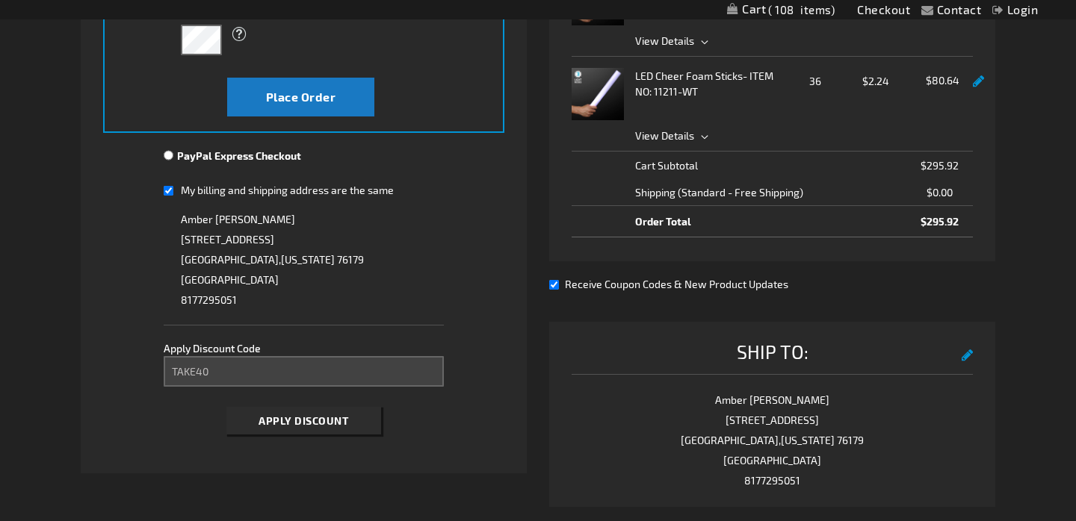
click at [339, 415] on span "Apply Discount" at bounding box center [303, 421] width 90 height 13
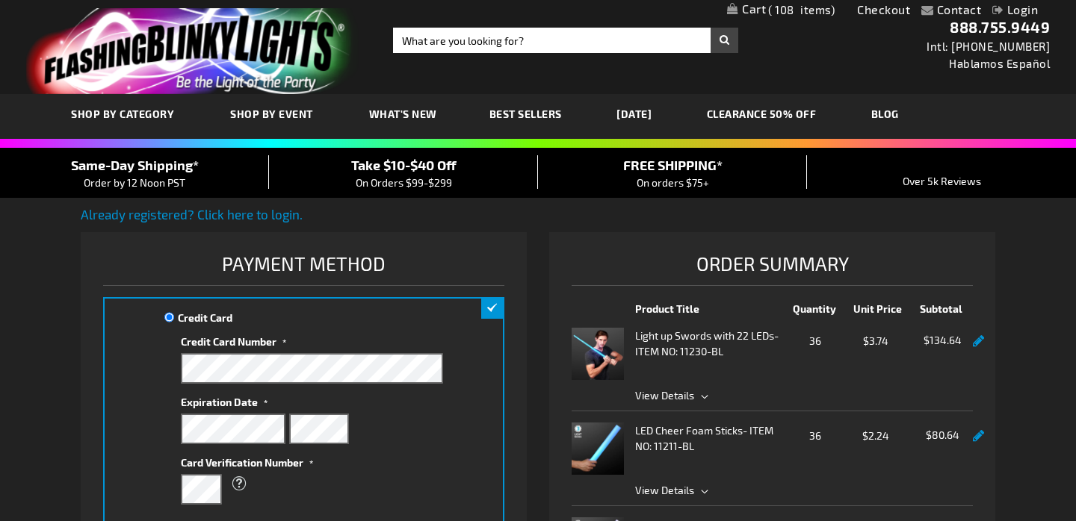
scroll to position [0, 0]
click at [456, 38] on input "Search" at bounding box center [565, 40] width 345 height 25
click at [407, 112] on span "What's New" at bounding box center [403, 114] width 68 height 13
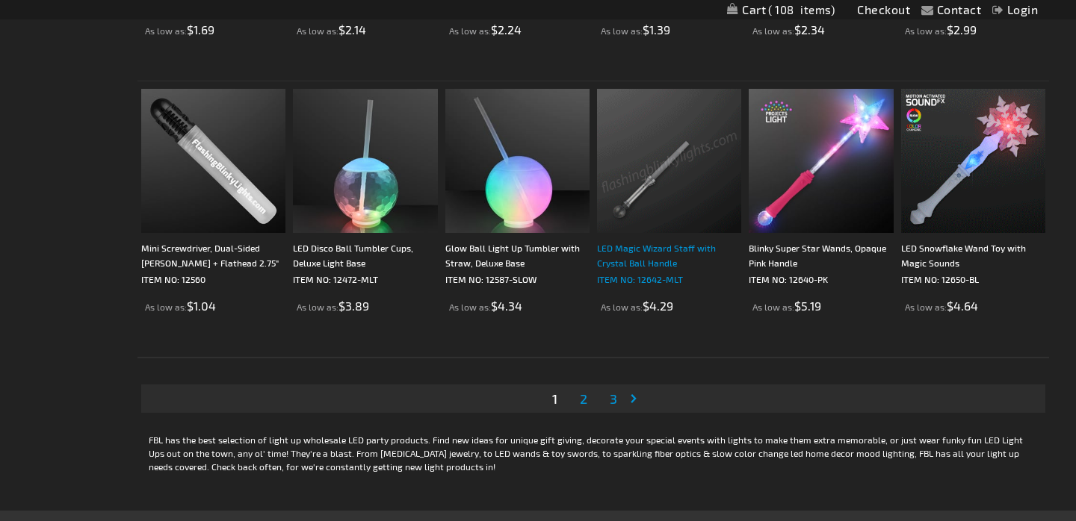
scroll to position [2722, 0]
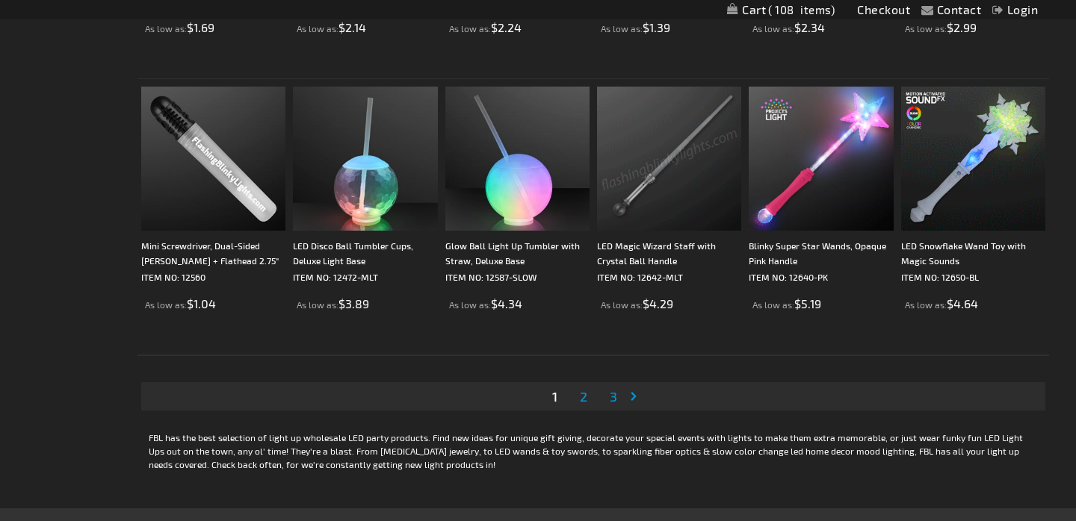
click at [583, 400] on span "2" at bounding box center [583, 396] width 7 height 16
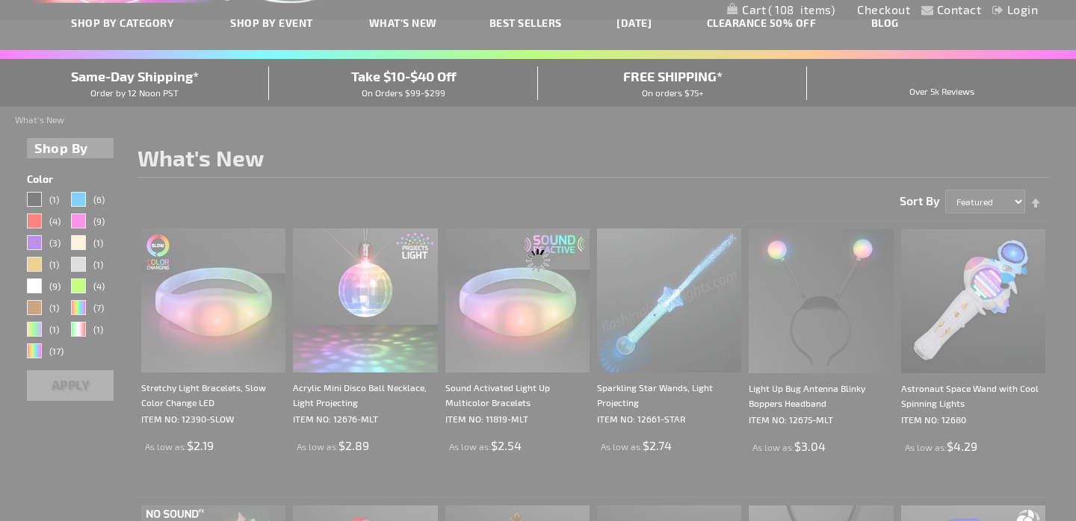
scroll to position [0, 0]
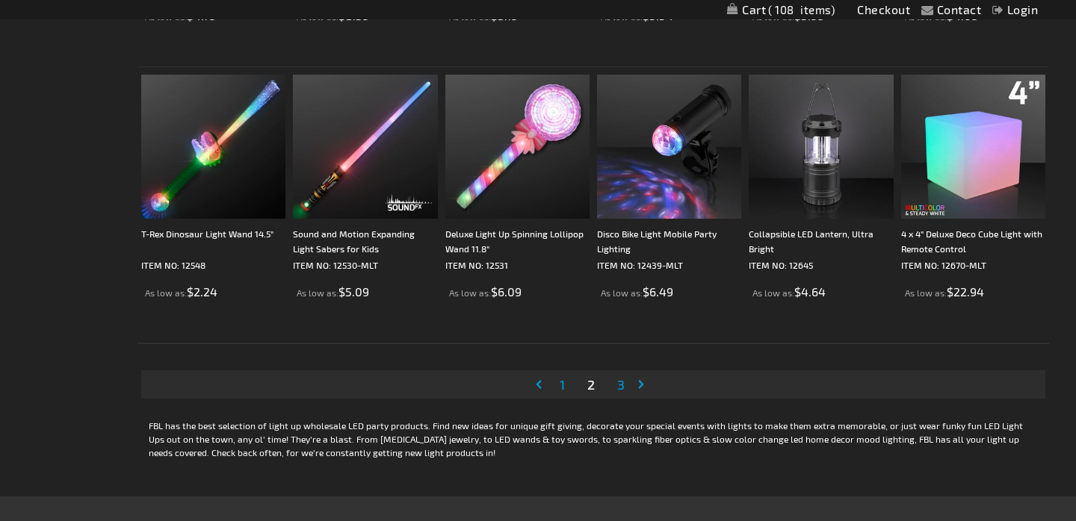
scroll to position [2734, 0]
click at [621, 385] on span "3" at bounding box center [620, 384] width 7 height 16
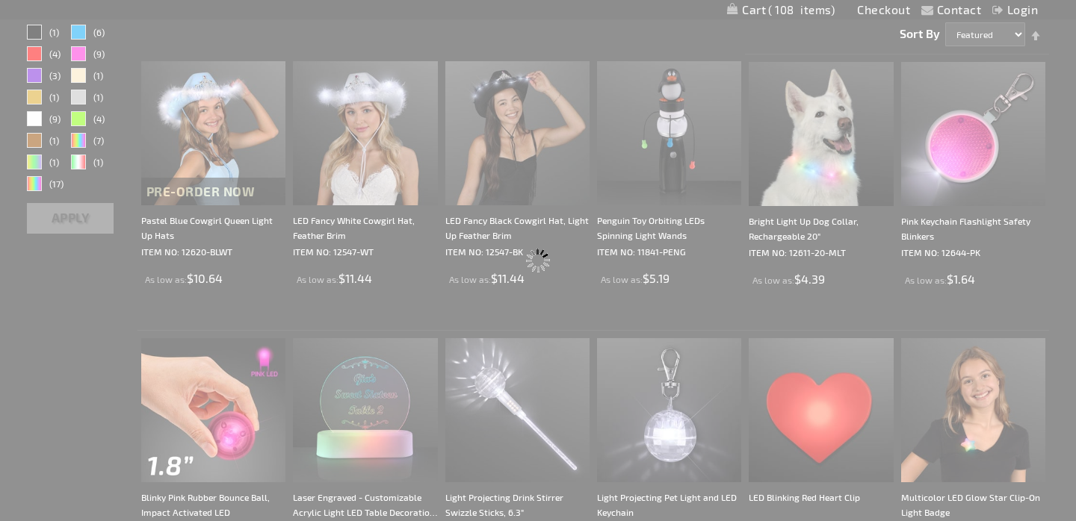
scroll to position [0, 0]
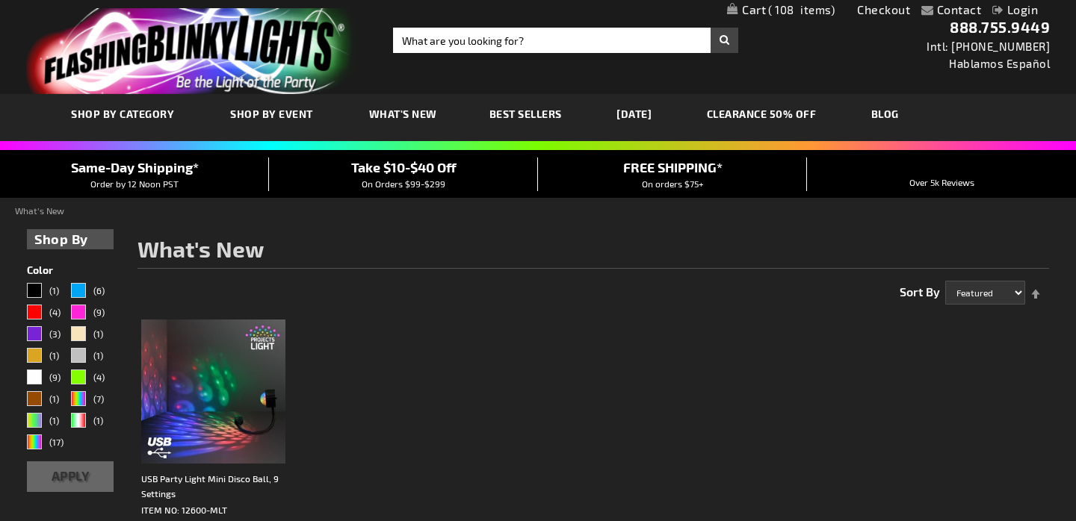
click at [783, 116] on link "CLEARANCE 50% OFF" at bounding box center [762, 114] width 132 height 50
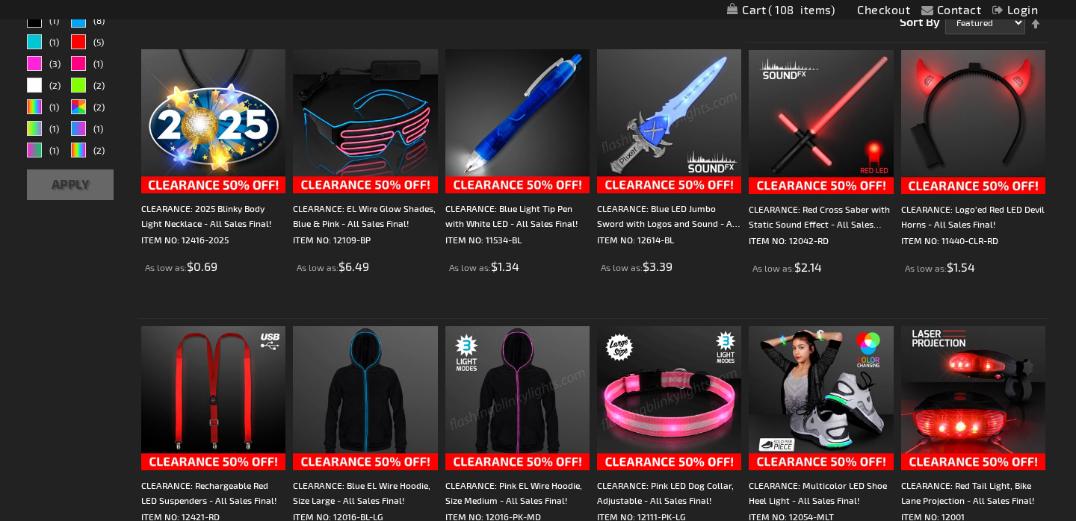
scroll to position [268, 0]
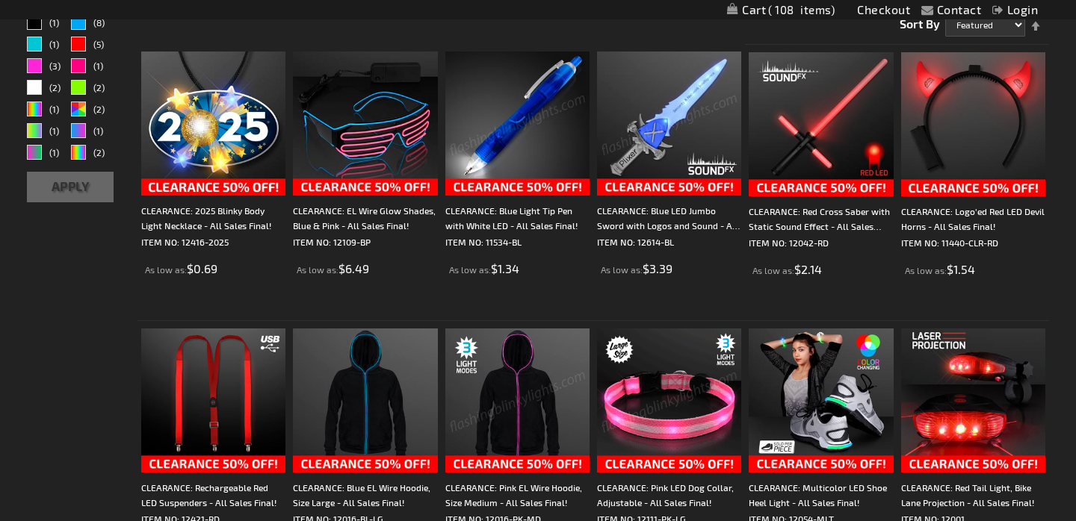
click at [527, 182] on img at bounding box center [517, 124] width 144 height 144
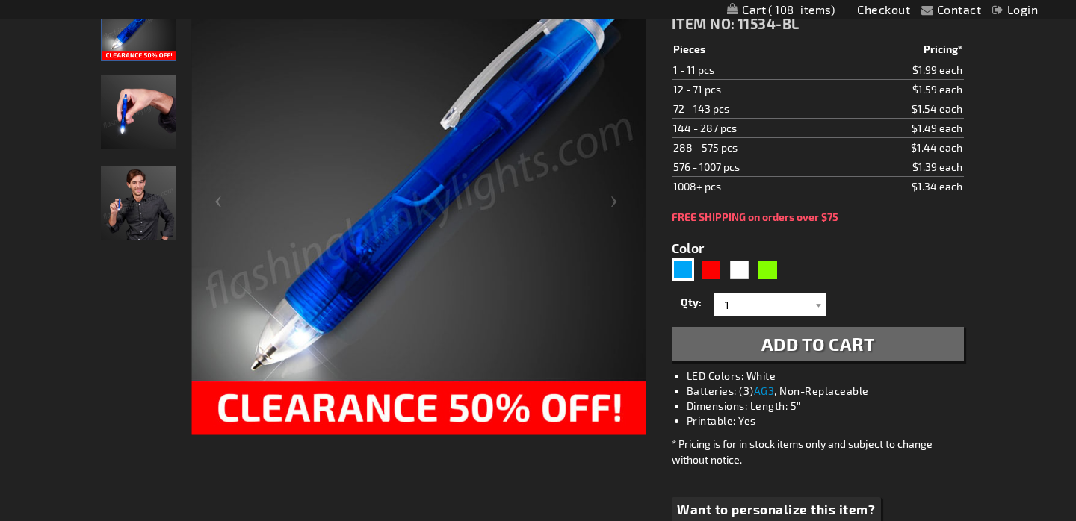
scroll to position [131, 0]
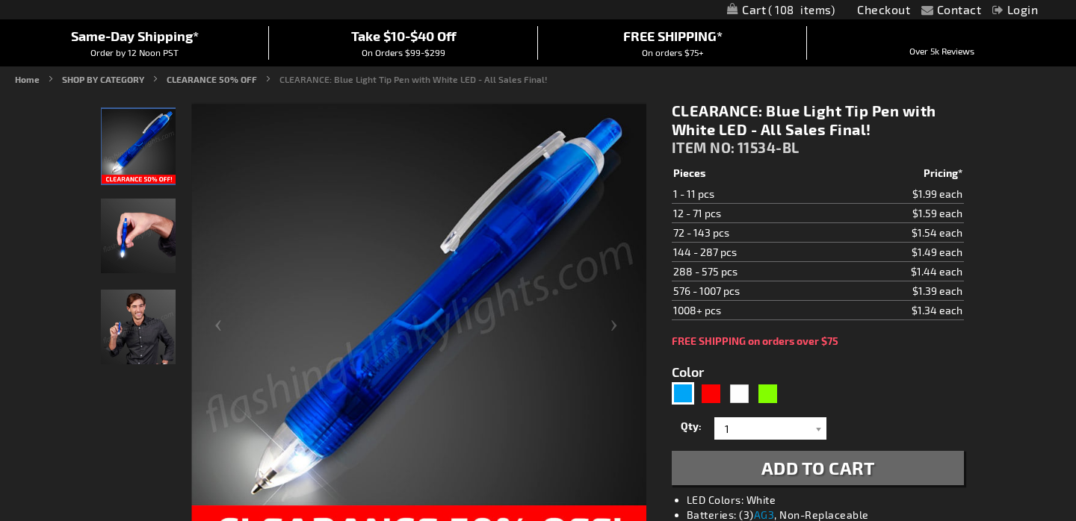
click at [141, 229] on img "CLEARANCE: Blue Light Tip Pen with White LED - All Sales Final!" at bounding box center [138, 236] width 75 height 75
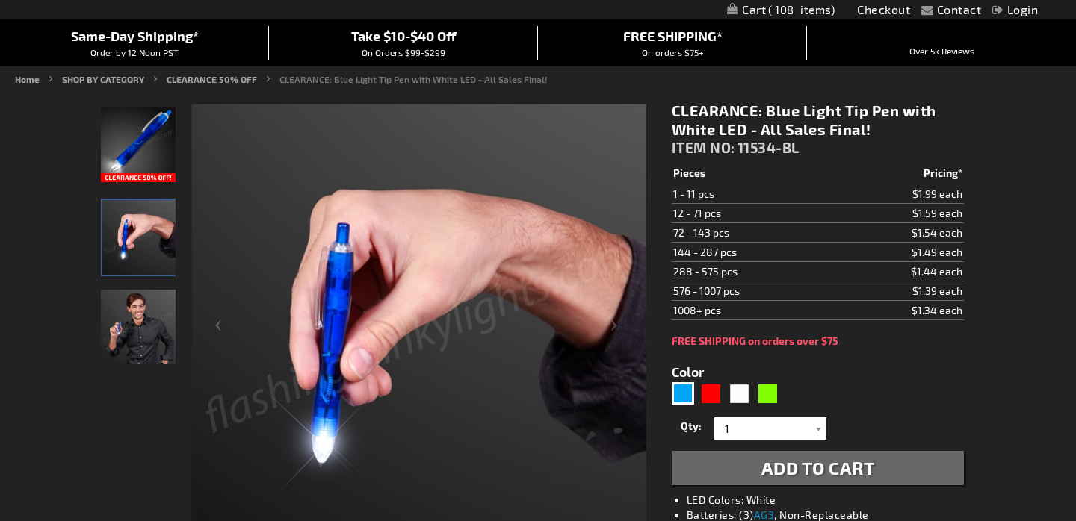
click at [152, 347] on img "CLEARANCE: Blue Light Tip Pen with White LED - All Sales Final!" at bounding box center [138, 327] width 75 height 75
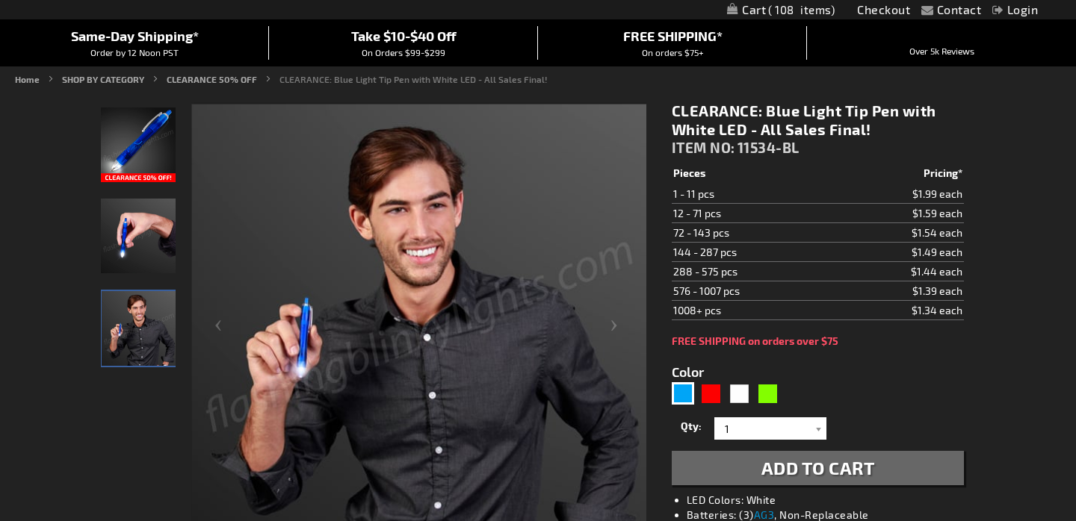
click at [161, 140] on img "CLEARANCE: Blue Light Tip Pen with White LED - All Sales Final!" at bounding box center [138, 145] width 75 height 75
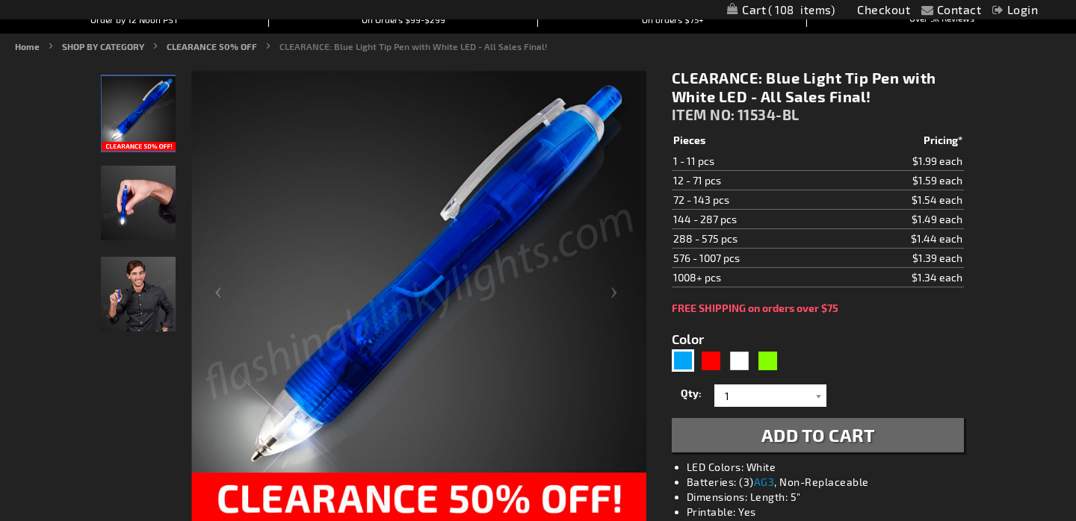
scroll to position [169, 0]
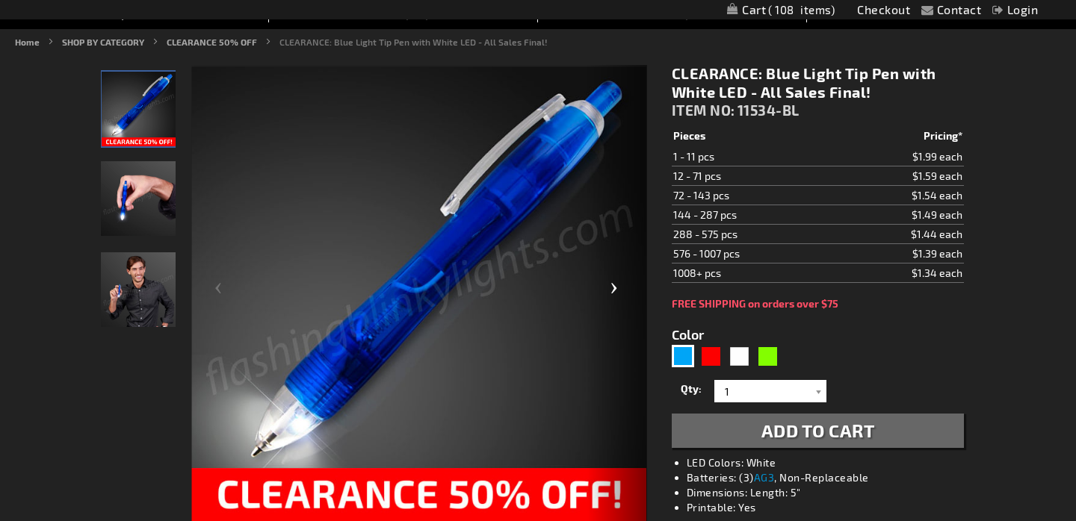
click at [617, 288] on div "Next" at bounding box center [617, 294] width 60 height 459
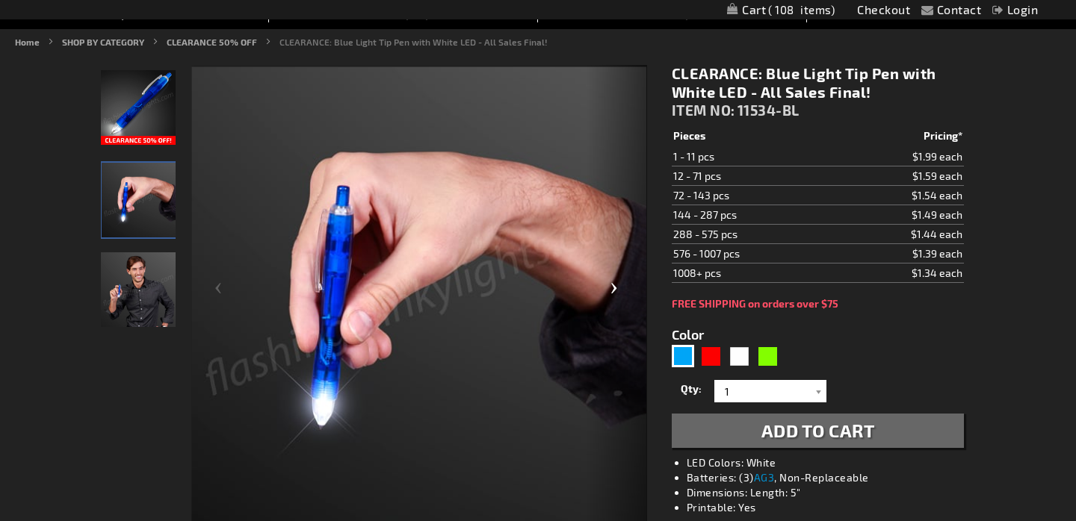
click at [617, 288] on div "Next" at bounding box center [617, 294] width 60 height 459
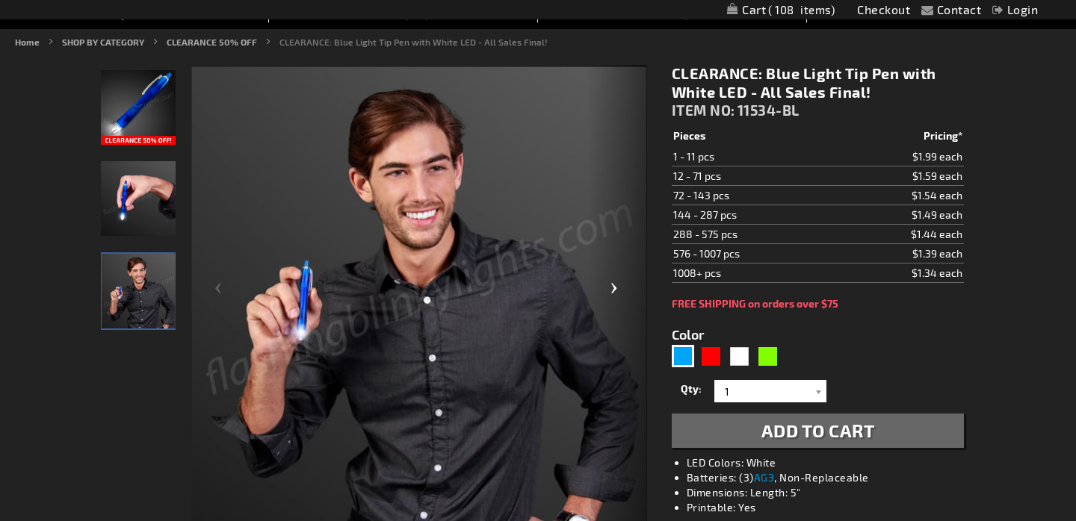
click at [617, 288] on div "Next" at bounding box center [617, 294] width 60 height 459
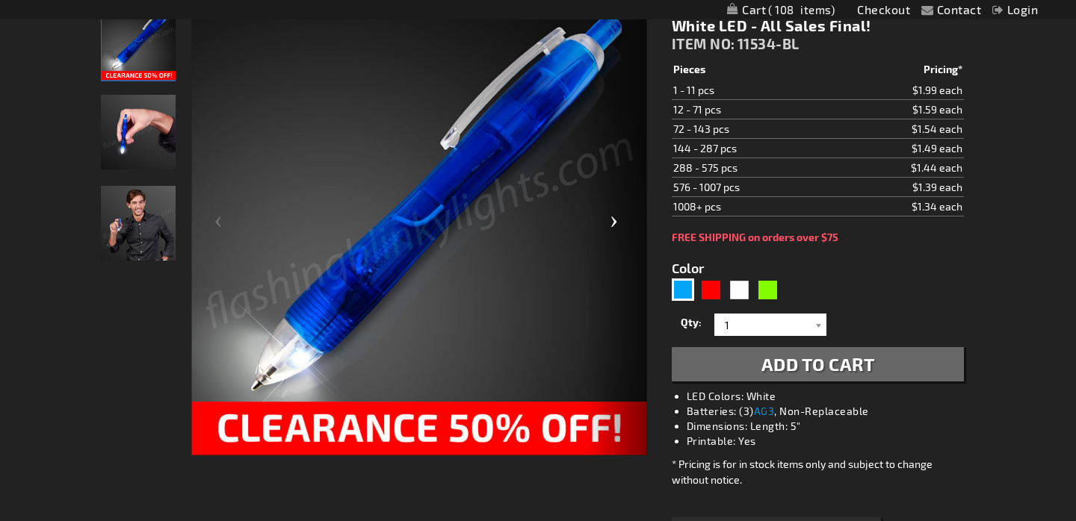
scroll to position [255, 0]
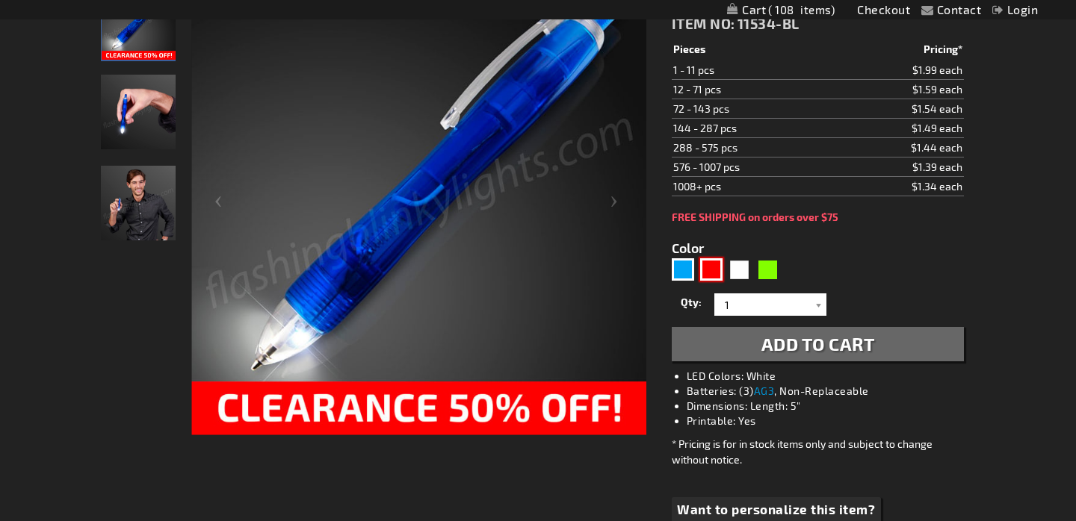
click at [711, 273] on div "Red" at bounding box center [711, 269] width 22 height 22
type input "5641"
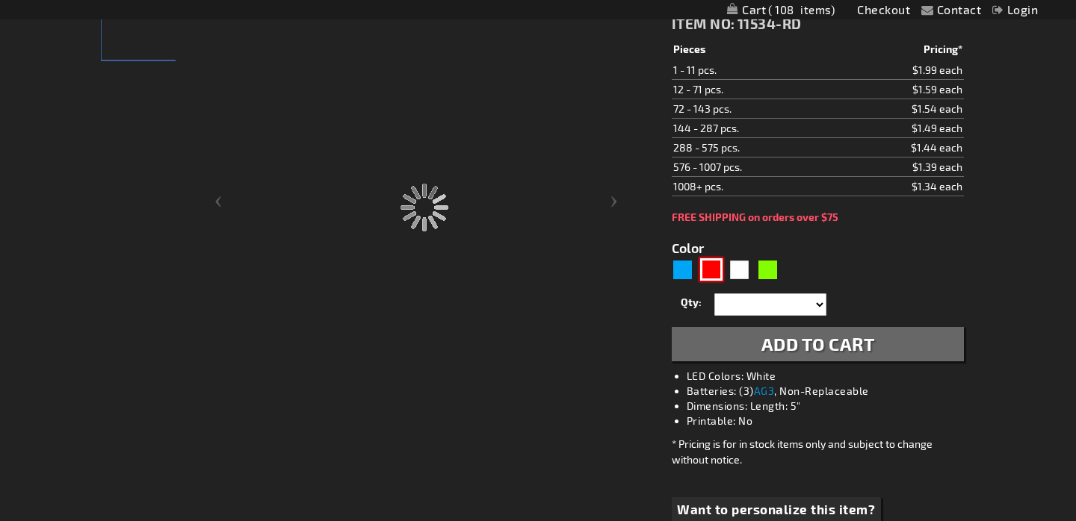
type input "11534-RD"
type input "Customize - CLEARANCE: Red Light Tip Pen with White LED - All Sales Final! - IT…"
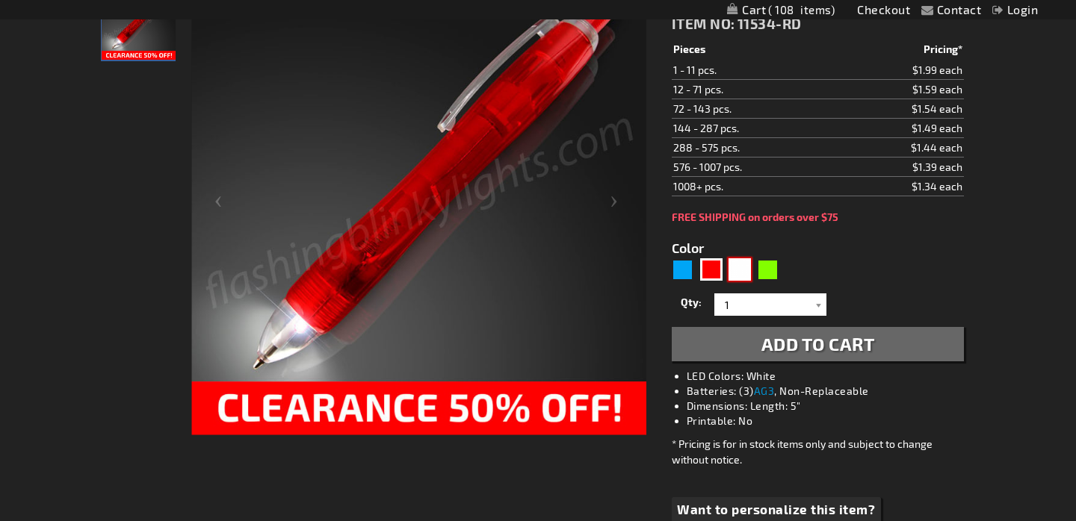
click at [737, 273] on div "White" at bounding box center [739, 269] width 22 height 22
type input "5646"
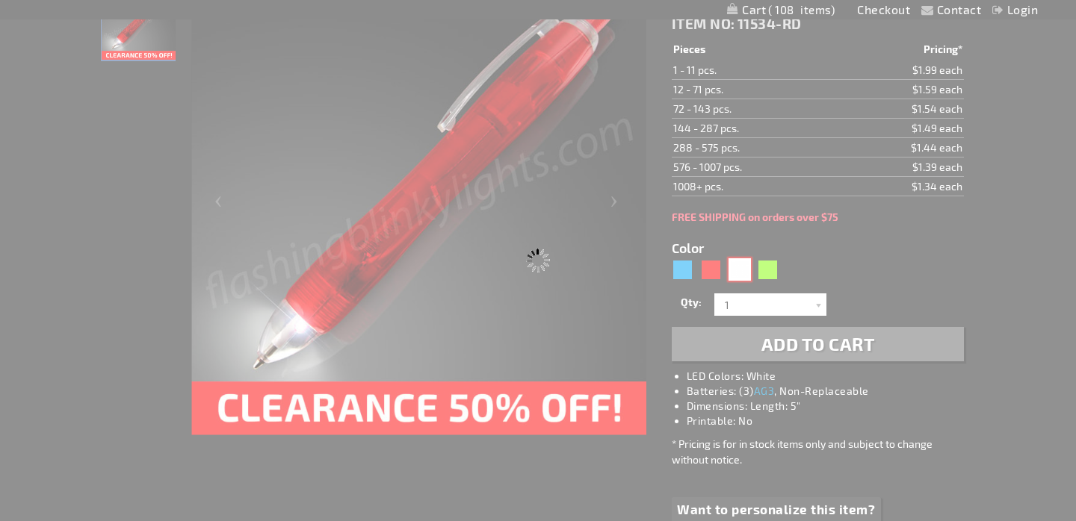
type input "11534-WT"
type input "Customize - CLEARANCE: White Light Tip Pen, Flashlight Pens - All Sales Final! …"
select select
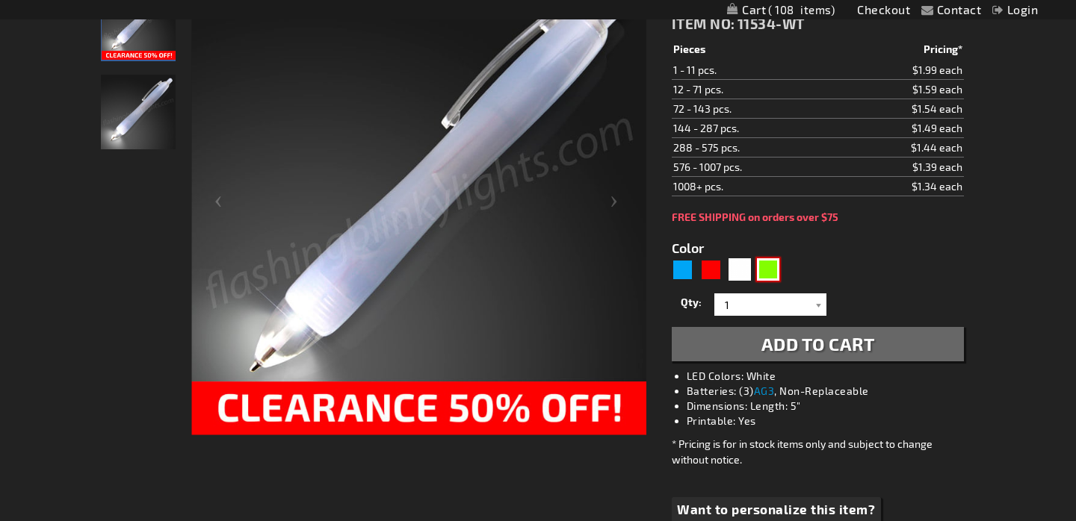
click at [768, 271] on div "Green" at bounding box center [768, 269] width 22 height 22
type input "5648"
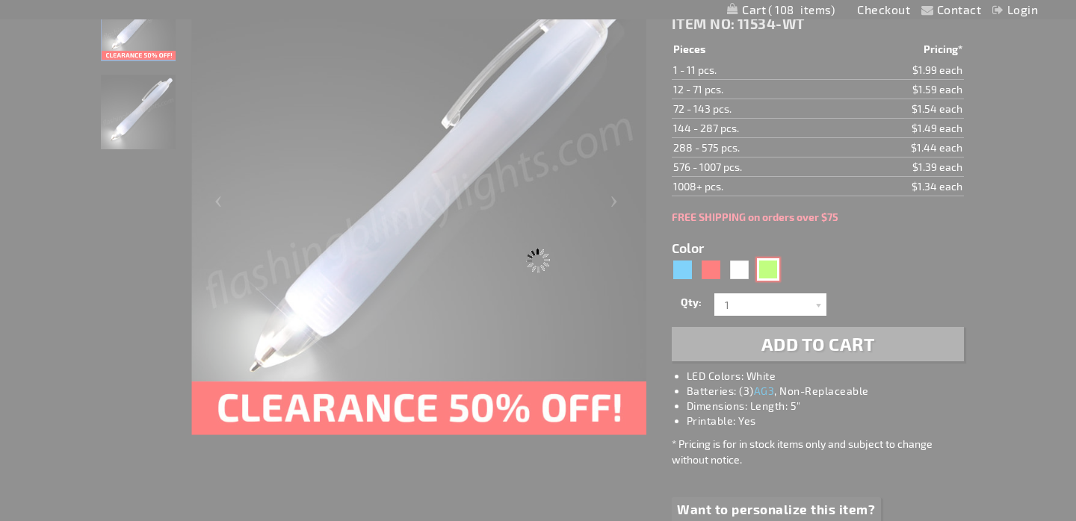
type input "11534-GN"
type input "Customize - CLEARANCE: Green Light Tip Pen with White LED - All Sales Final! - …"
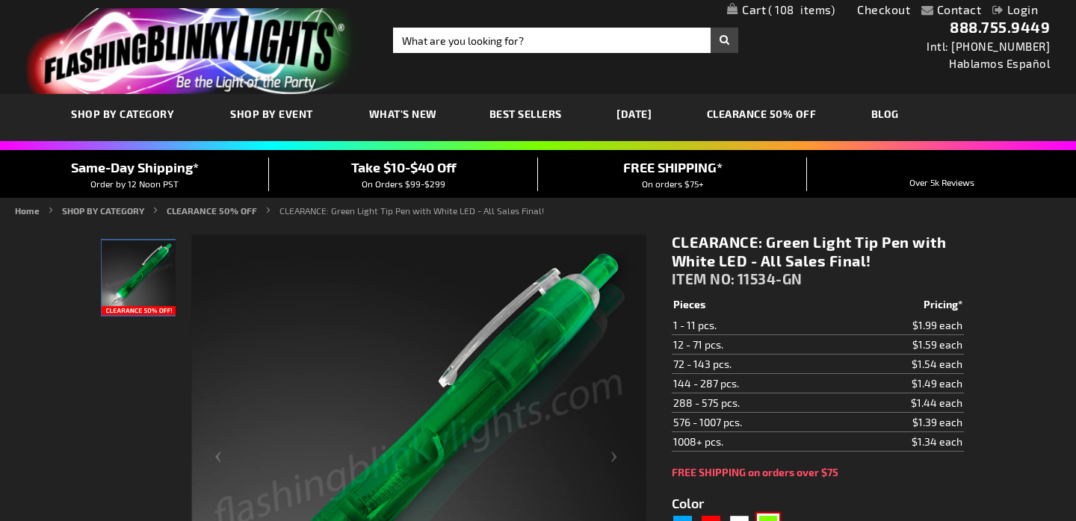
click at [534, 114] on span "Best Sellers" at bounding box center [525, 114] width 72 height 13
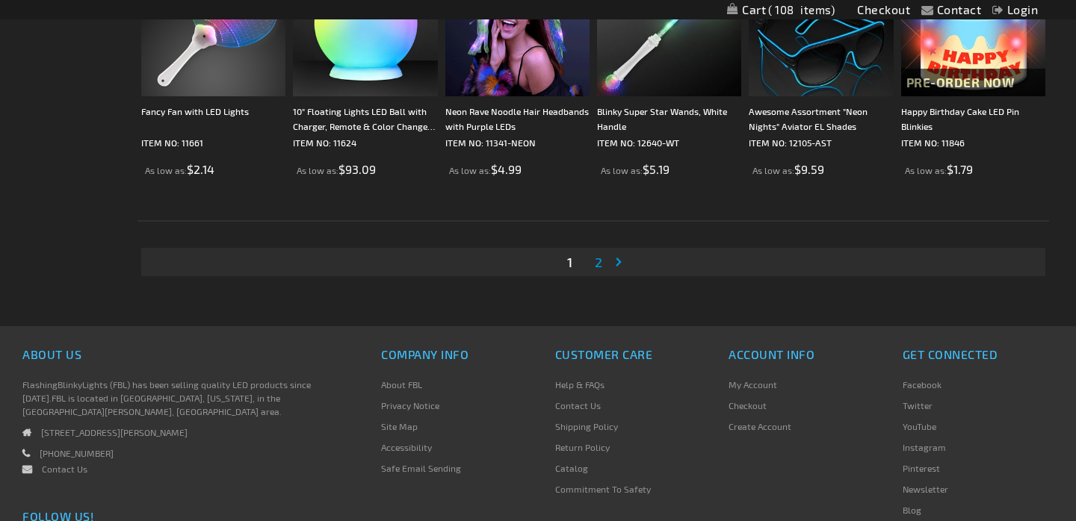
scroll to position [3002, 0]
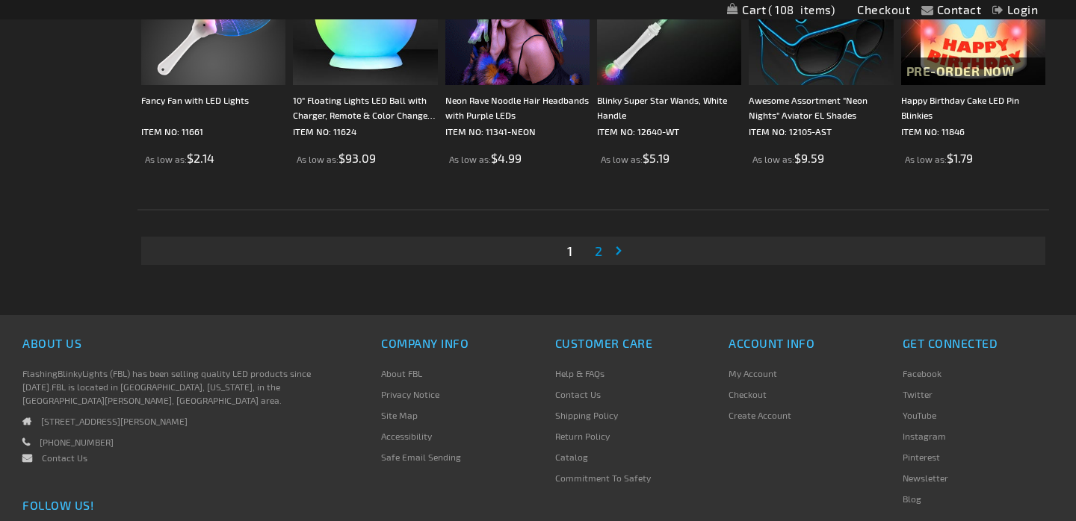
click at [595, 253] on span "2" at bounding box center [598, 251] width 7 height 16
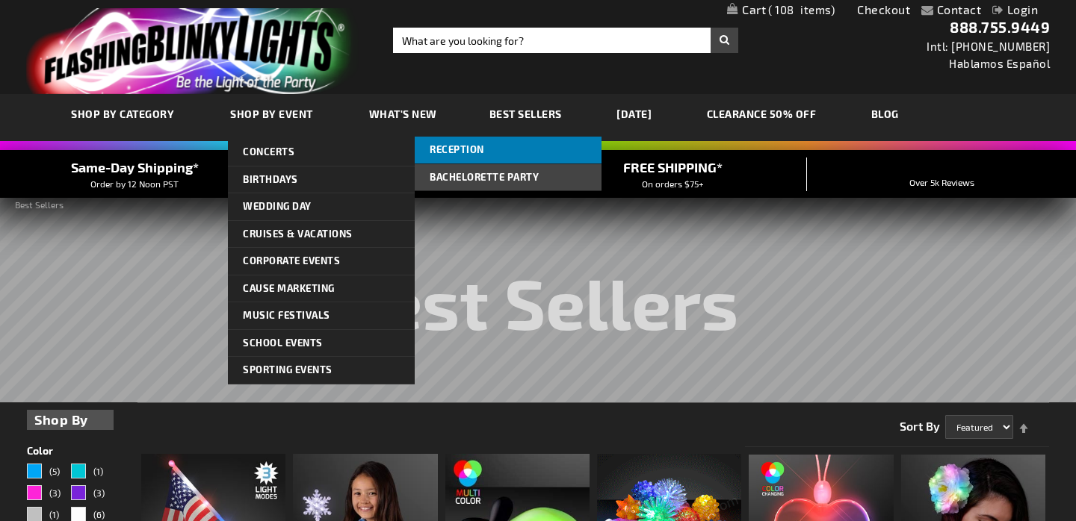
click at [474, 152] on span "Reception" at bounding box center [457, 149] width 55 height 12
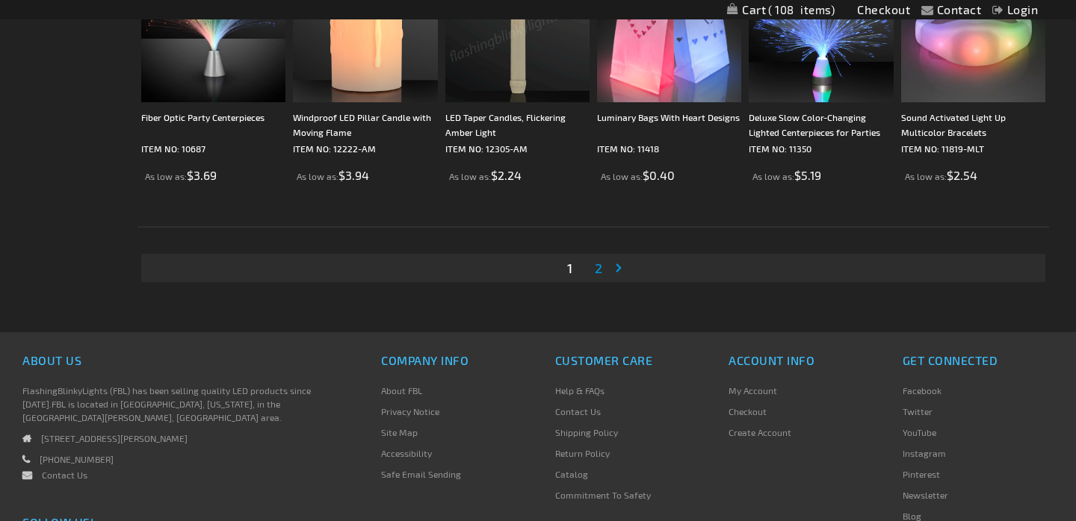
scroll to position [2857, 0]
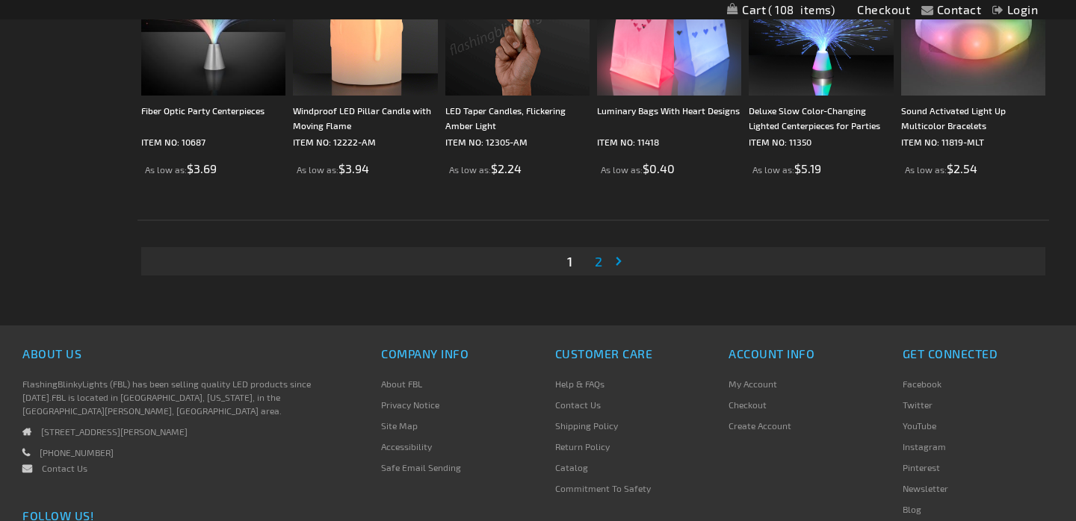
click at [600, 260] on span "2" at bounding box center [598, 261] width 7 height 16
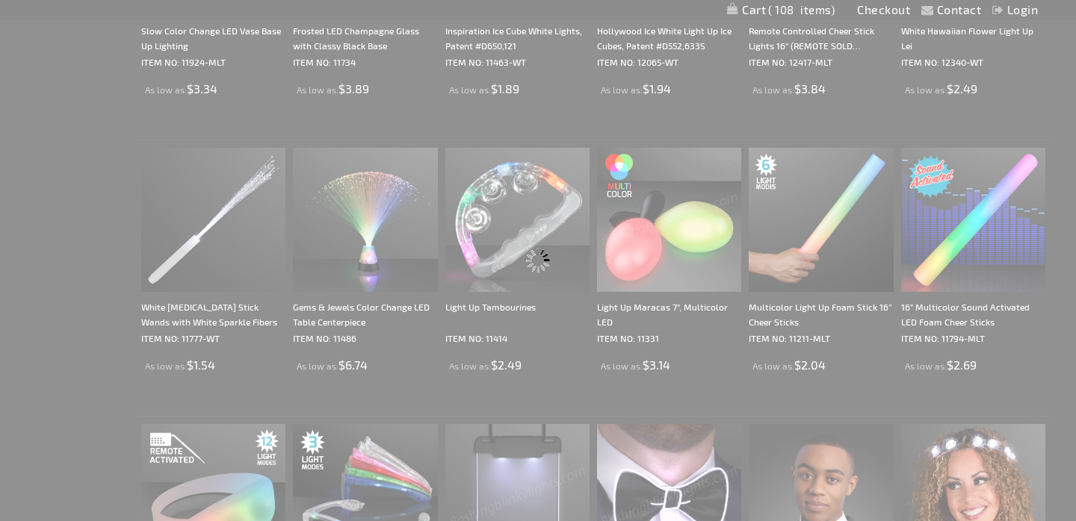
scroll to position [0, 0]
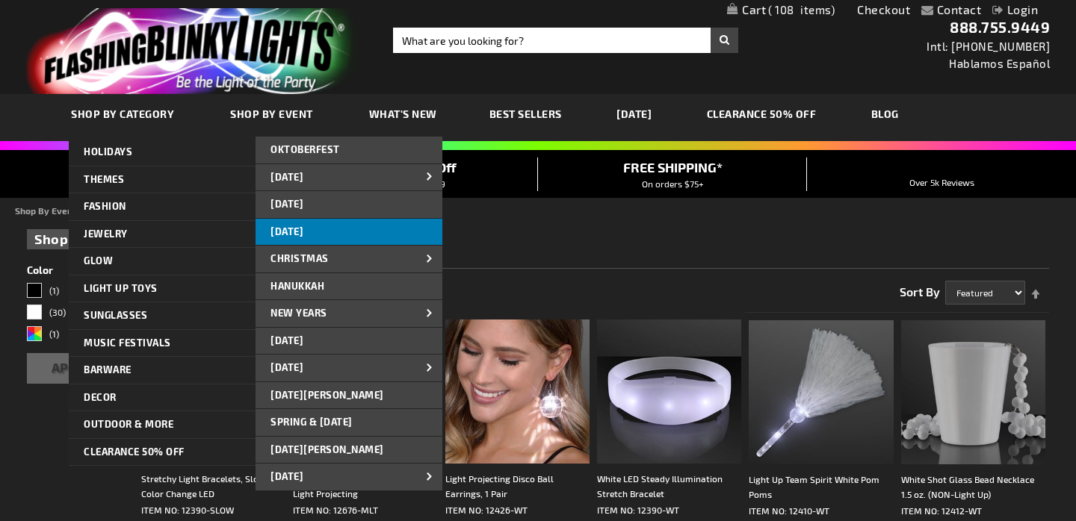
click at [303, 227] on span "[DATE]" at bounding box center [286, 232] width 33 height 12
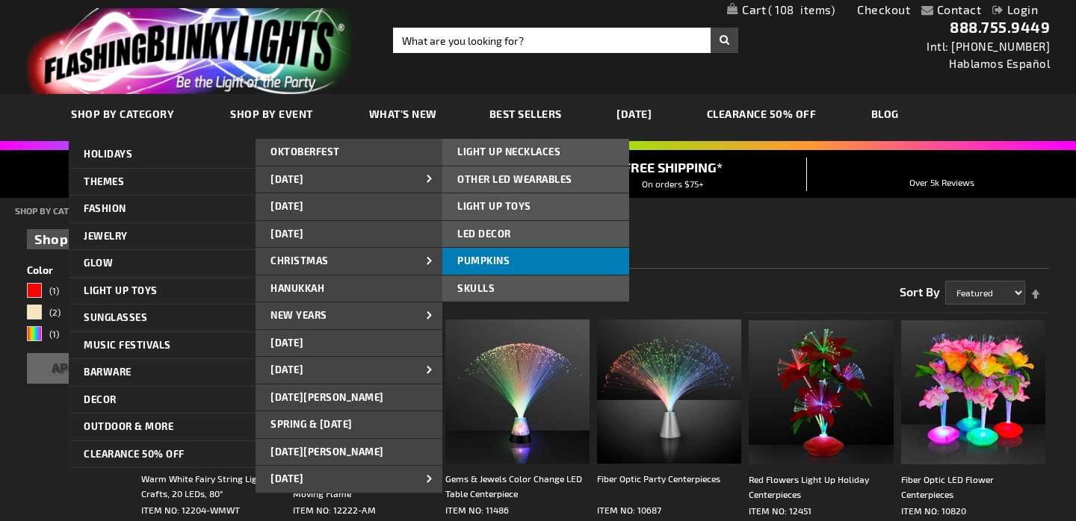
click at [486, 264] on span "PUMPKINS" at bounding box center [483, 261] width 52 height 12
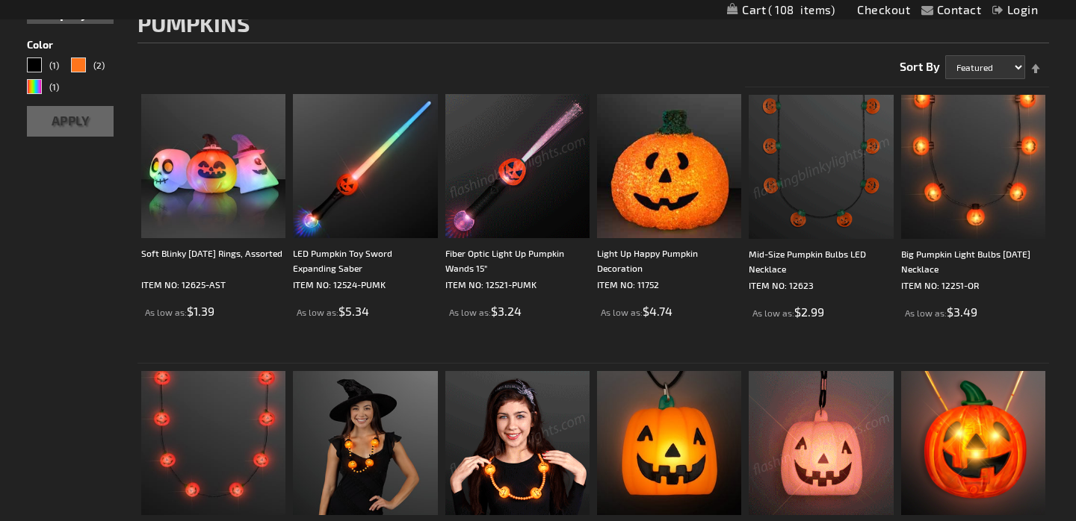
scroll to position [194, 0]
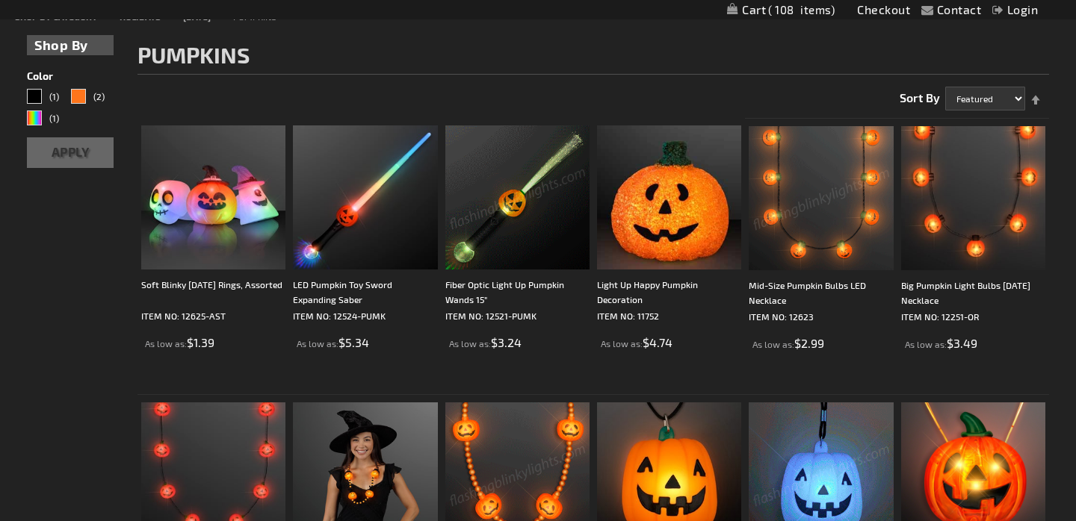
click at [522, 220] on img at bounding box center [517, 198] width 144 height 144
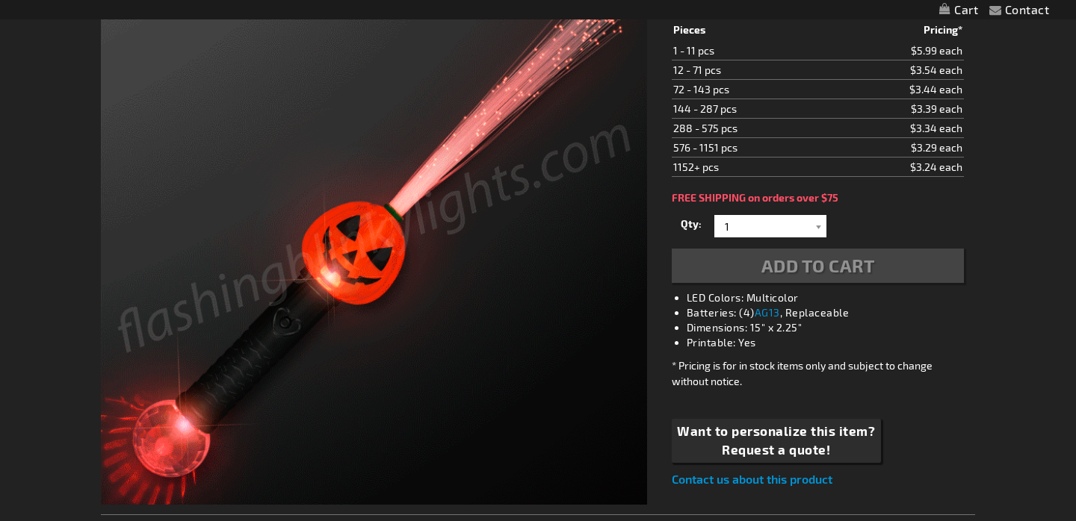
scroll to position [310, 0]
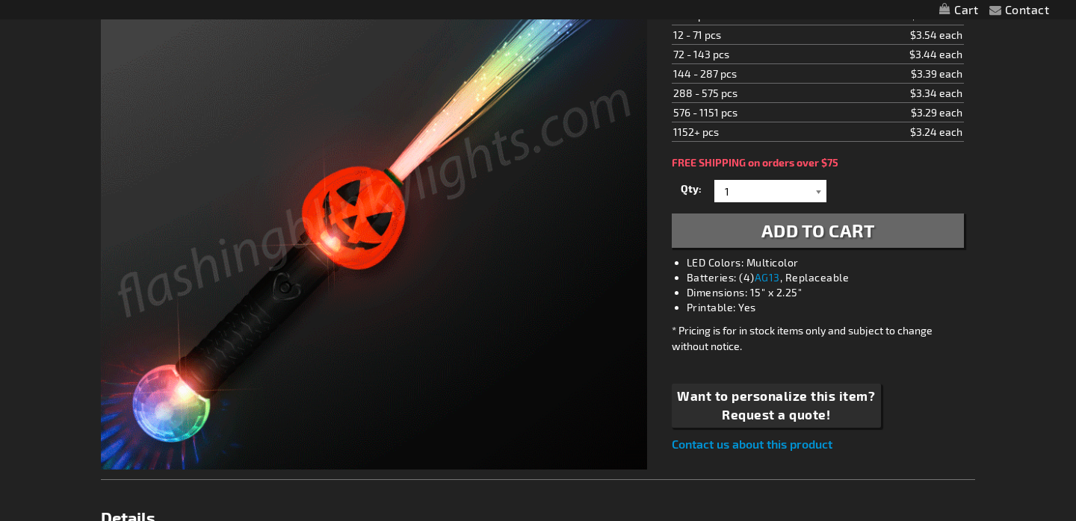
click at [821, 180] on div at bounding box center [818, 191] width 15 height 22
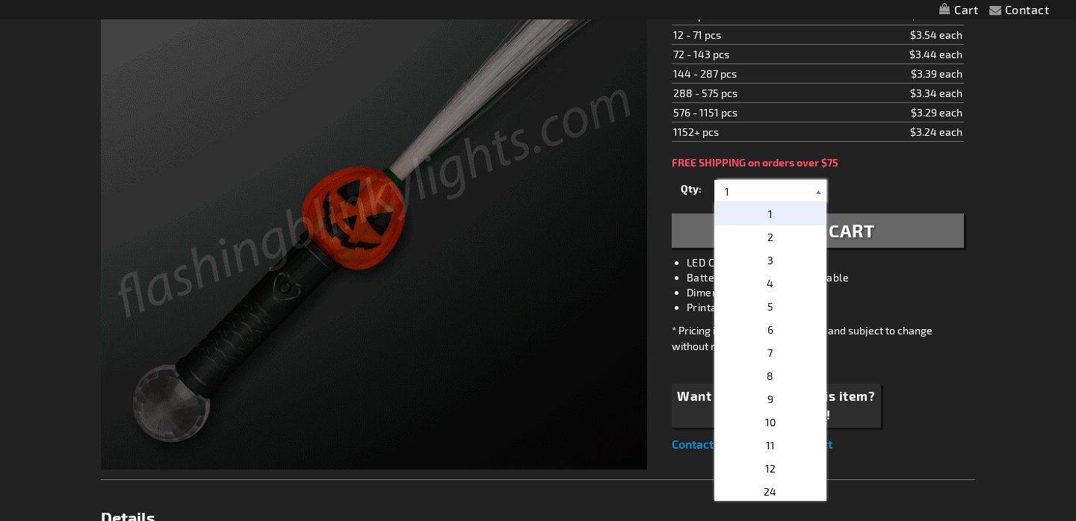
scroll to position [0, 0]
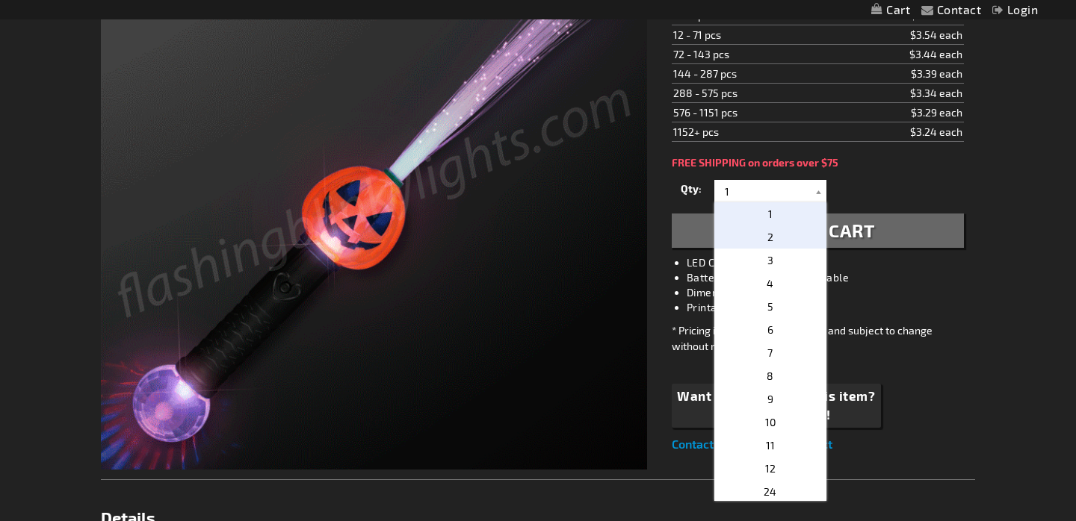
click at [773, 226] on p "2" at bounding box center [770, 237] width 112 height 23
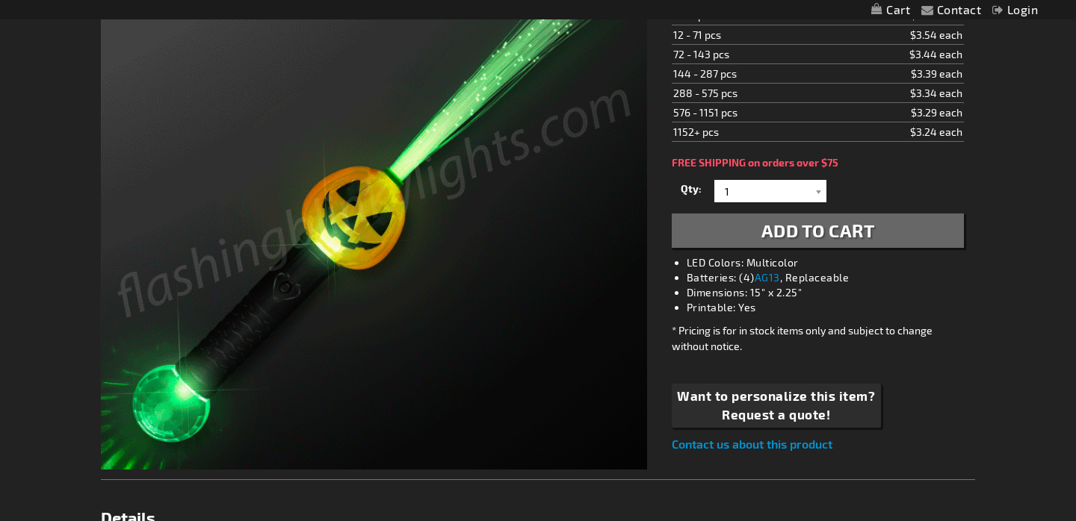
type input "2"
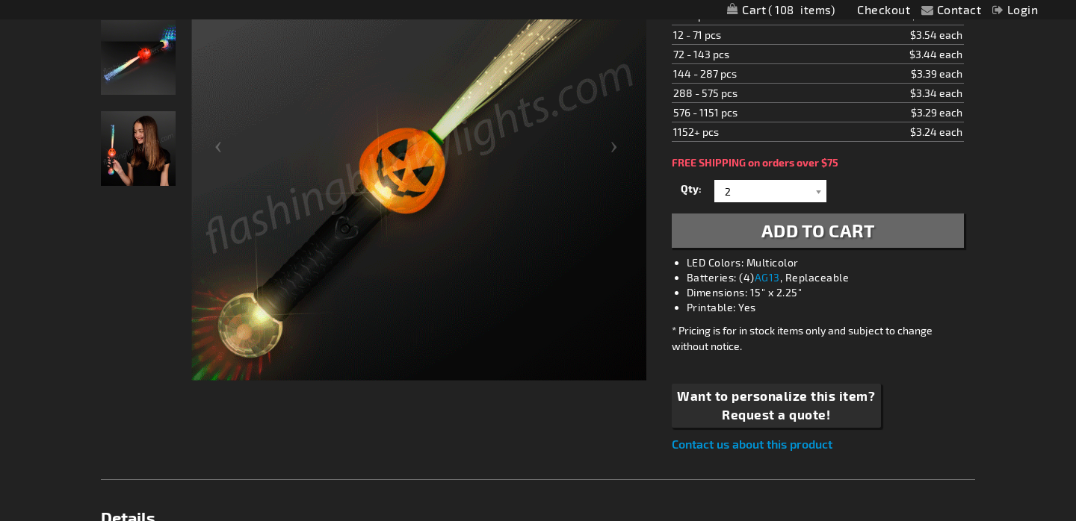
click at [852, 220] on span "Add to Cart" at bounding box center [818, 231] width 114 height 22
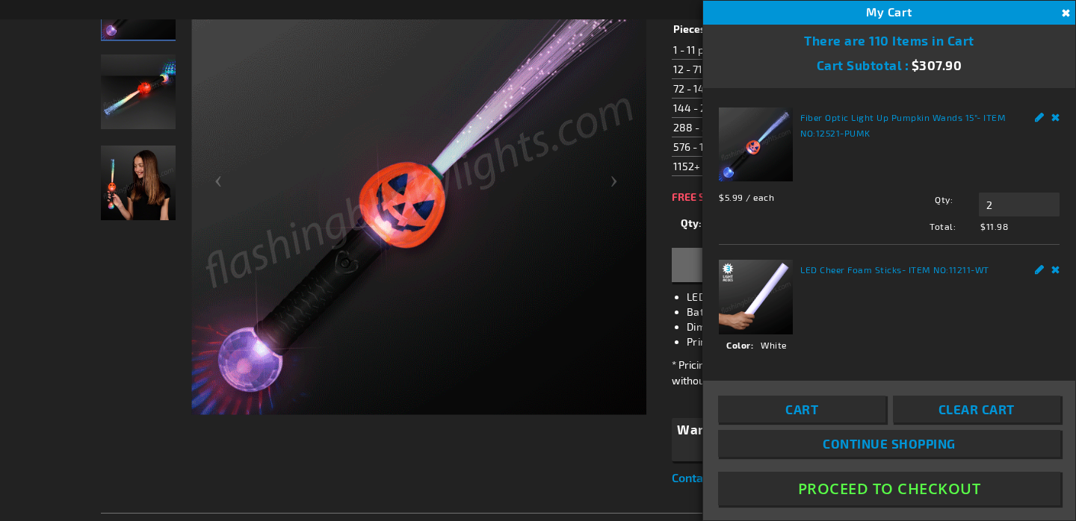
click at [885, 488] on button "Proceed To Checkout" at bounding box center [889, 489] width 342 height 34
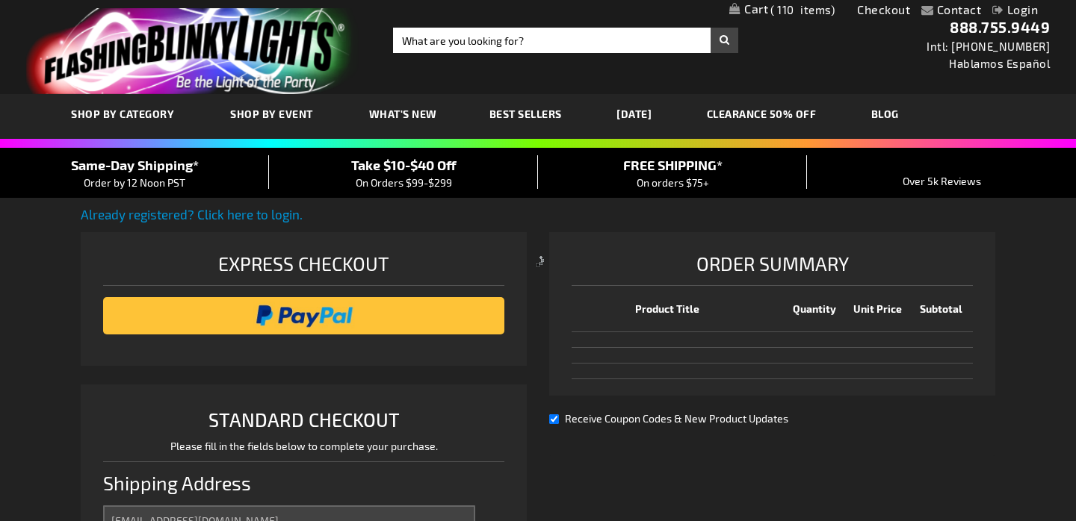
scroll to position [384, 0]
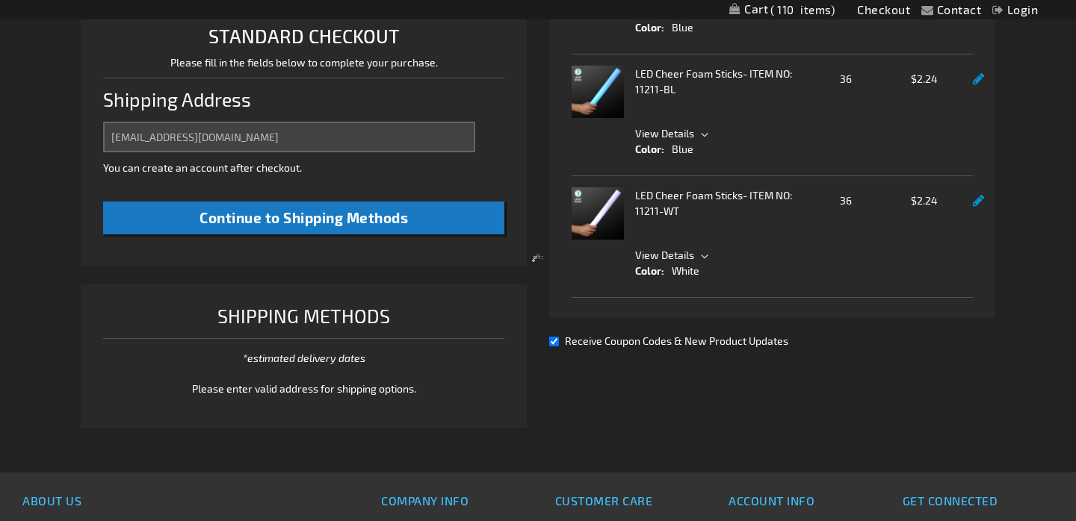
select select "US"
select select "57"
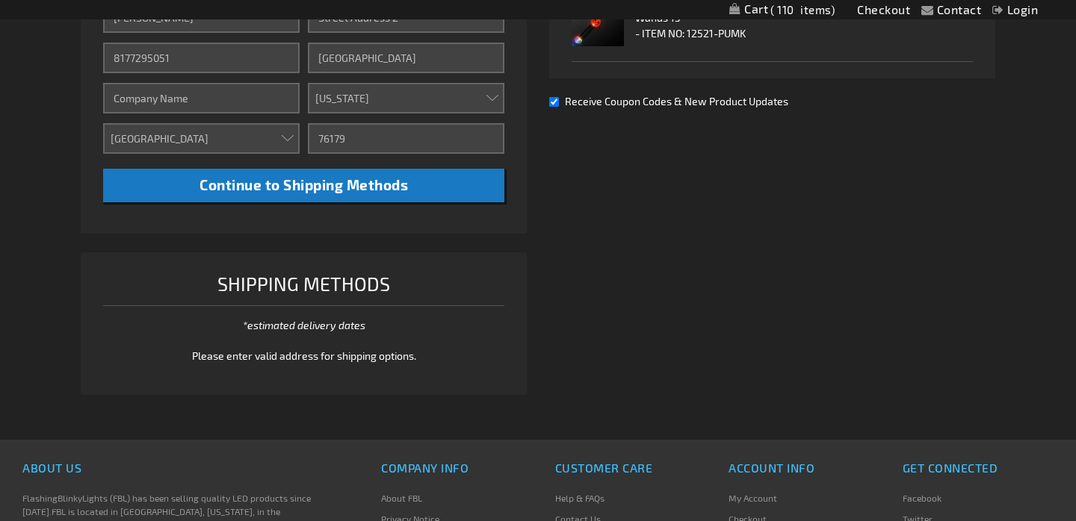
scroll to position [619, 0]
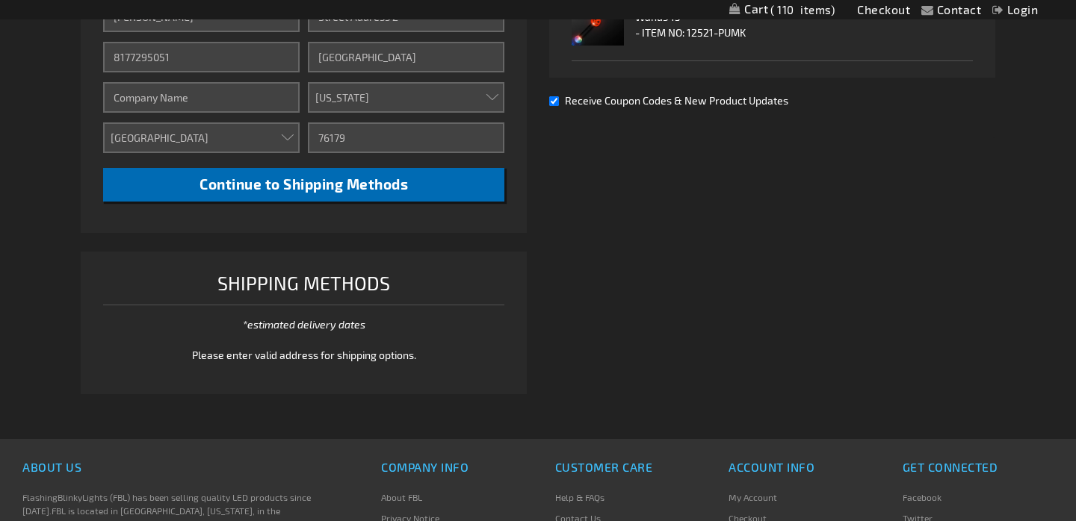
click at [379, 192] on button "Continue to Shipping Methods" at bounding box center [303, 185] width 401 height 34
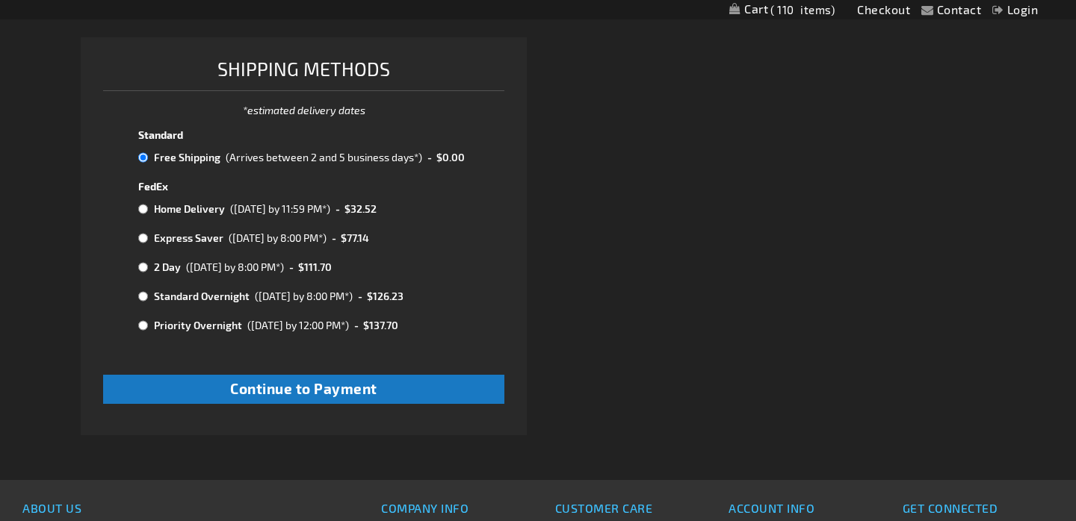
scroll to position [839, 0]
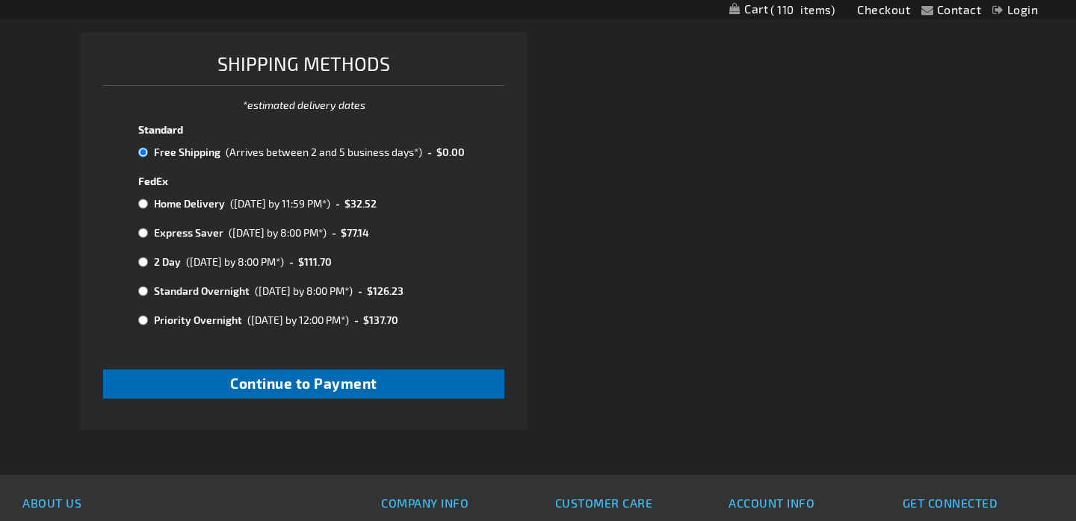
click at [298, 375] on span "Continue to Payment" at bounding box center [303, 383] width 147 height 17
checkbox input "true"
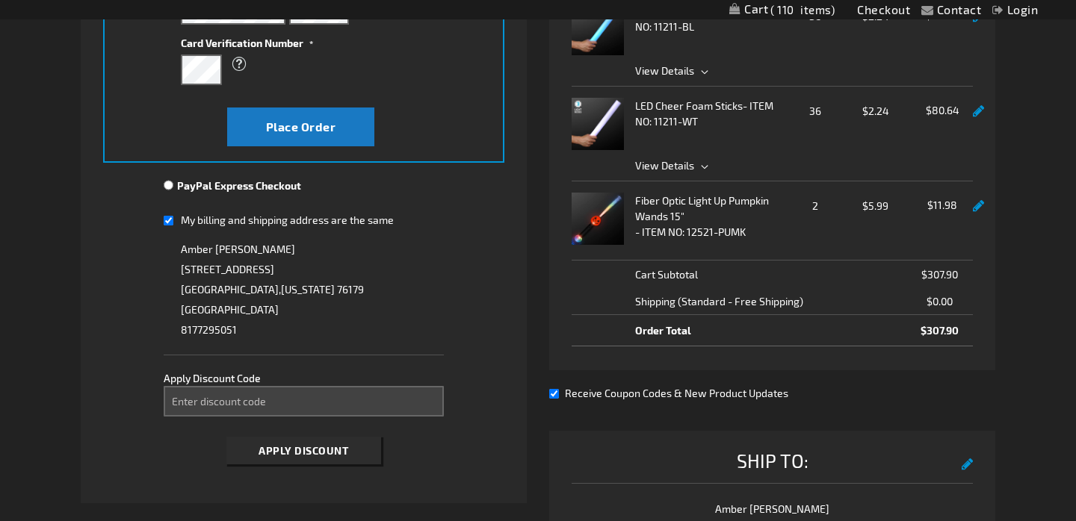
scroll to position [462, 0]
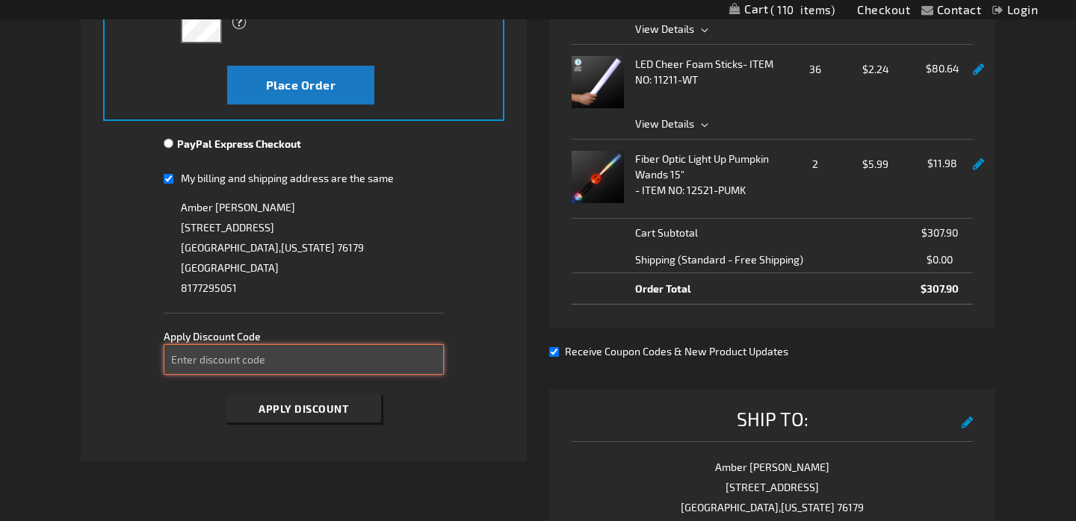
click at [264, 362] on input "Enter discount code" at bounding box center [304, 359] width 281 height 31
type input "TAKE40"
click at [315, 406] on span "Apply Discount" at bounding box center [303, 409] width 90 height 13
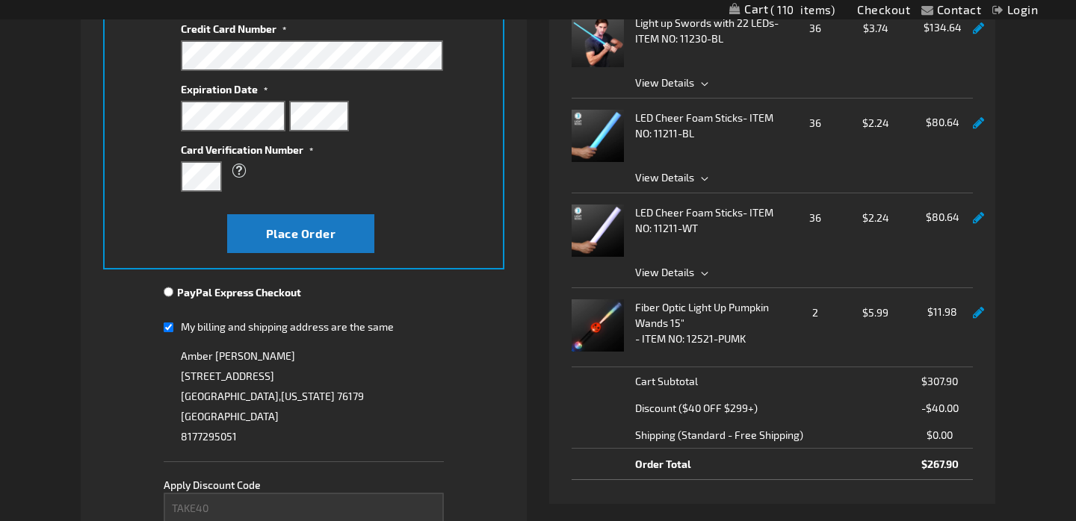
scroll to position [311, 0]
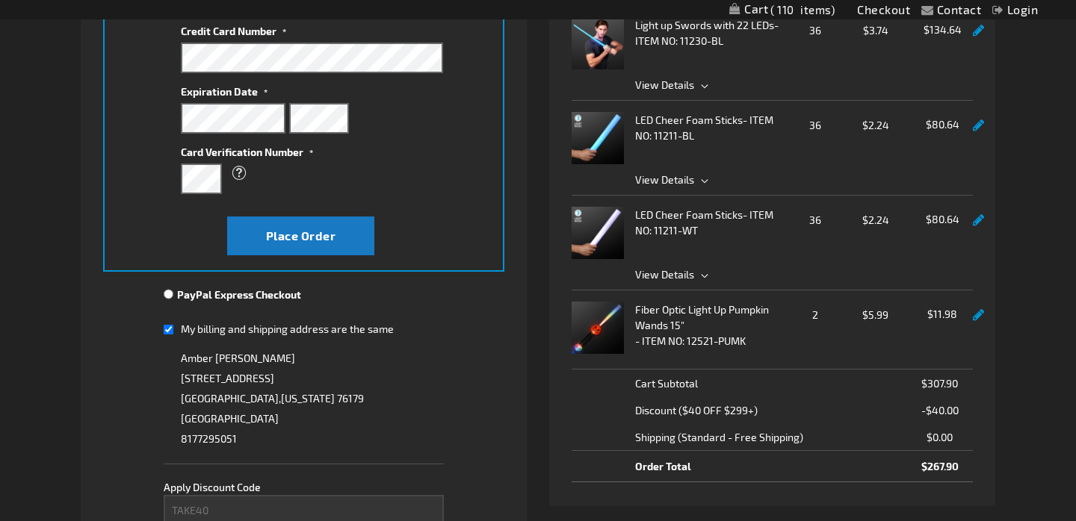
click at [977, 317] on link at bounding box center [978, 315] width 11 height 13
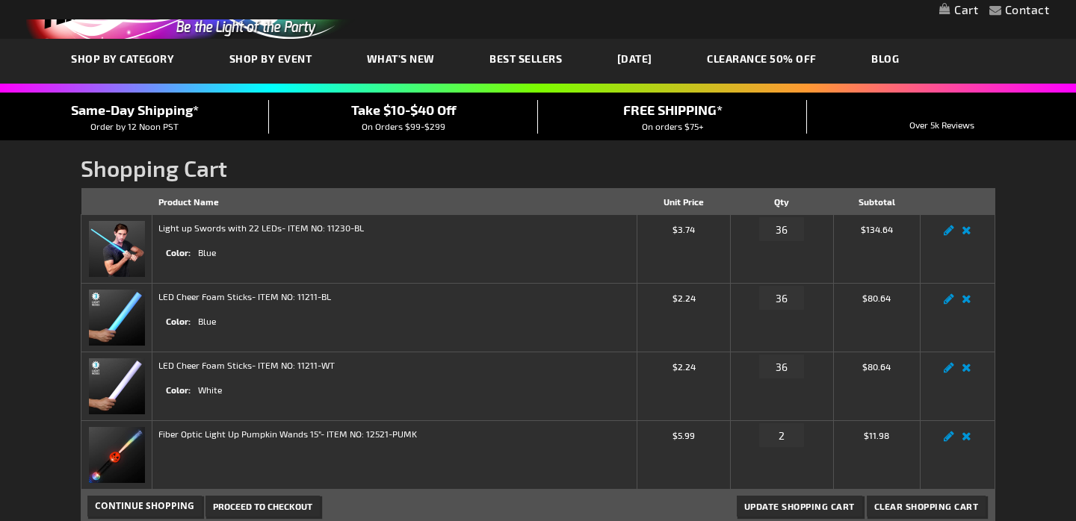
scroll to position [210, 0]
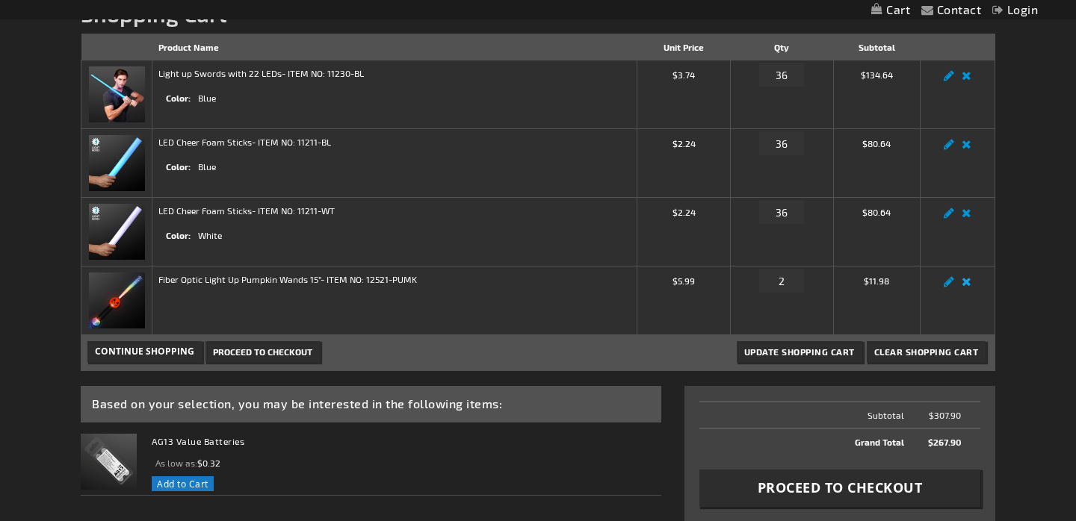
click at [970, 286] on link "Remove item" at bounding box center [966, 286] width 17 height 0
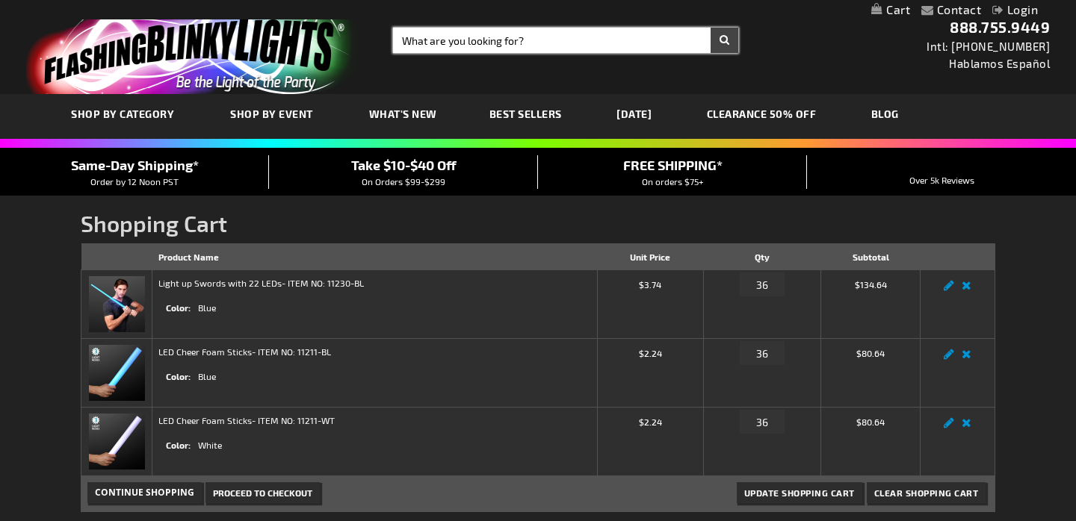
click at [536, 42] on input "Search" at bounding box center [565, 40] width 345 height 25
type input "foam stics"
click at [724, 40] on button "Search" at bounding box center [724, 40] width 28 height 25
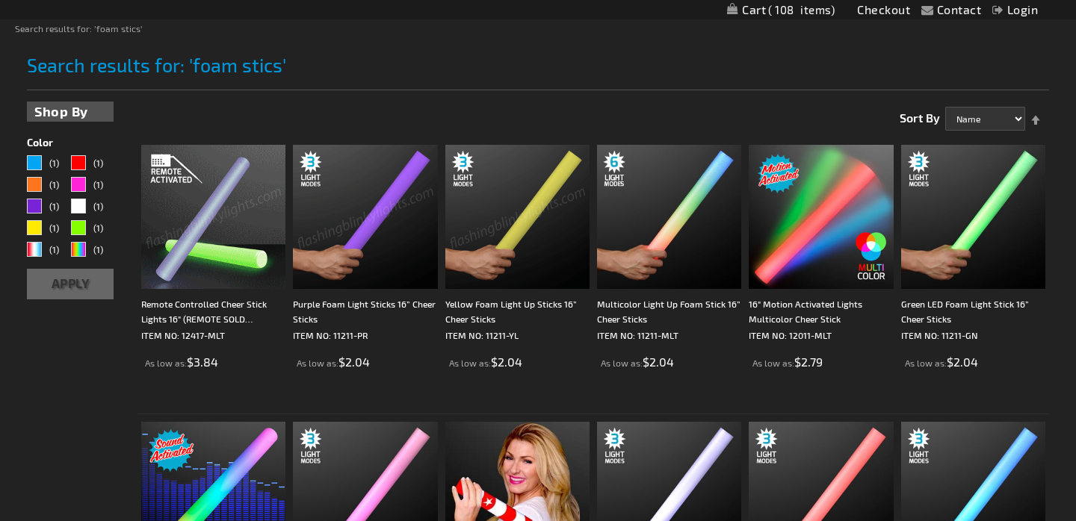
scroll to position [187, 0]
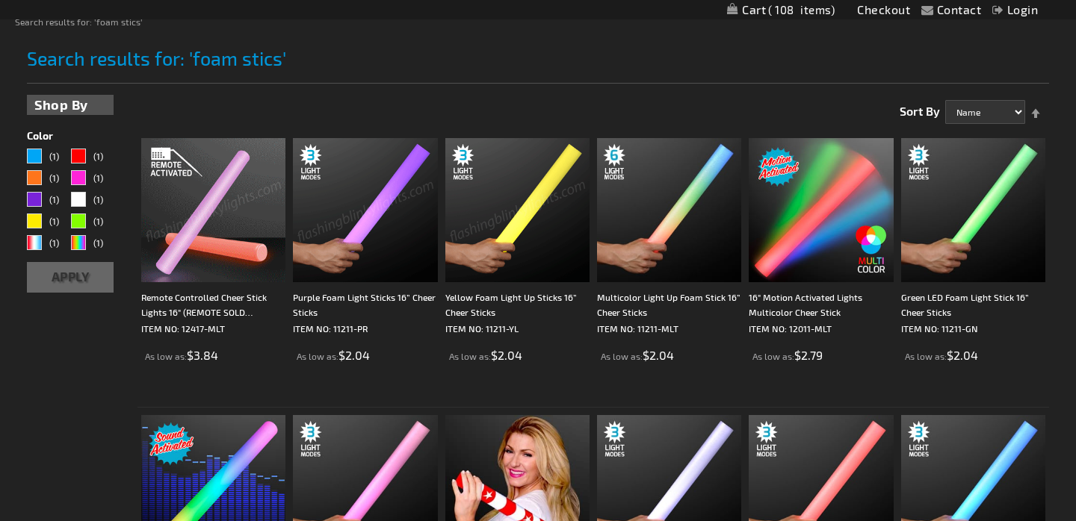
click at [365, 233] on img at bounding box center [365, 210] width 144 height 144
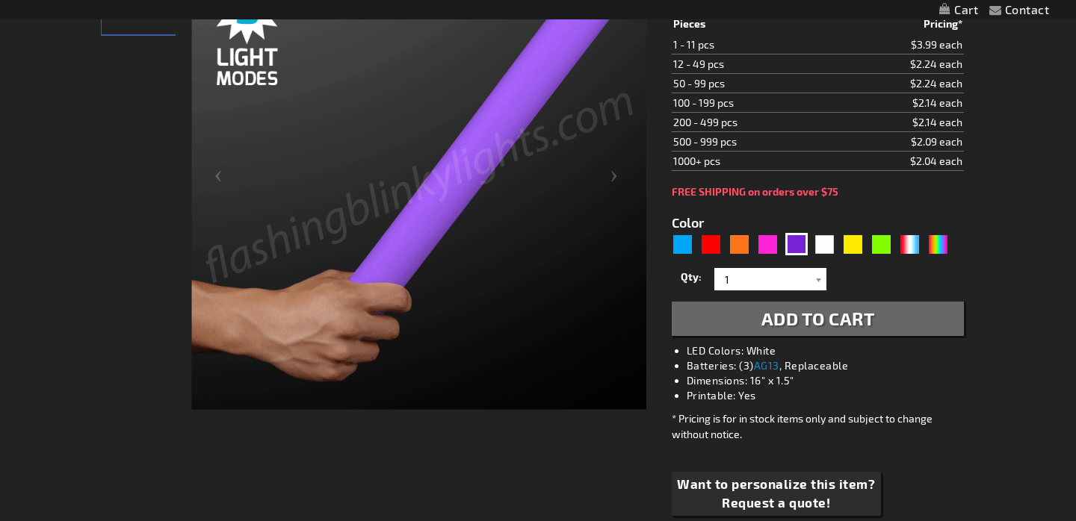
click at [827, 323] on span "Add to Cart" at bounding box center [818, 319] width 114 height 22
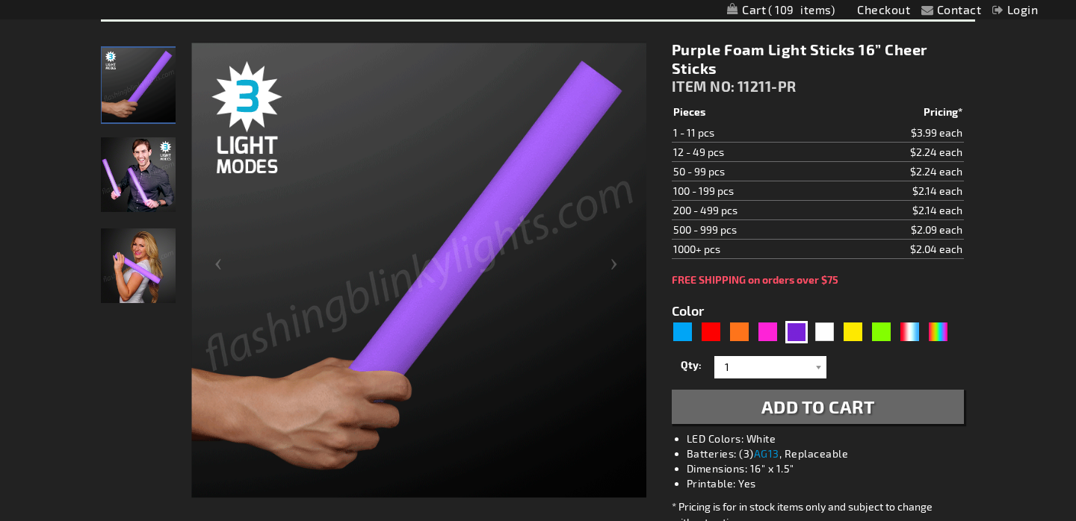
scroll to position [225, 0]
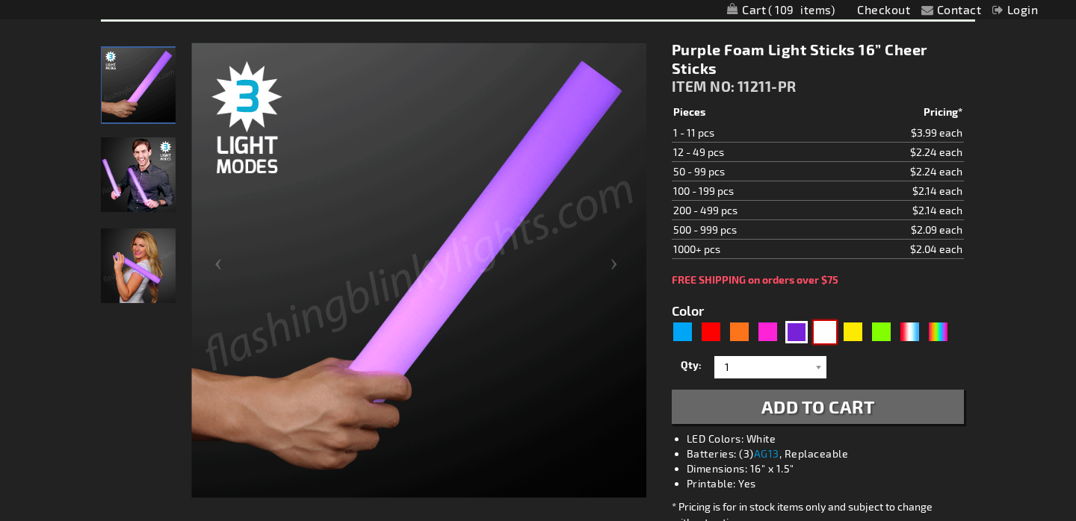
click at [828, 338] on div "White" at bounding box center [825, 332] width 22 height 22
type input "5646"
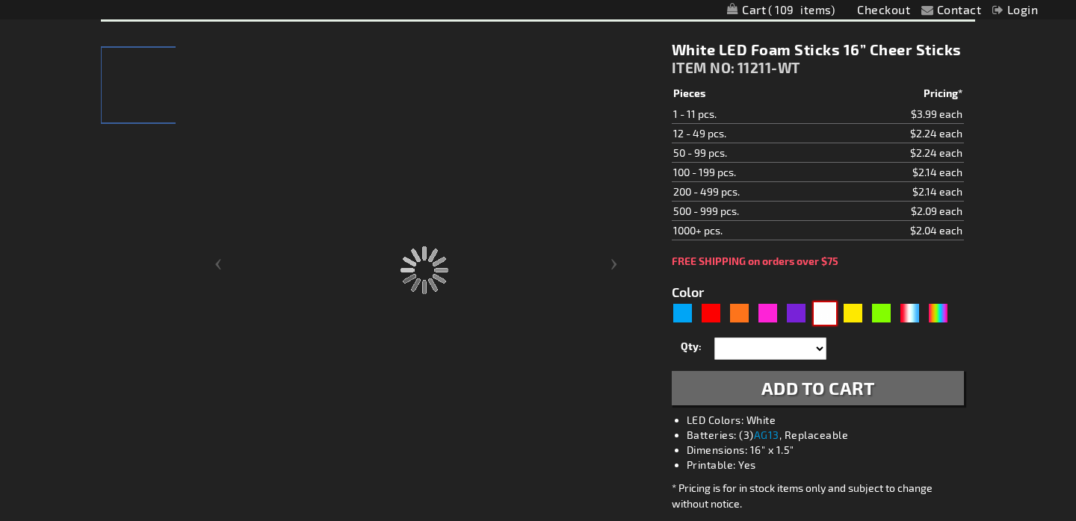
type input "11211-WT"
type input "Customize - White LED Foam Sticks 16&rdquo; Cheer Sticks - ITEM NO: 11211-WT"
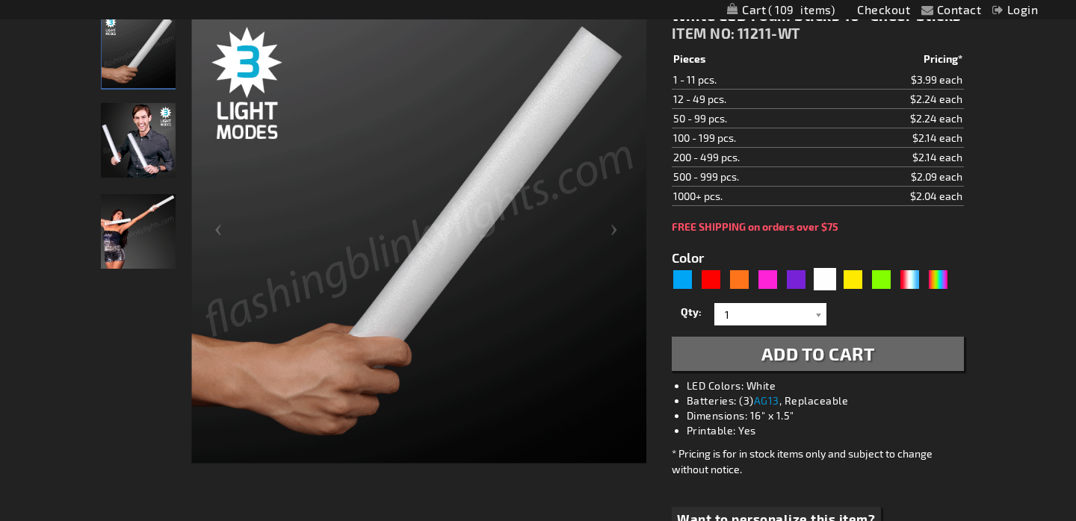
click at [826, 357] on span "Add to Cart" at bounding box center [818, 354] width 114 height 22
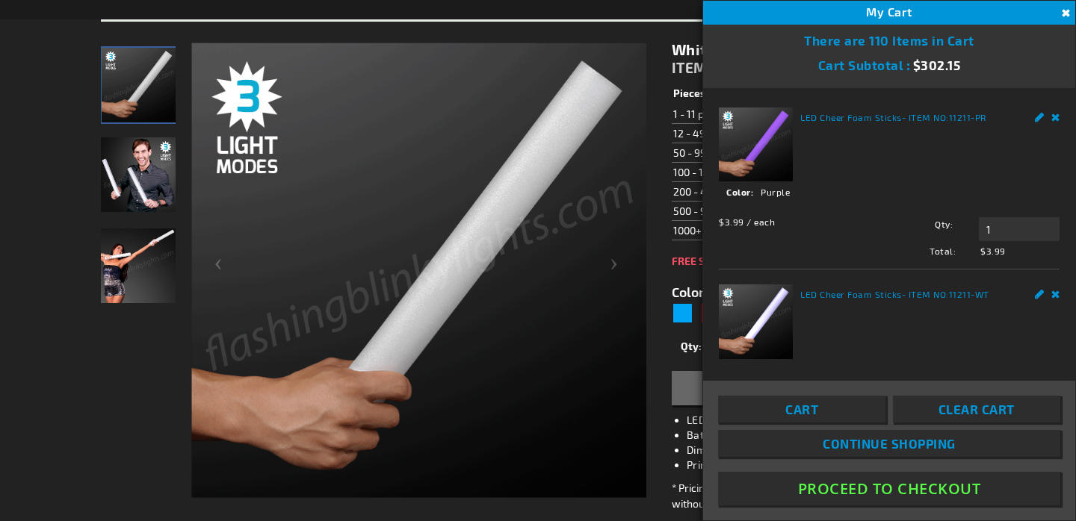
click at [1057, 120] on link "Remove" at bounding box center [1055, 116] width 9 height 16
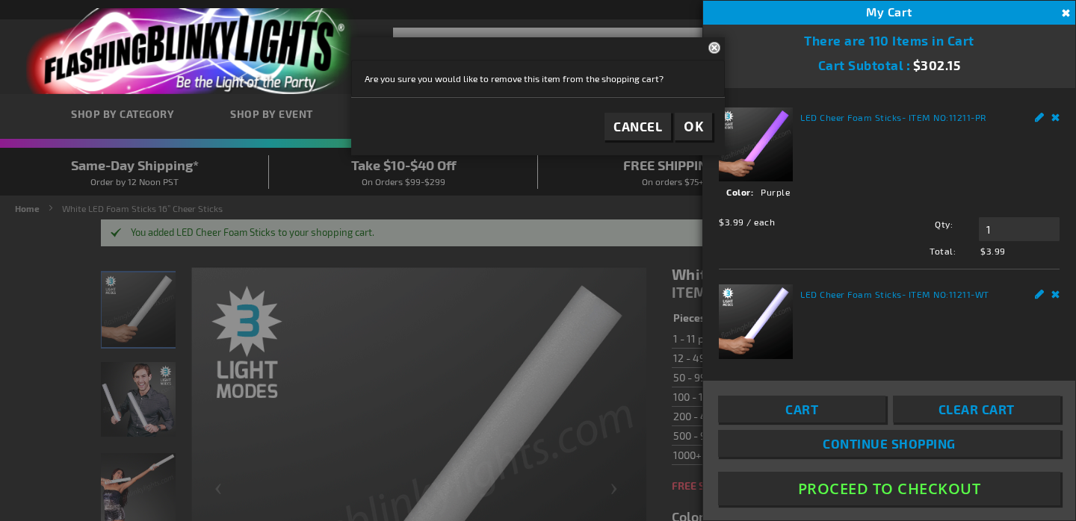
click at [1057, 117] on link "Remove" at bounding box center [1055, 116] width 9 height 16
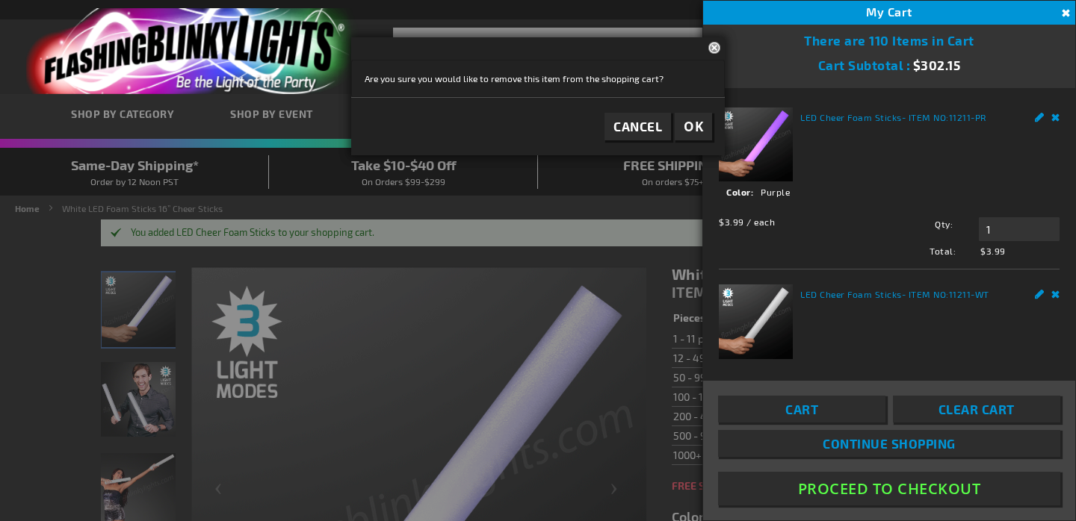
click at [692, 138] on button "OK" at bounding box center [693, 127] width 37 height 28
click at [702, 126] on span "OK" at bounding box center [693, 126] width 19 height 17
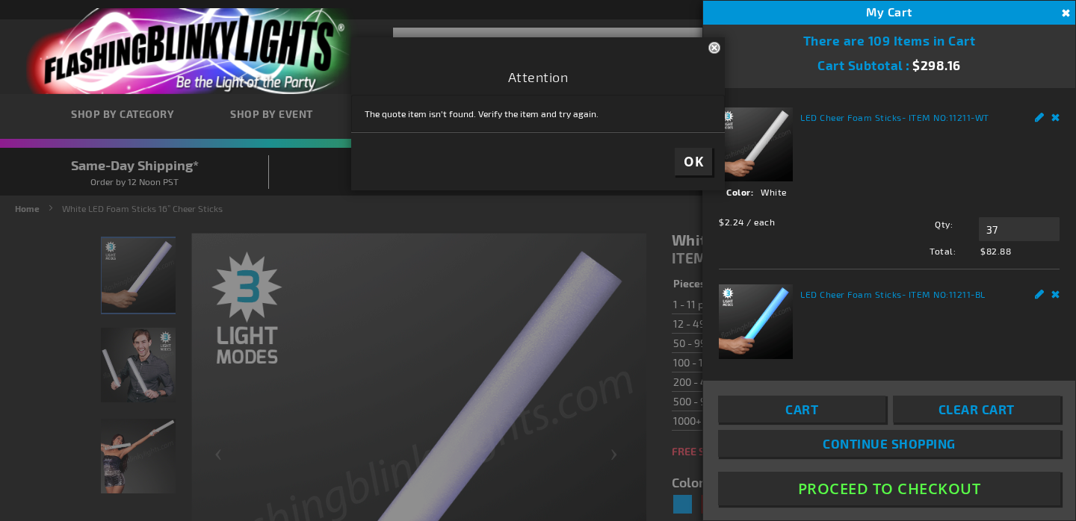
click at [879, 486] on button "Proceed To Checkout" at bounding box center [889, 489] width 342 height 34
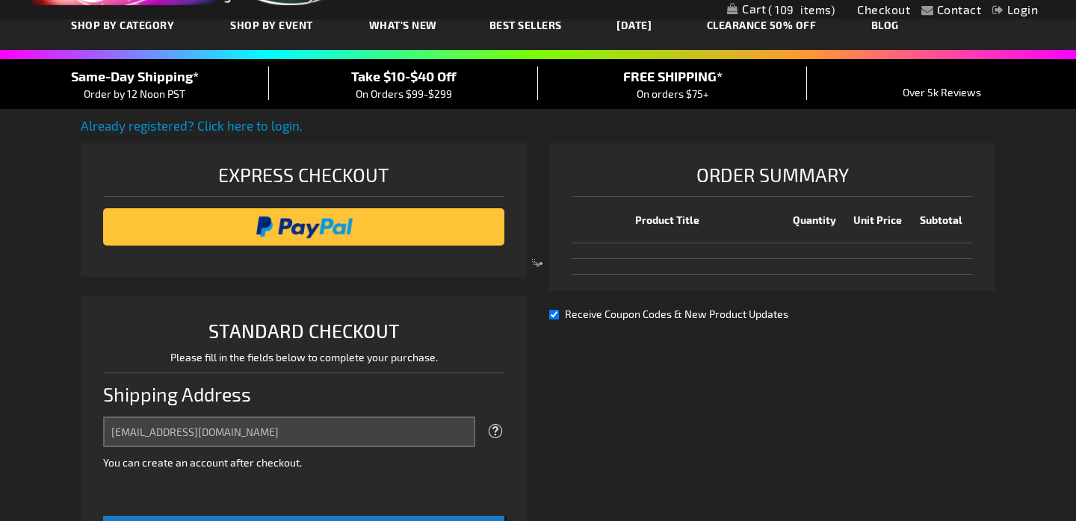
select select "US"
select select "57"
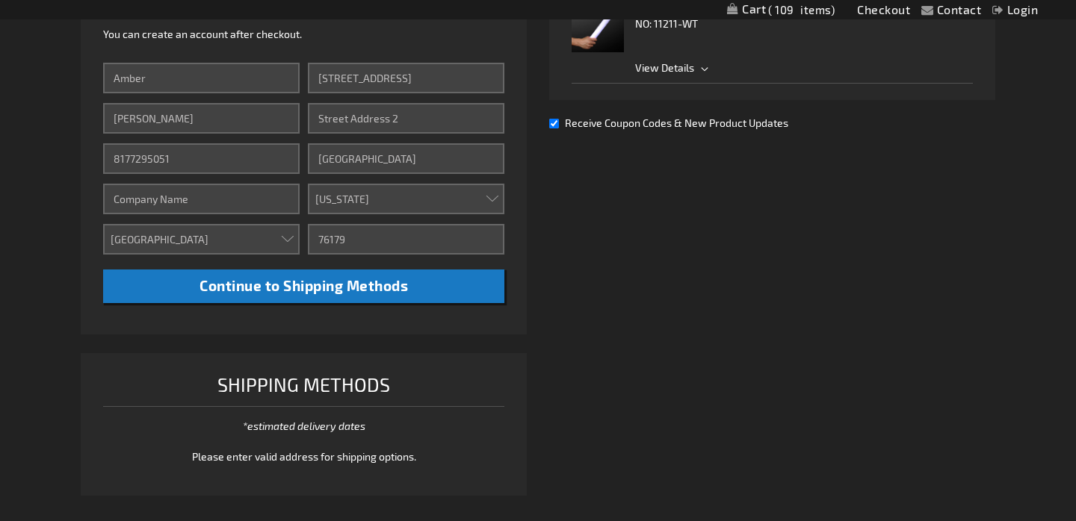
scroll to position [613, 0]
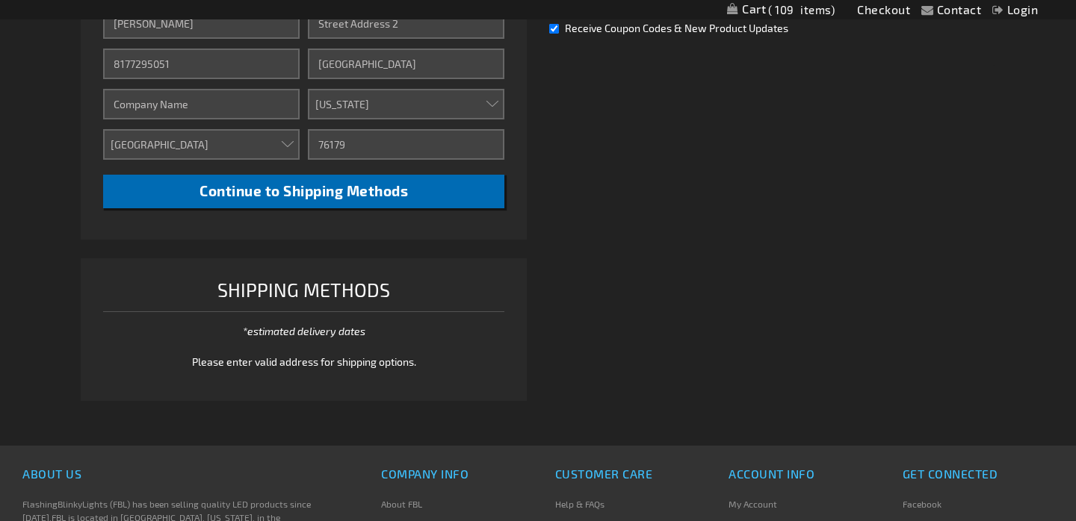
click at [361, 192] on span "Continue to Shipping Methods" at bounding box center [303, 190] width 208 height 17
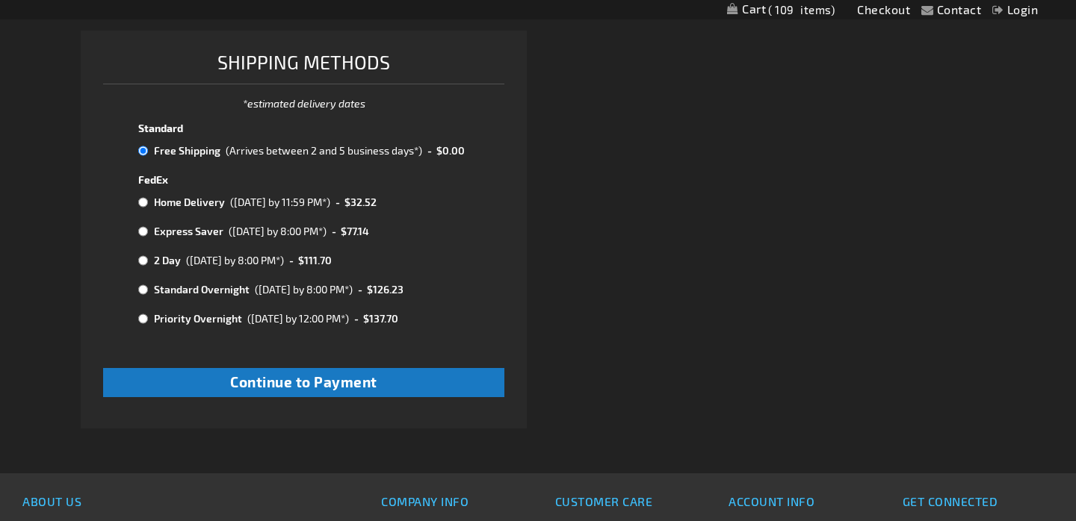
scroll to position [862, 0]
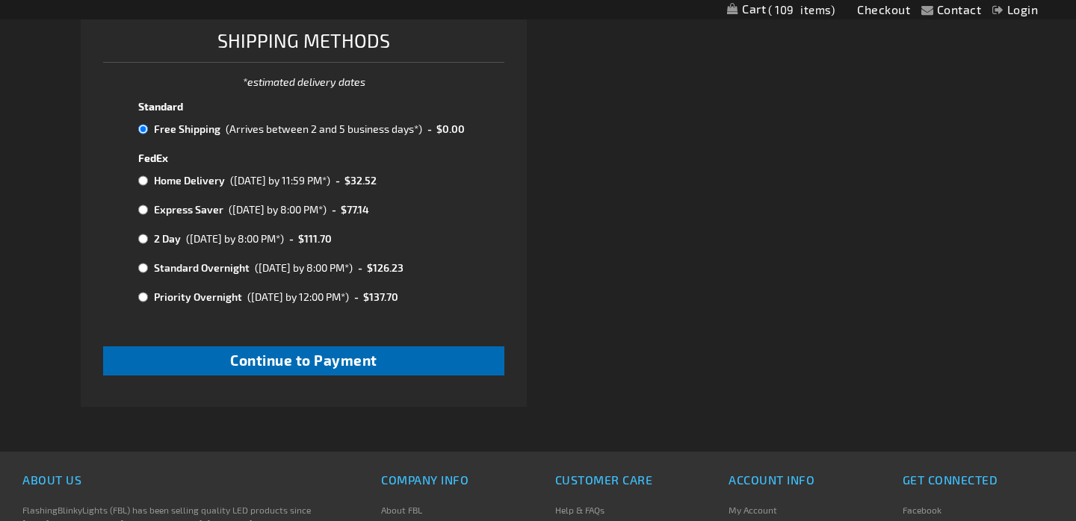
click at [347, 352] on span "Continue to Payment" at bounding box center [303, 360] width 147 height 17
checkbox input "true"
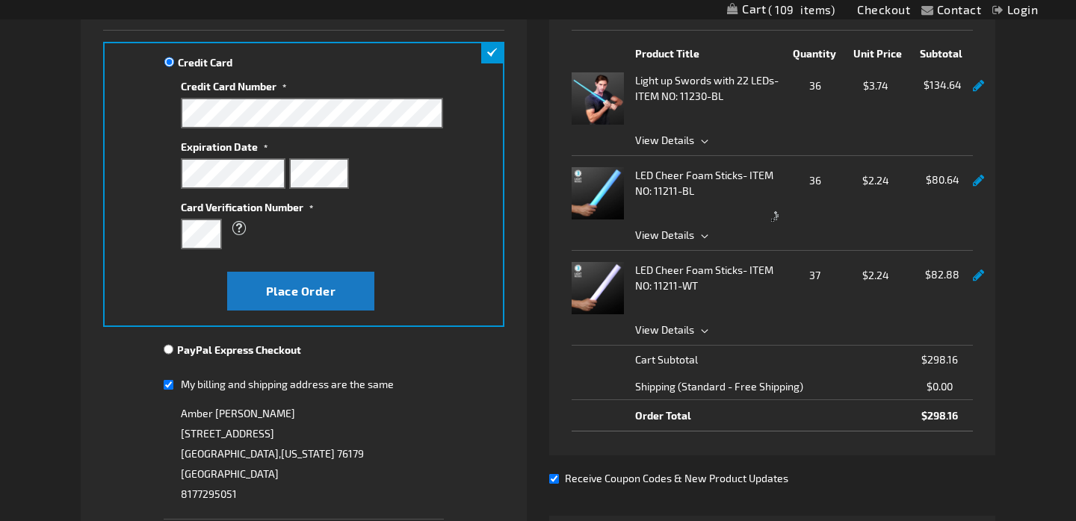
scroll to position [266, 0]
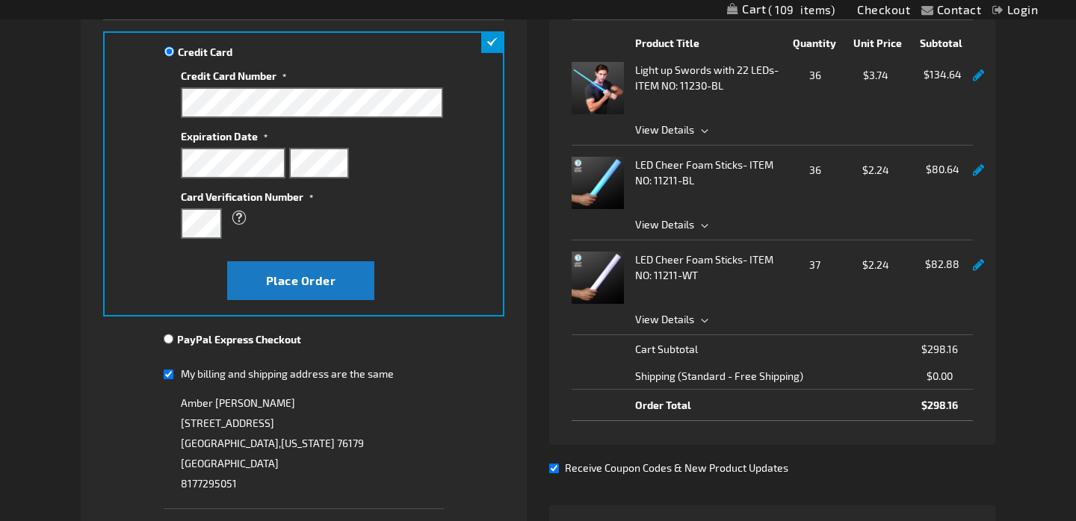
click at [974, 175] on link at bounding box center [978, 170] width 11 height 13
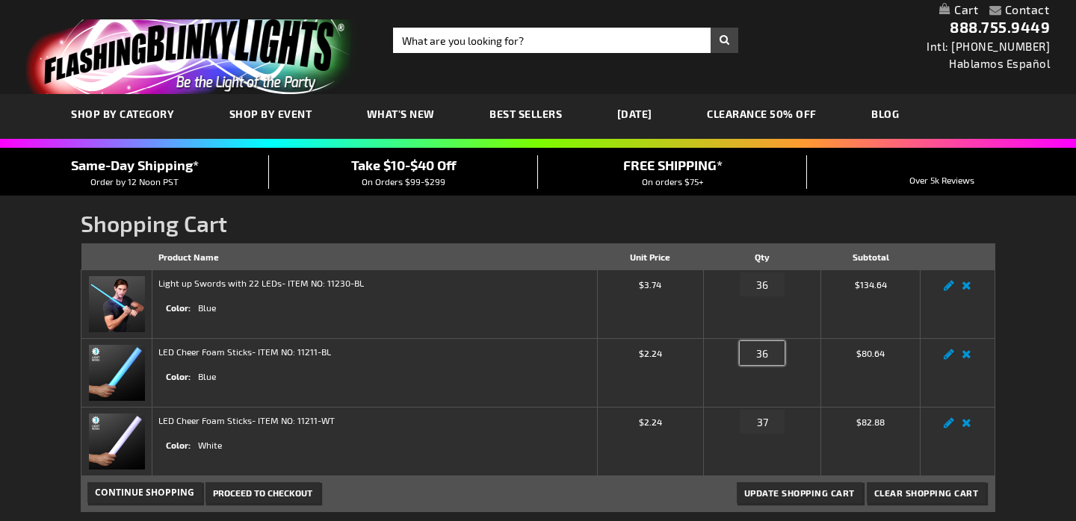
click at [770, 359] on input "36" at bounding box center [762, 353] width 45 height 24
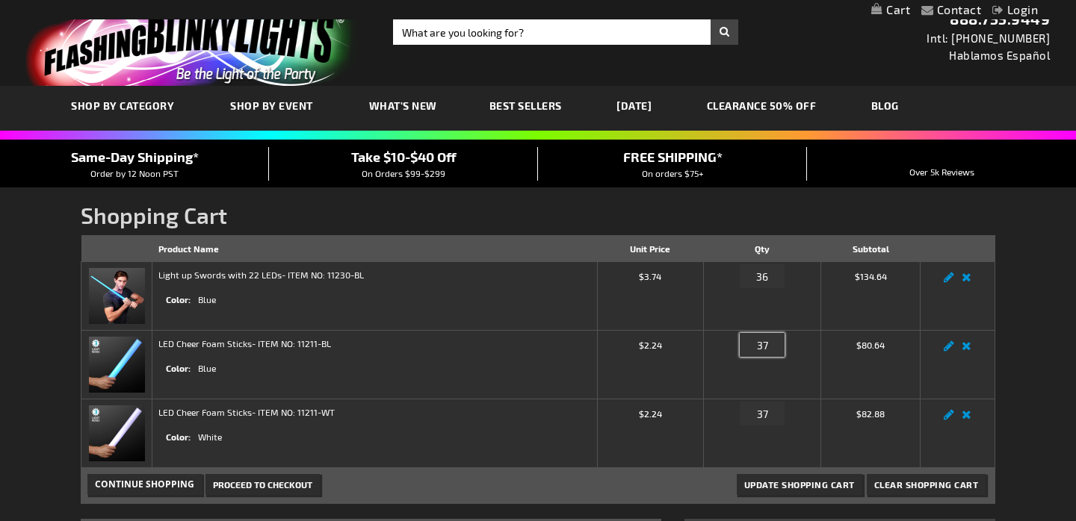
type input "37"
click at [809, 488] on span "Update Shopping Cart" at bounding box center [799, 485] width 111 height 10
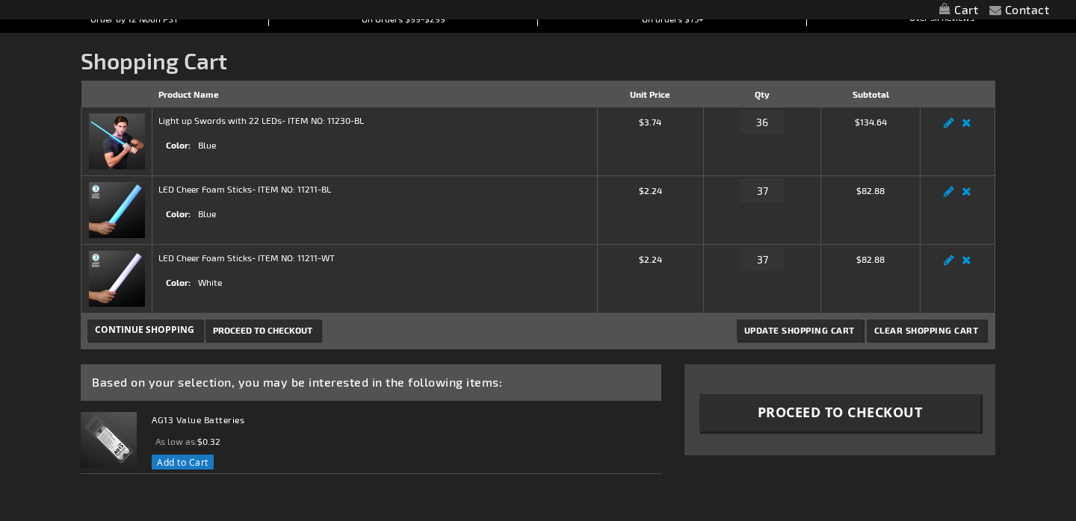
scroll to position [208, 0]
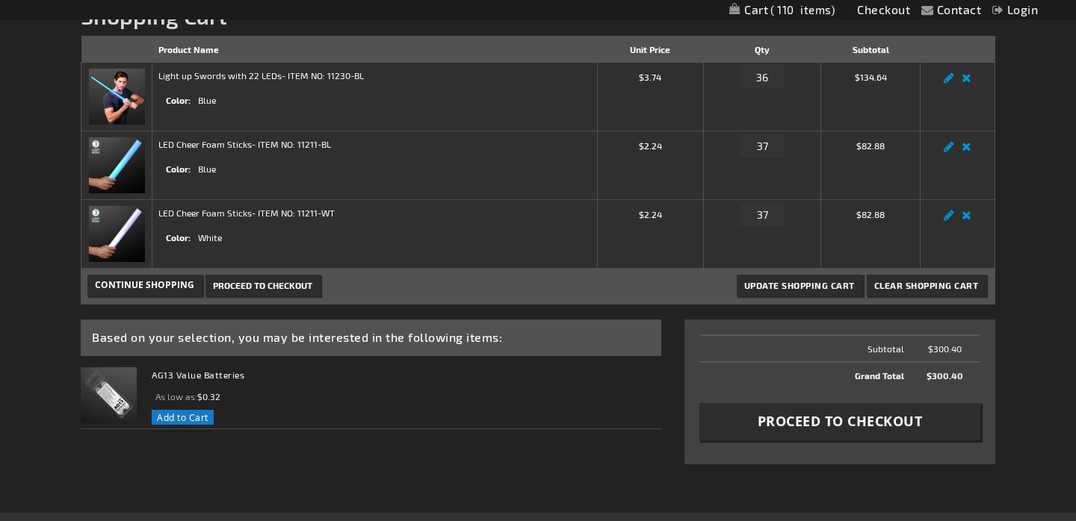
click at [838, 424] on span "Proceed to Checkout" at bounding box center [840, 421] width 165 height 19
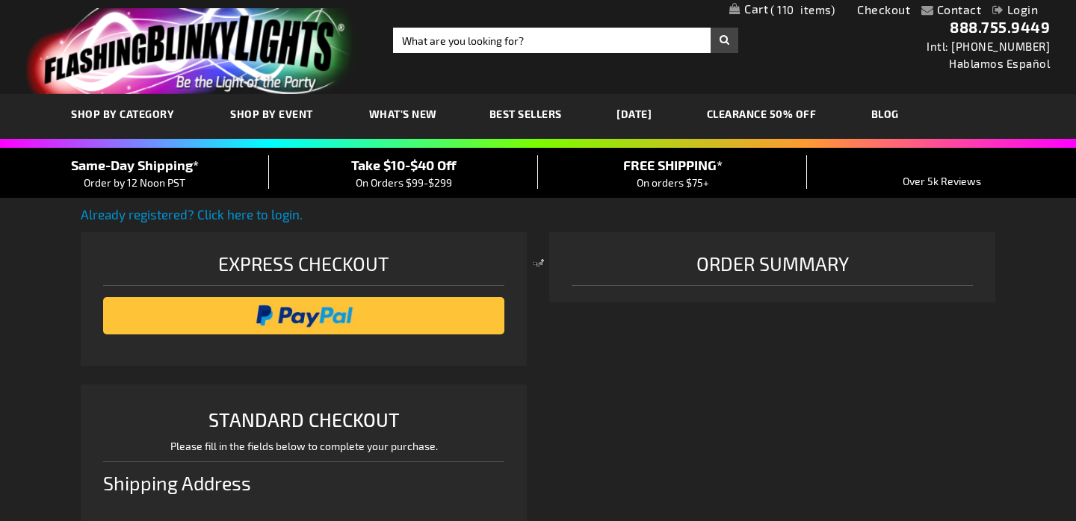
scroll to position [384, 0]
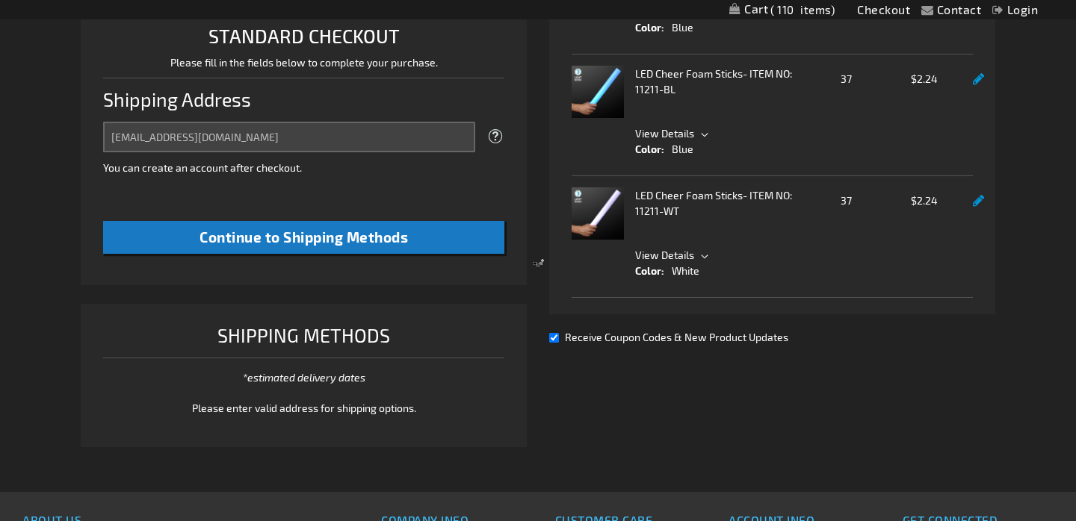
select select "US"
select select "57"
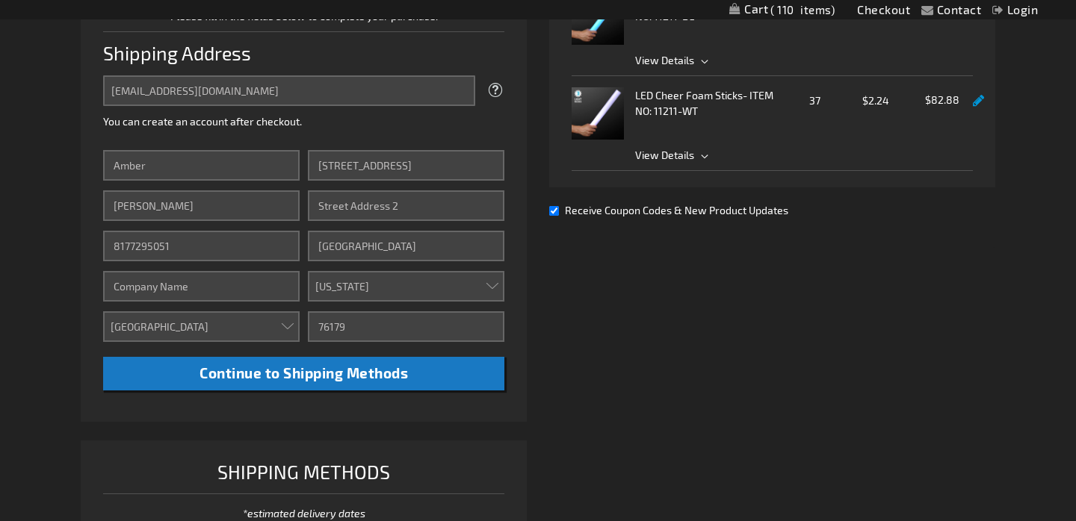
scroll to position [431, 0]
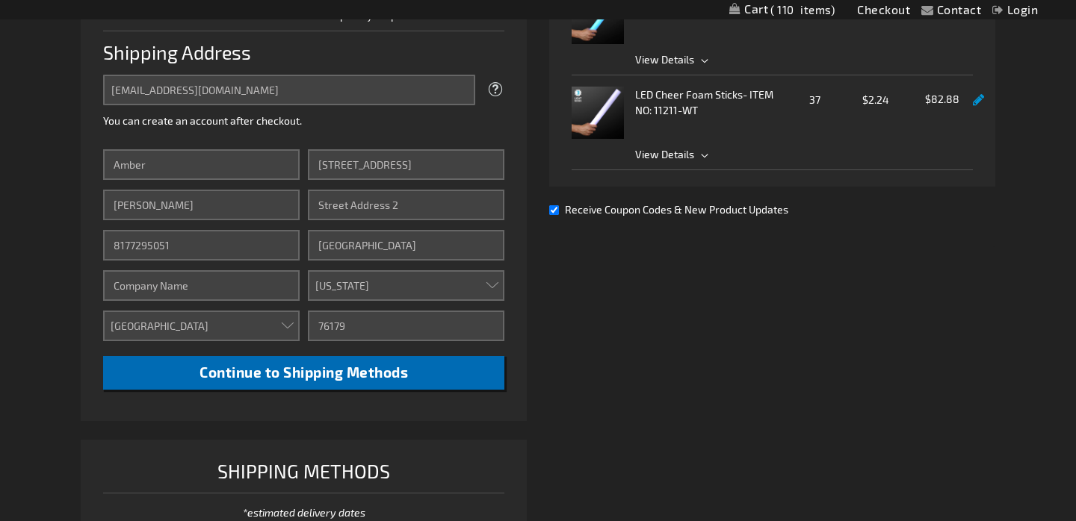
click at [328, 376] on span "Continue to Shipping Methods" at bounding box center [303, 372] width 208 height 17
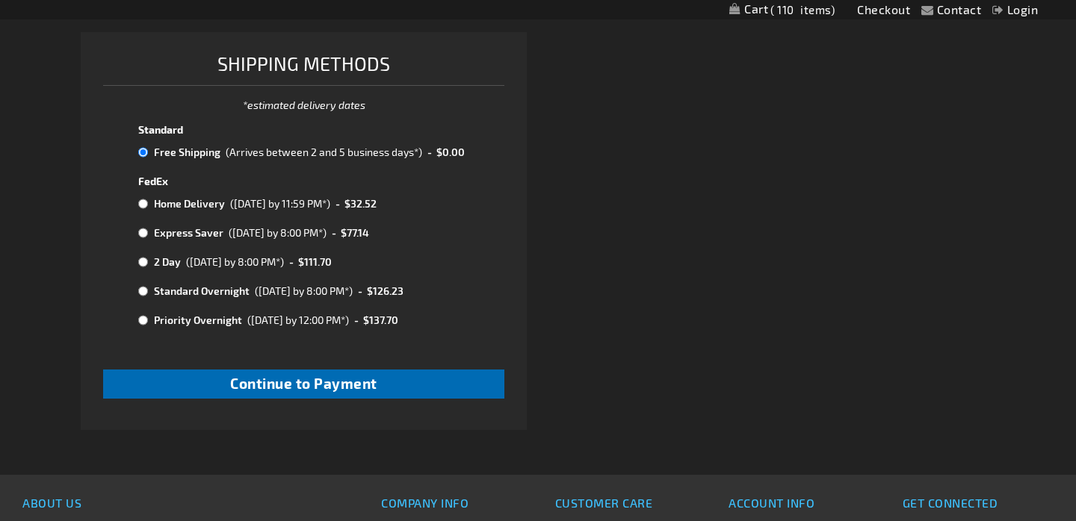
scroll to position [851, 0]
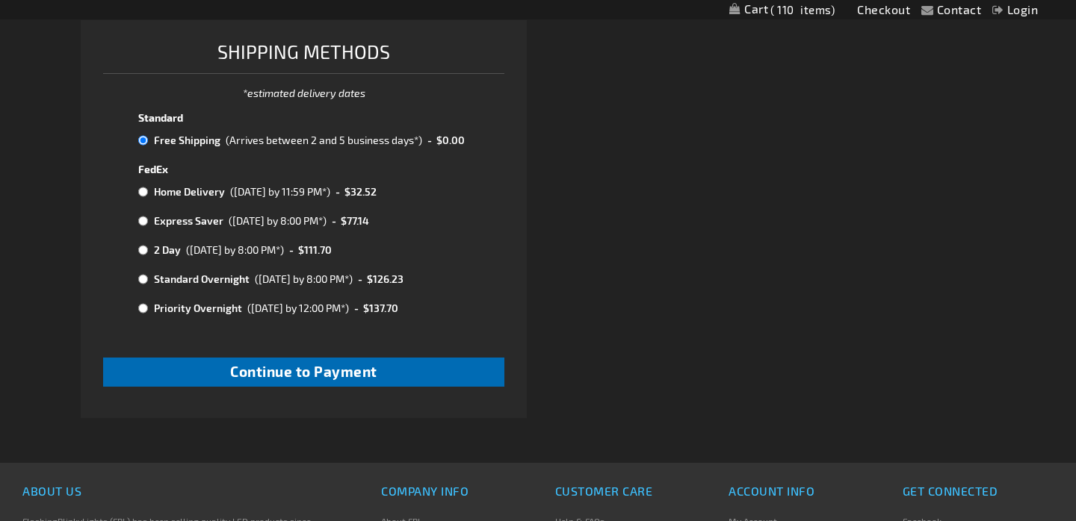
click at [324, 364] on span "Continue to Payment" at bounding box center [303, 371] width 147 height 17
checkbox input "true"
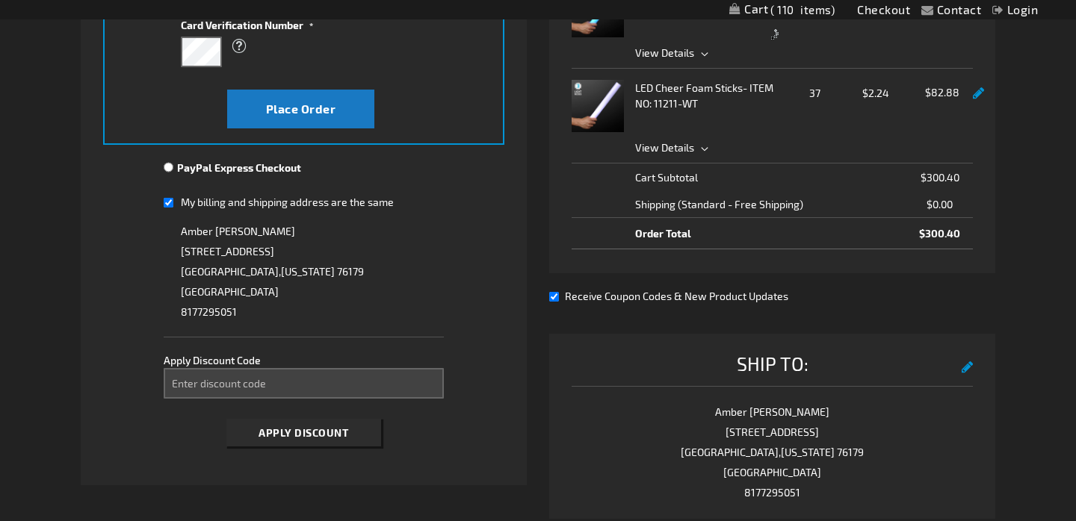
scroll to position [439, 0]
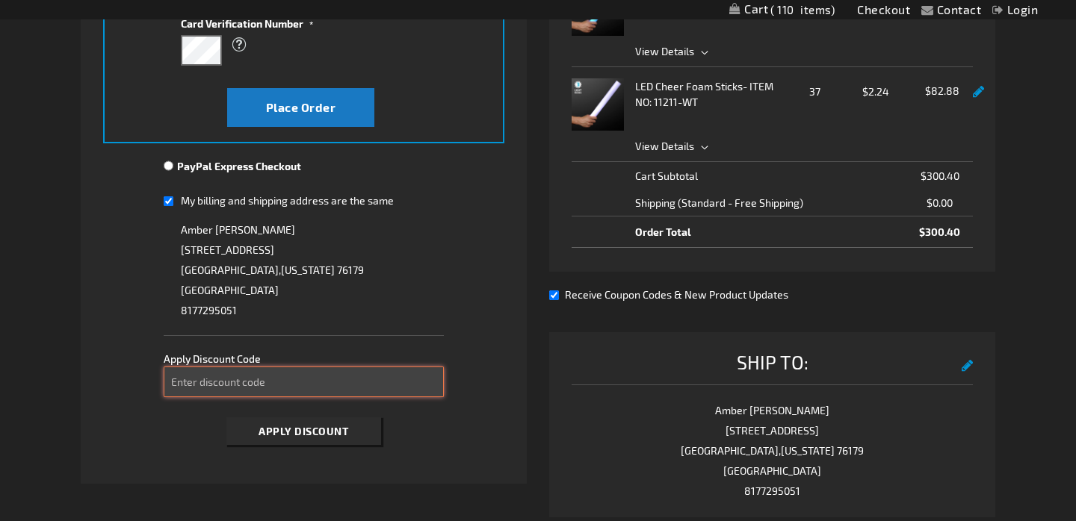
click at [303, 380] on input "Enter discount code" at bounding box center [304, 382] width 281 height 31
type input "TAKE40"
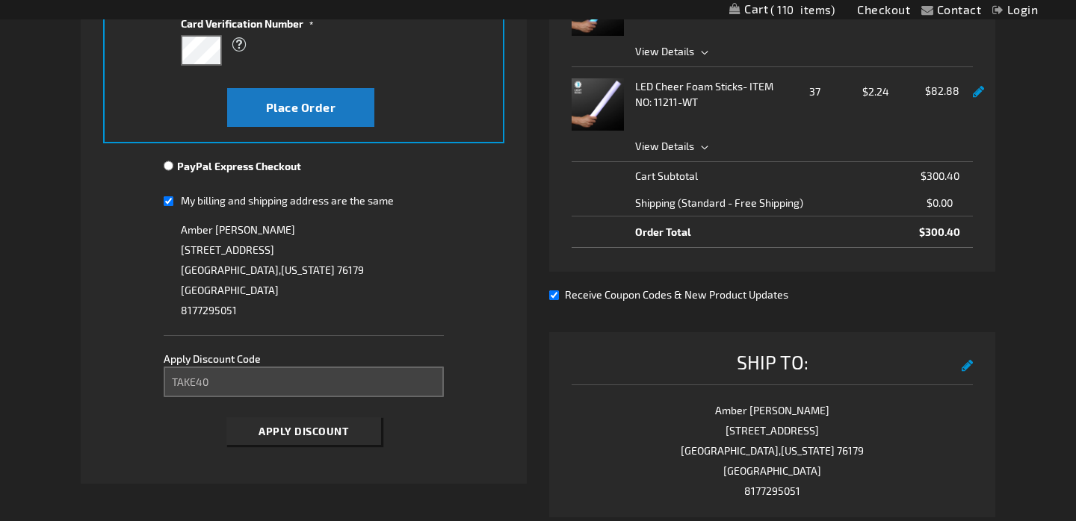
click at [315, 432] on span "Apply Discount" at bounding box center [303, 431] width 90 height 13
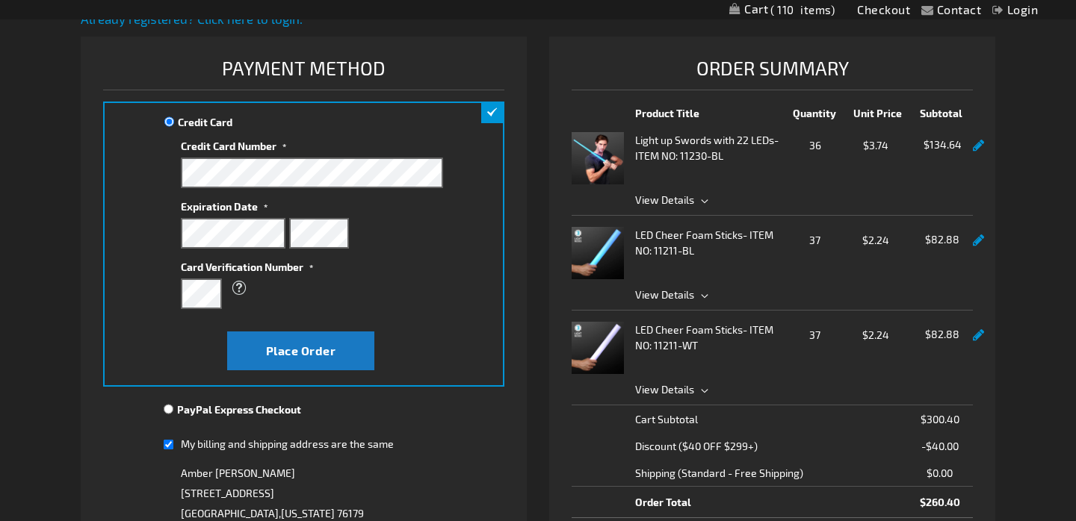
scroll to position [185, 0]
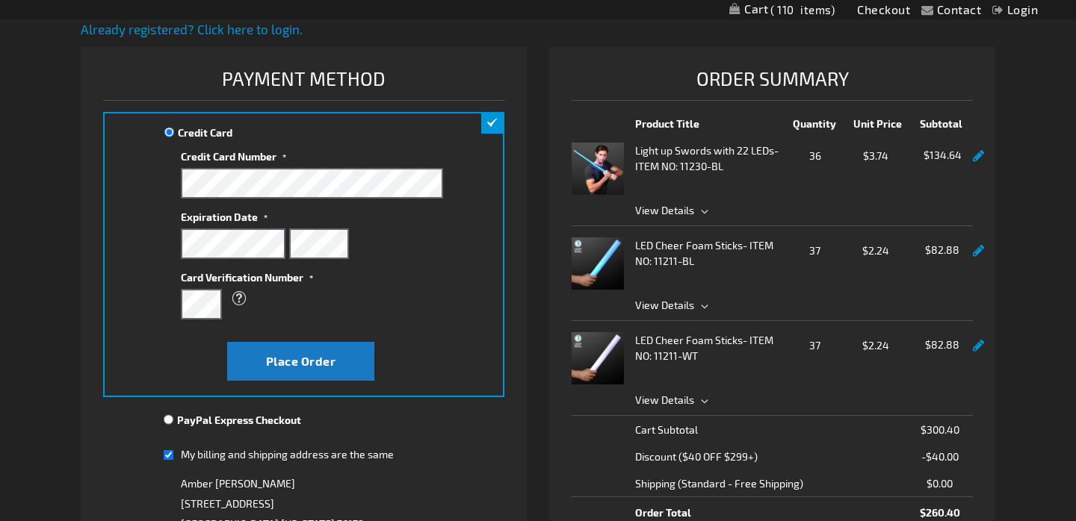
click at [394, 306] on div "What is this?" at bounding box center [304, 298] width 247 height 27
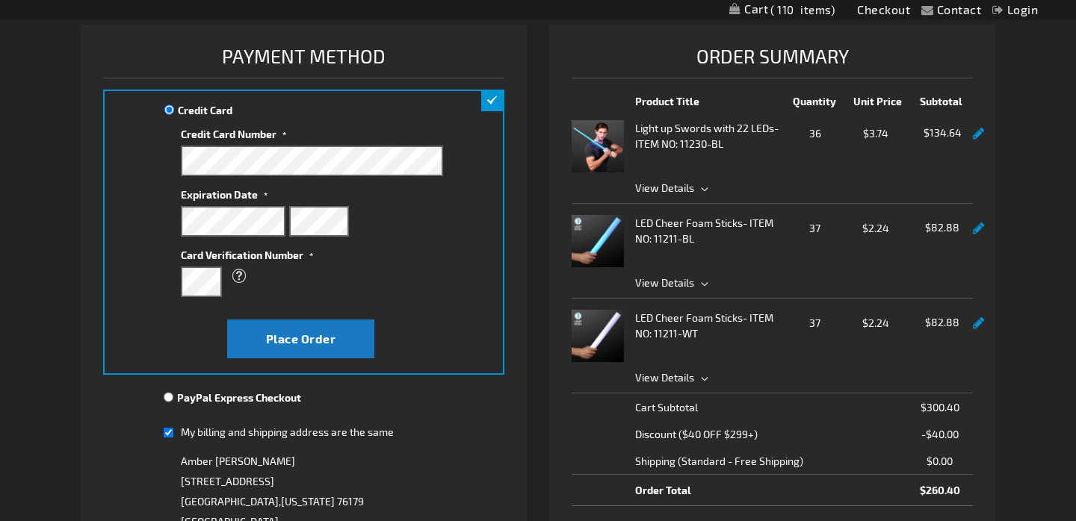
scroll to position [206, 0]
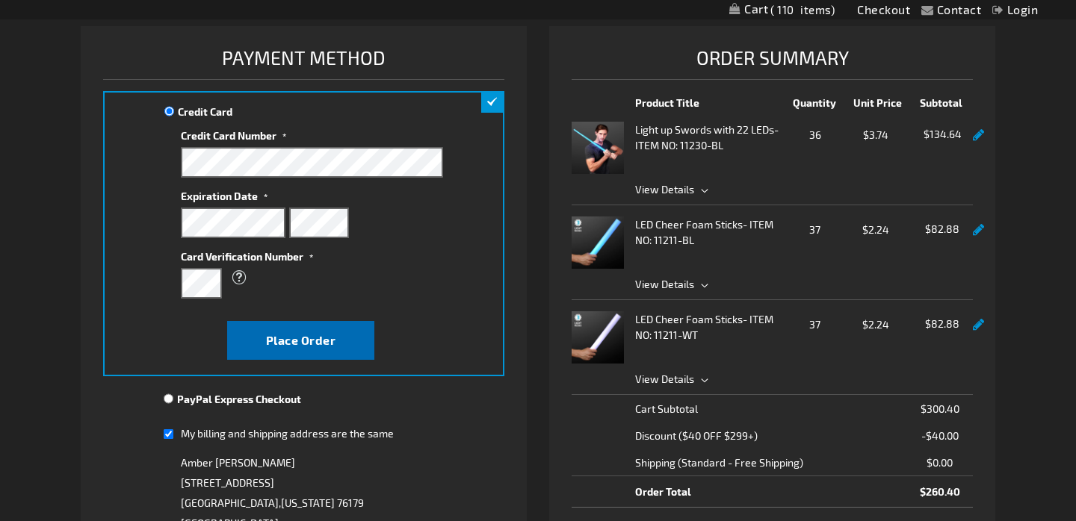
click at [314, 340] on span "Place Order" at bounding box center [301, 340] width 70 height 14
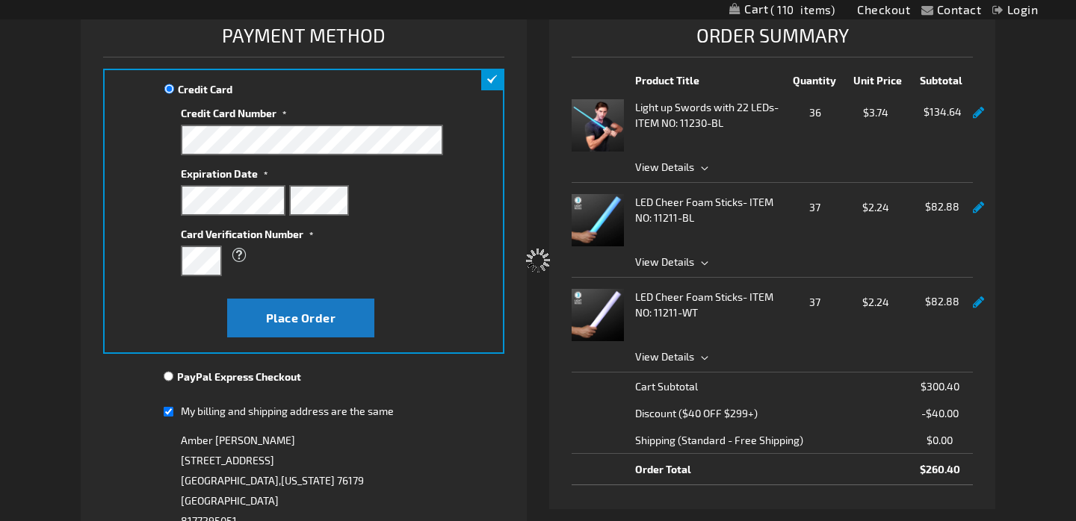
scroll to position [272, 0]
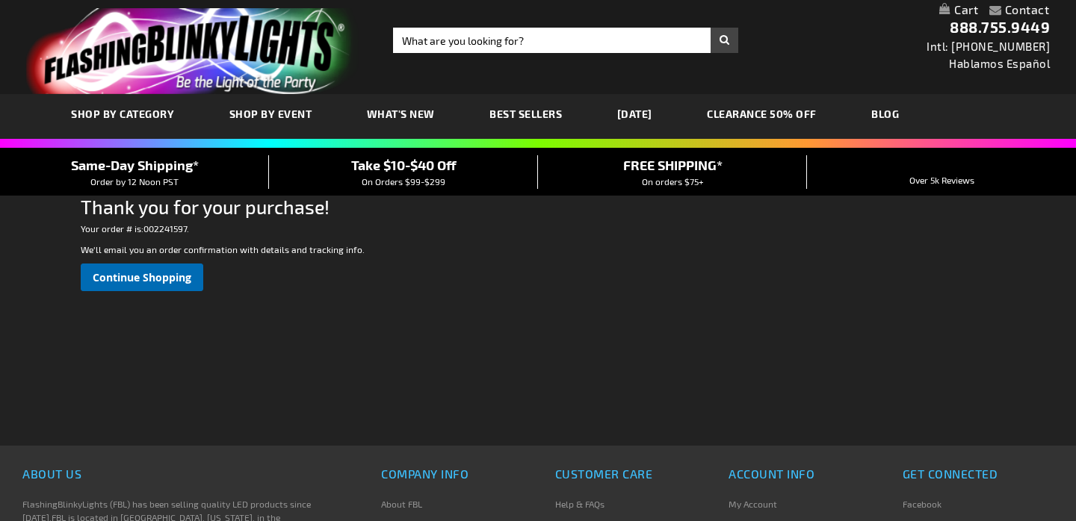
click at [149, 286] on link "Continue Shopping" at bounding box center [142, 278] width 123 height 28
